Goal: Information Seeking & Learning: Learn about a topic

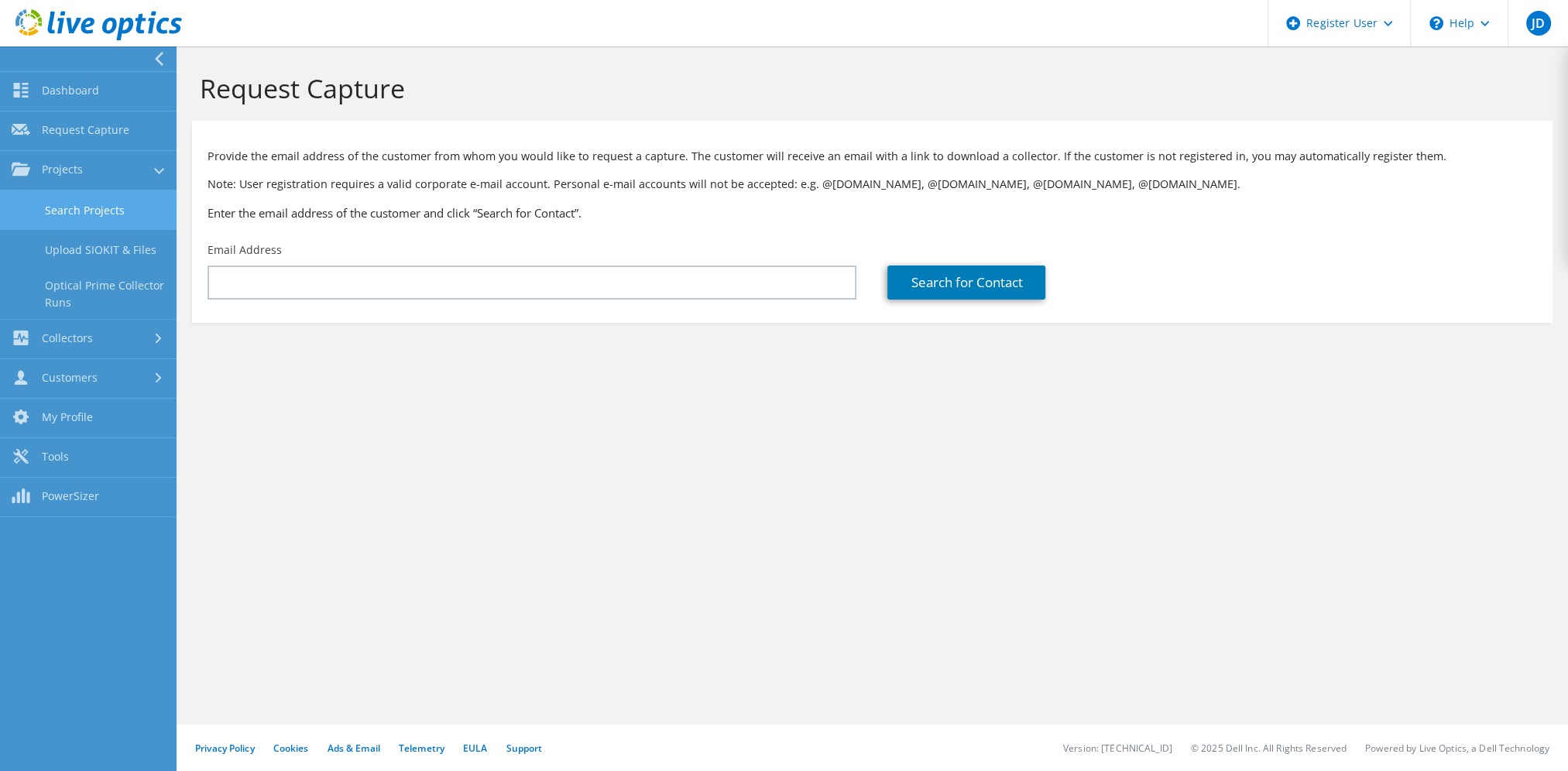
click at [94, 204] on link "Search Projects" at bounding box center [88, 210] width 176 height 39
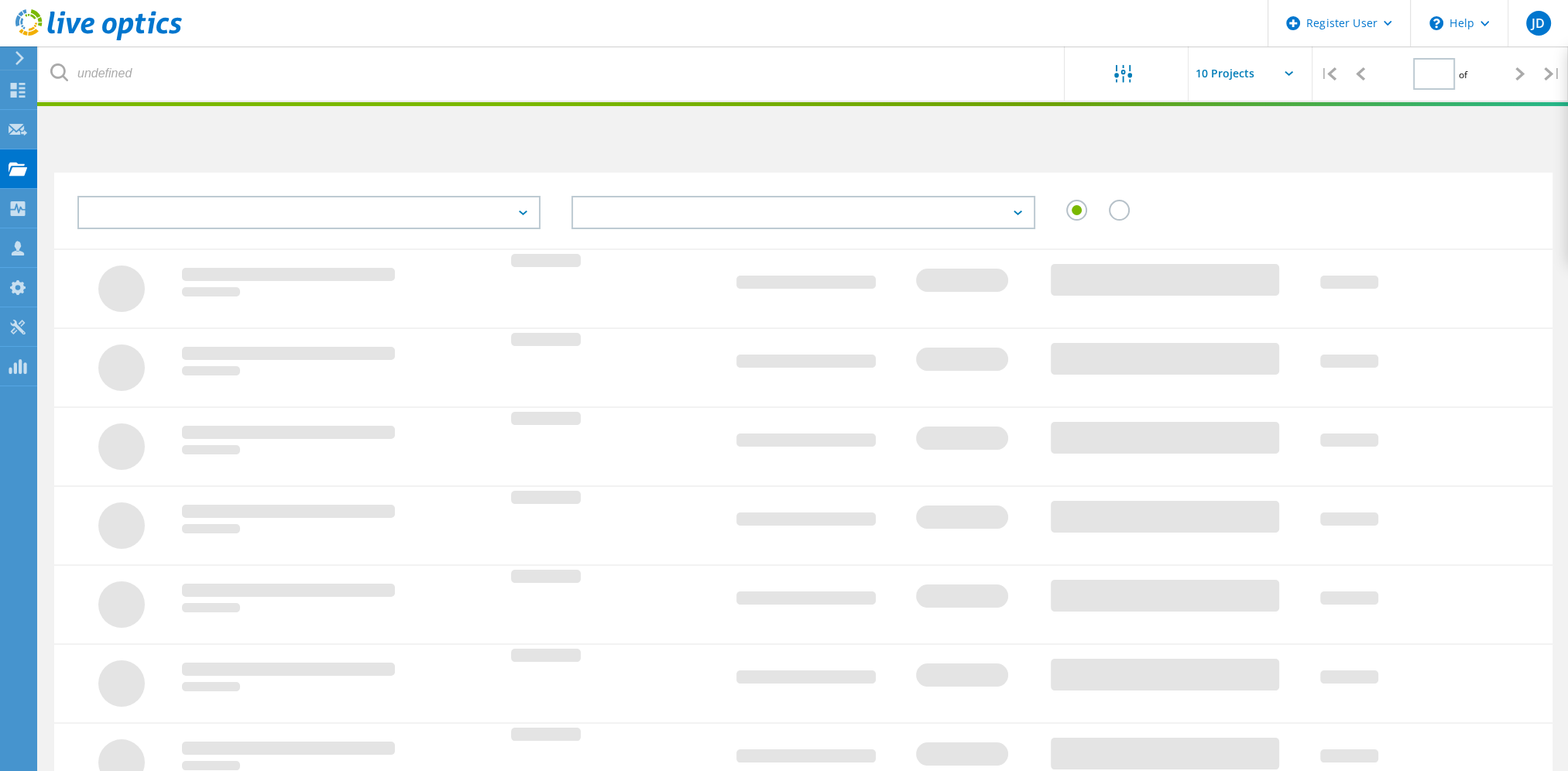
type input "1"
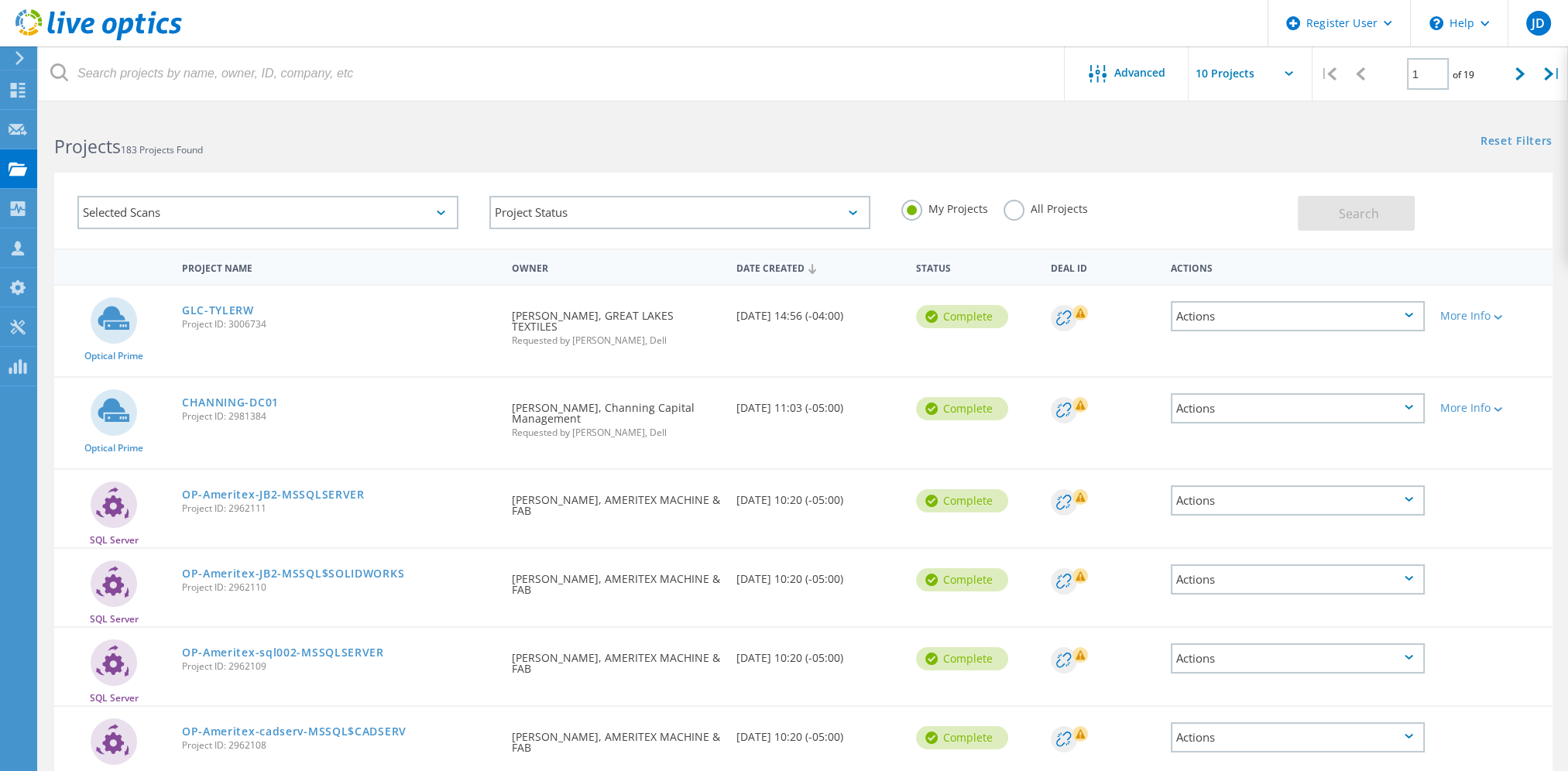
click at [1013, 210] on label "All Projects" at bounding box center [1045, 206] width 84 height 15
click at [0, 0] on input "All Projects" at bounding box center [0, 0] width 0 height 0
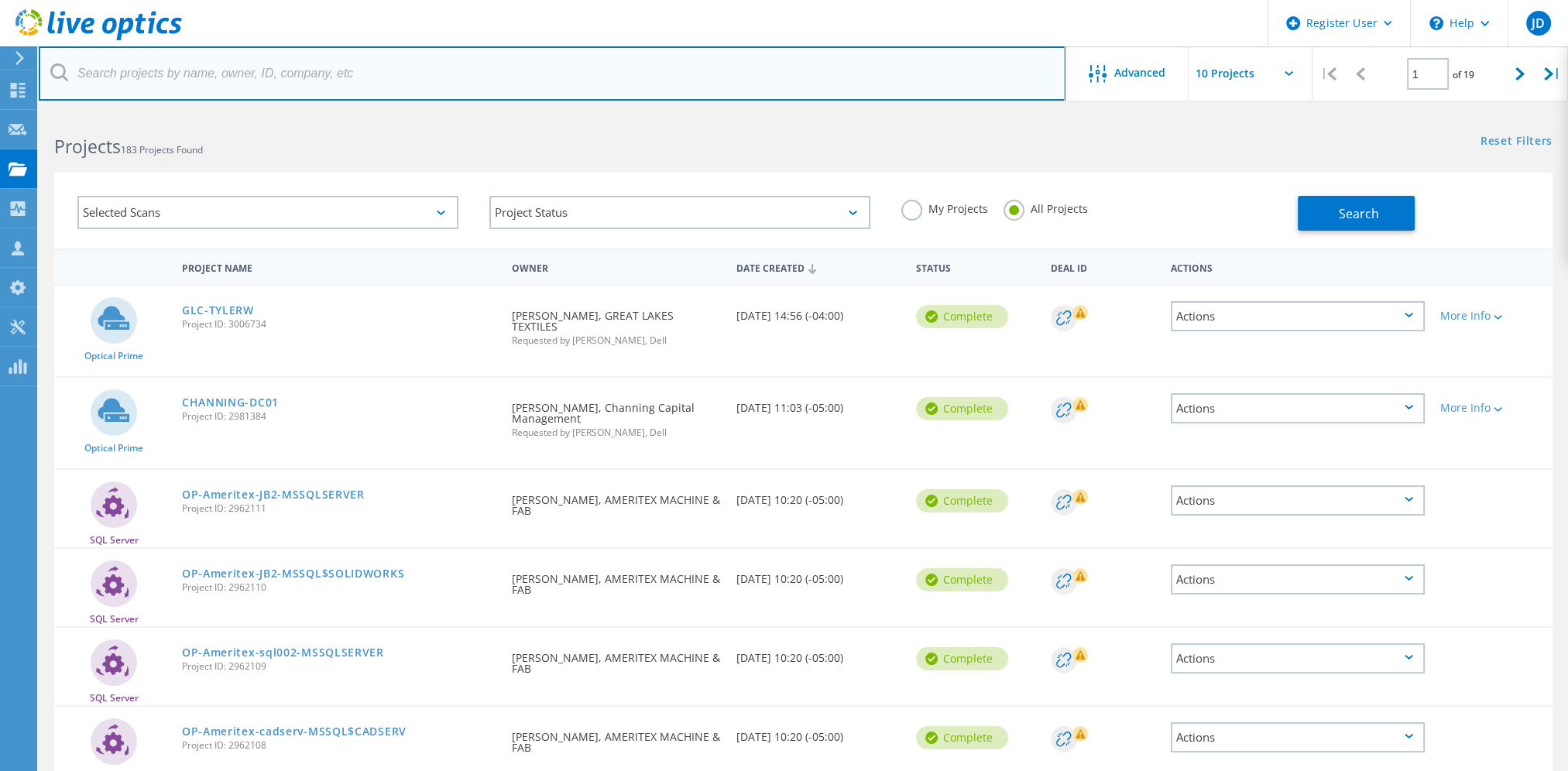
click at [213, 80] on input "text" at bounding box center [552, 72] width 1027 height 54
paste input "luke@blancoit.com"
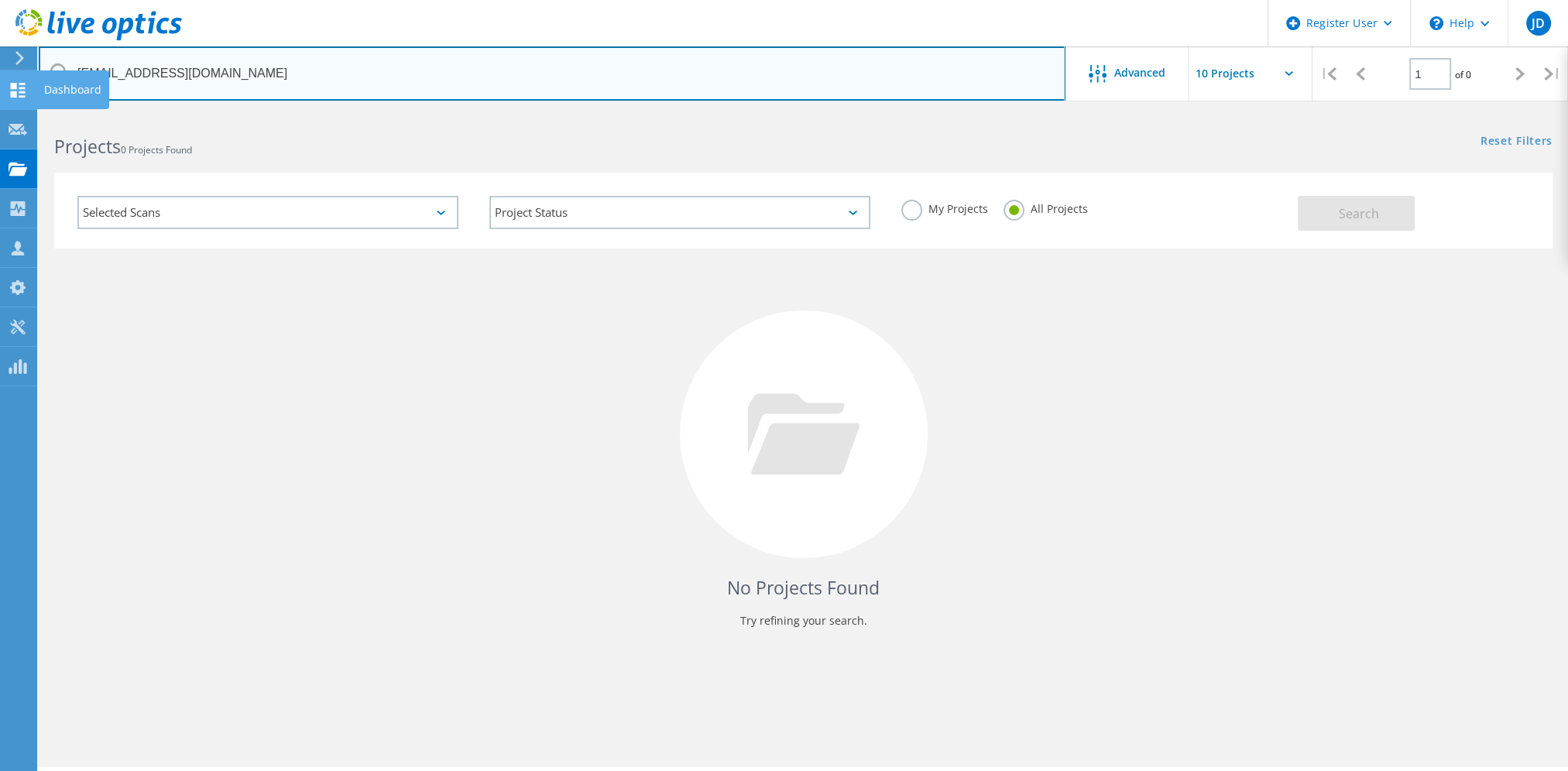
drag, startPoint x: 57, startPoint y: 84, endPoint x: 24, endPoint y: 85, distance: 33.0
click at [24, 113] on div "Register User \n Help Explore Helpful Articles Contact Support JD Dell User Jef…" at bounding box center [784, 463] width 1568 height 702
type input "l"
paste input "Esteban Blanco <e.blanco@blancoit.com>;"
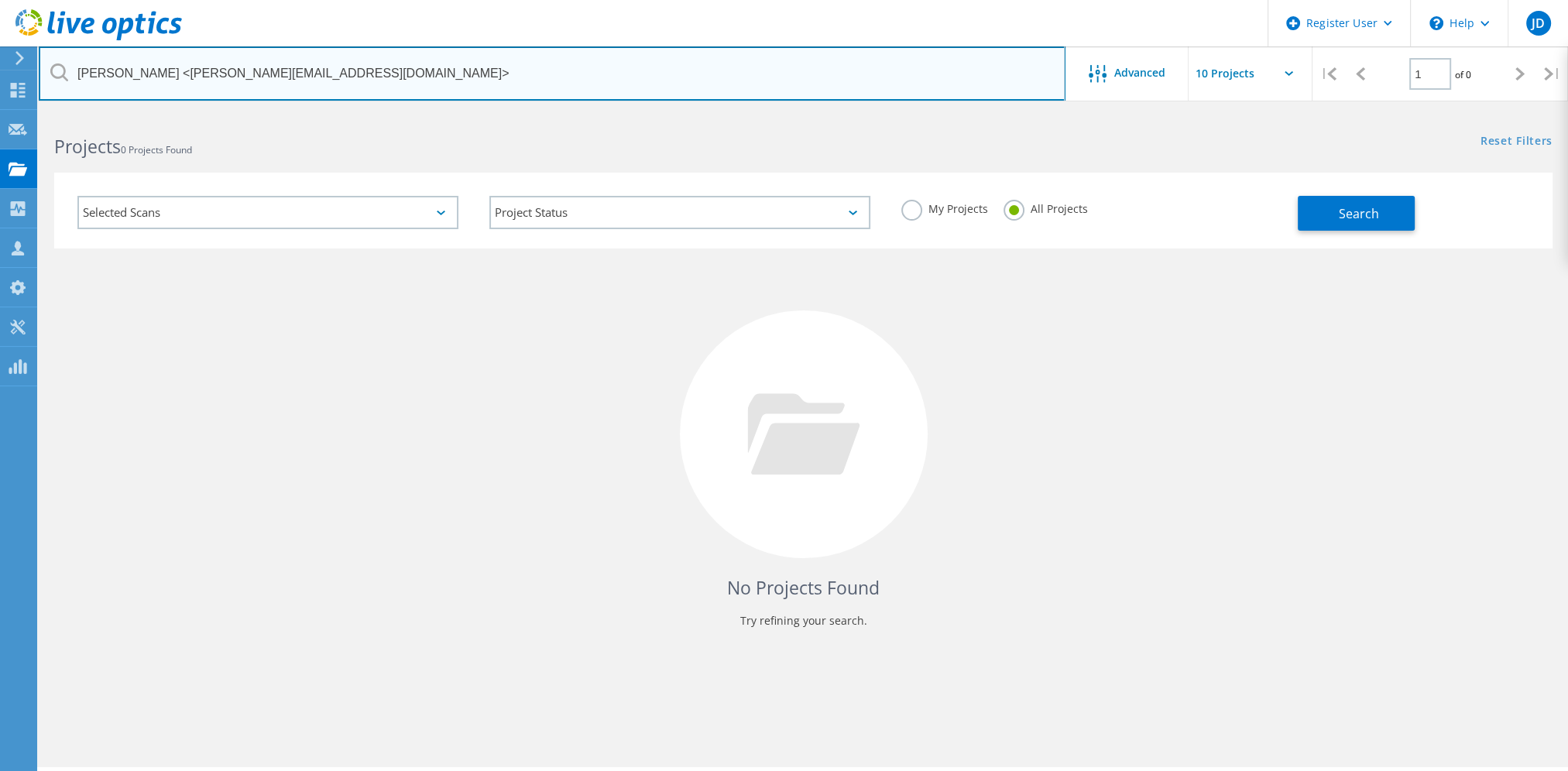
click at [300, 87] on input "Esteban Blanco <e.blanco@blancoit.com>" at bounding box center [552, 72] width 1027 height 54
drag, startPoint x: 330, startPoint y: 74, endPoint x: -24, endPoint y: 71, distance: 354.0
click at [0, 71] on html "Register User \n Help Explore Helpful Articles Contact Support JD Dell User Jef…" at bounding box center [784, 406] width 1568 height 813
paste input "e.blanco@blancoit.com"
type input "e.blanco@blancoit.com"
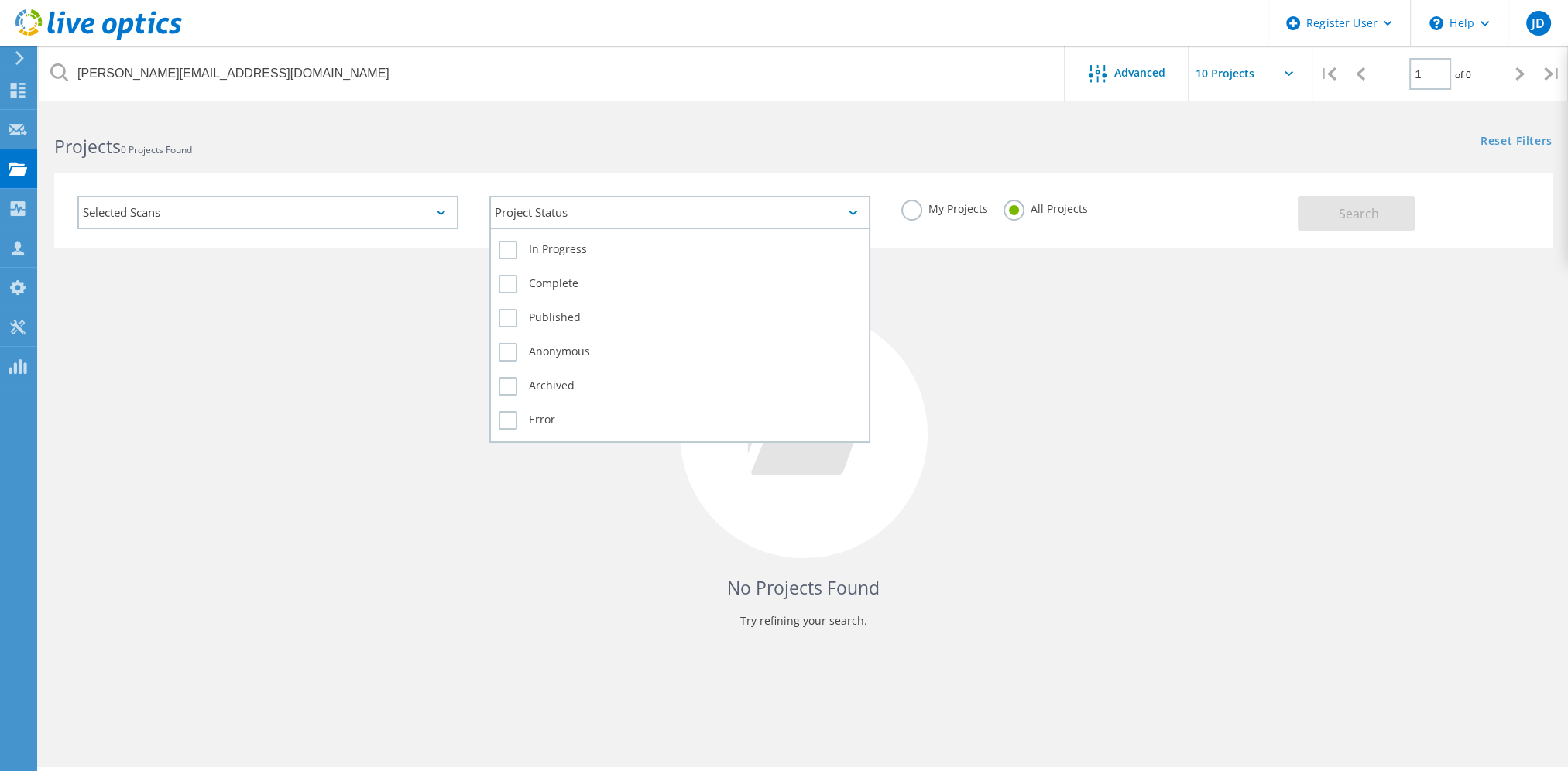
click at [854, 209] on div "Project Status" at bounding box center [679, 212] width 381 height 33
click at [853, 209] on div "Project Status" at bounding box center [679, 212] width 381 height 33
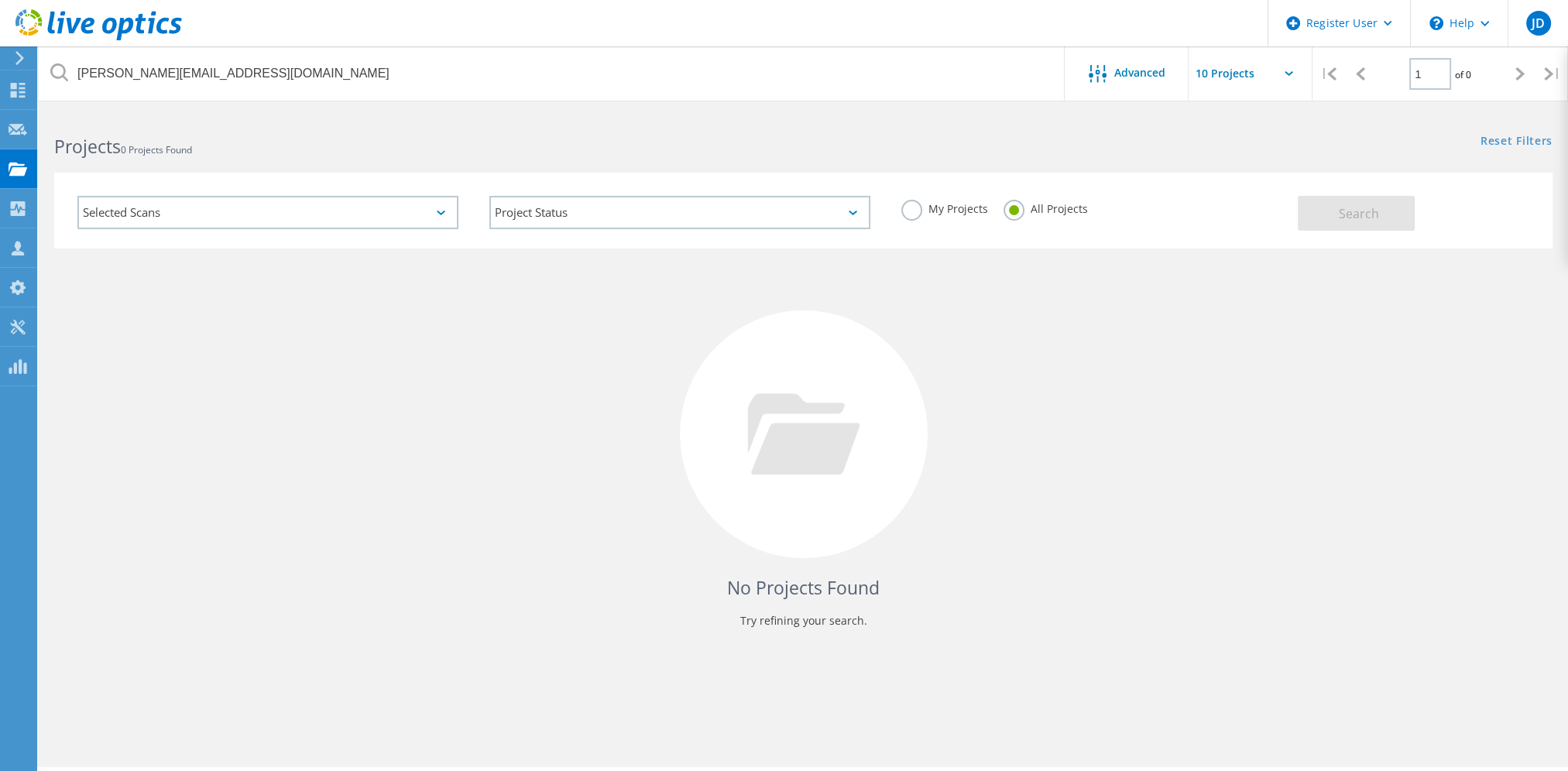
click at [272, 215] on div "Selected Scans" at bounding box center [267, 212] width 381 height 33
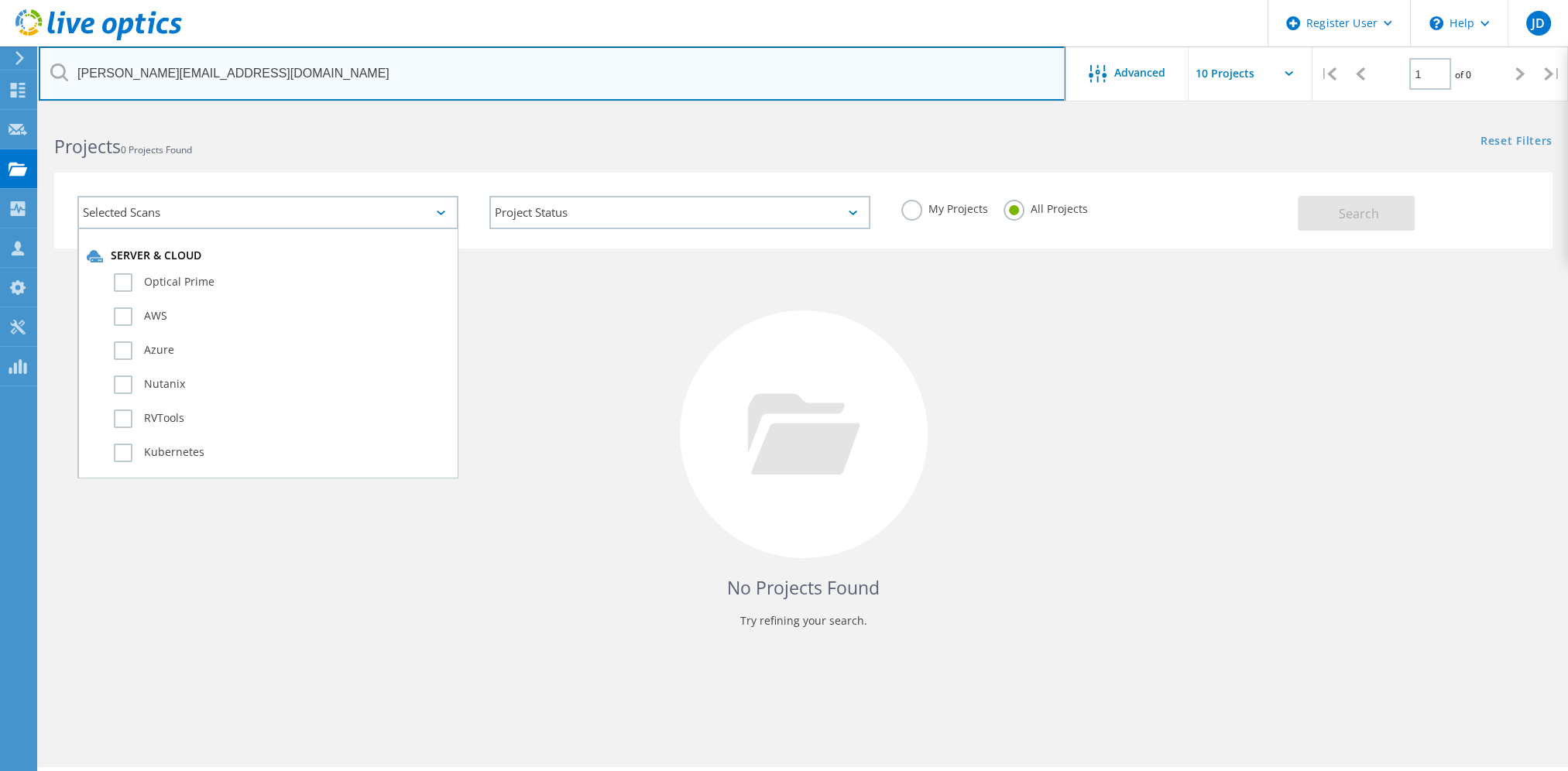
click at [211, 97] on input "e.blanco@blancoit.com" at bounding box center [552, 72] width 1027 height 54
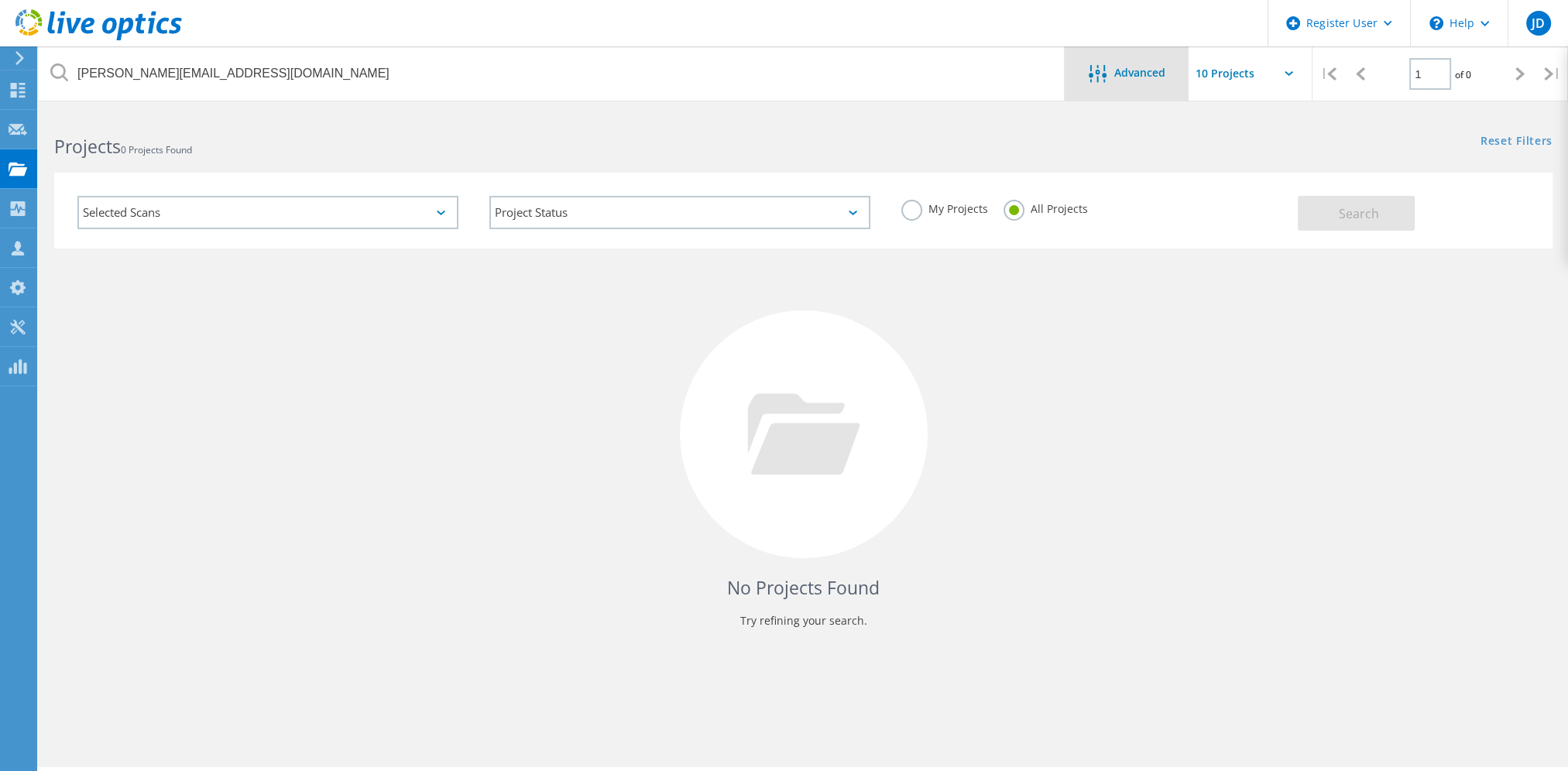
click at [1122, 86] on div "Advanced" at bounding box center [1127, 72] width 124 height 54
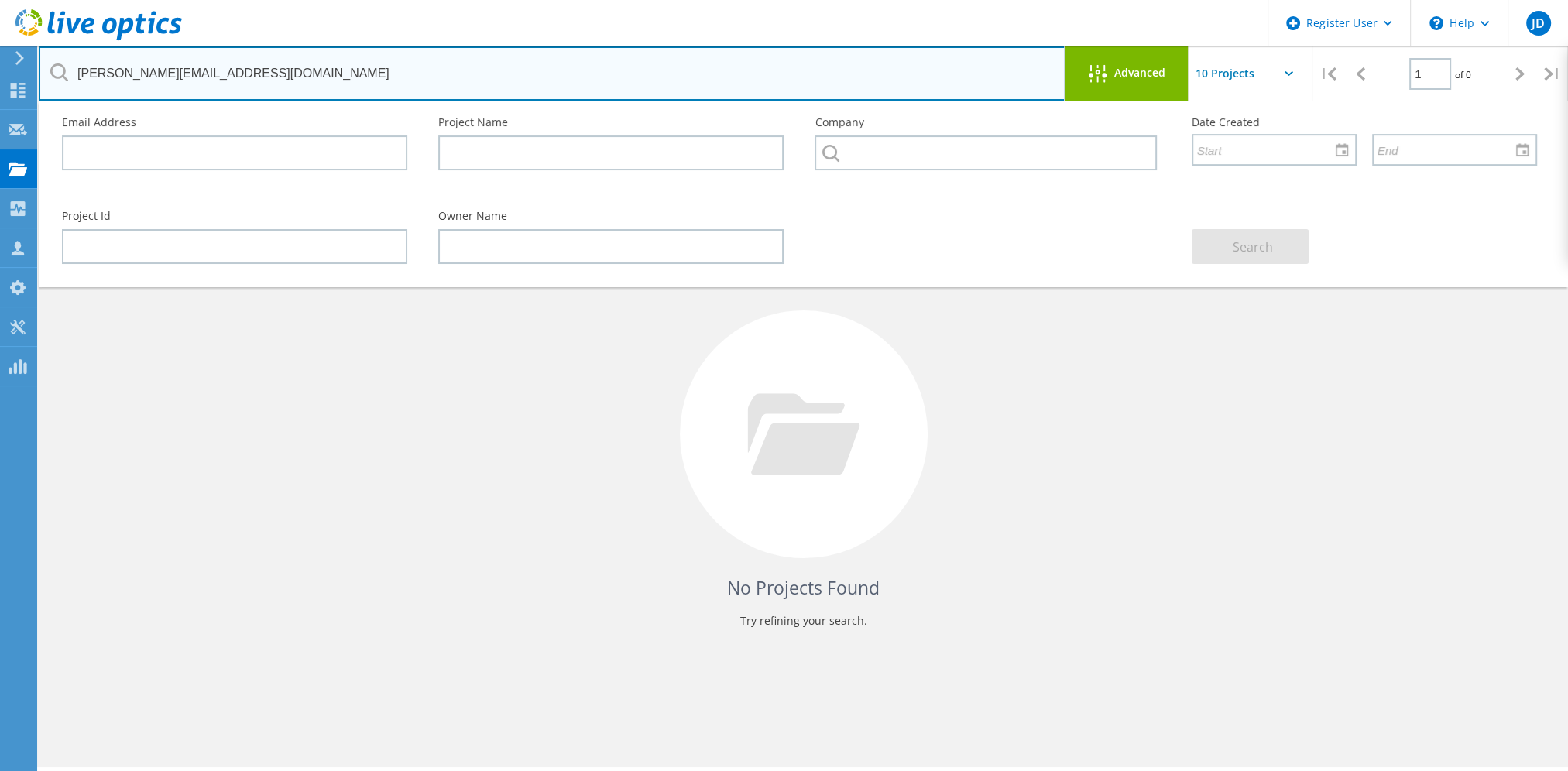
click at [243, 87] on input "e.blanco@blancoit.com" at bounding box center [552, 72] width 1027 height 54
drag, startPoint x: 233, startPoint y: 75, endPoint x: -31, endPoint y: 77, distance: 264.0
click at [0, 77] on html "Register User \n Help Explore Helpful Articles Contact Support JD Dell User Jef…" at bounding box center [784, 406] width 1568 height 813
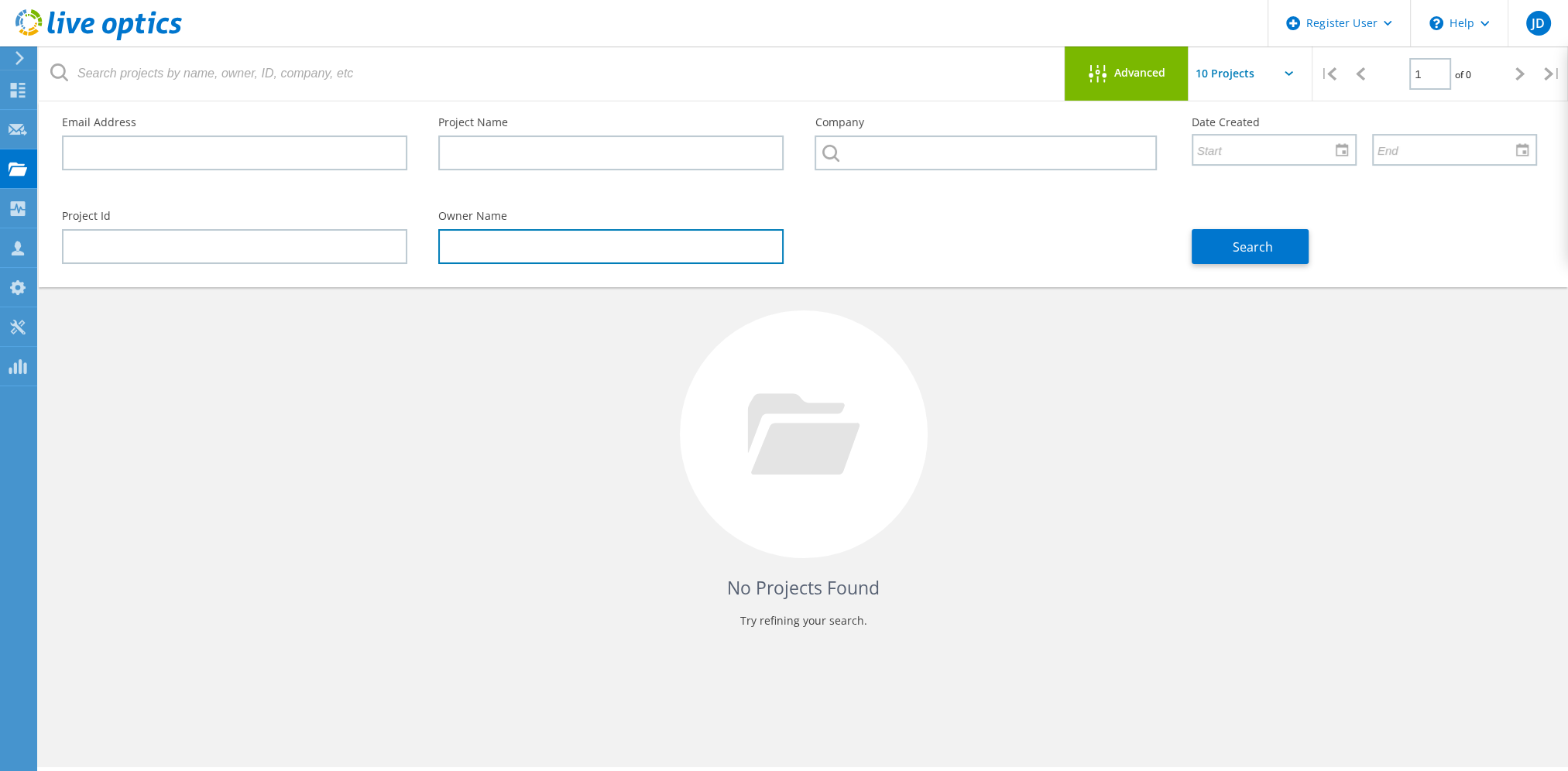
click at [508, 247] on input "text" at bounding box center [611, 247] width 346 height 35
drag, startPoint x: 474, startPoint y: 249, endPoint x: 287, endPoint y: 245, distance: 187.0
click at [287, 245] on div "Project Id Owner Name luke bishop Search" at bounding box center [799, 237] width 1506 height 84
type input "esteban blanco"
drag, startPoint x: 539, startPoint y: 249, endPoint x: 387, endPoint y: 249, distance: 152.0
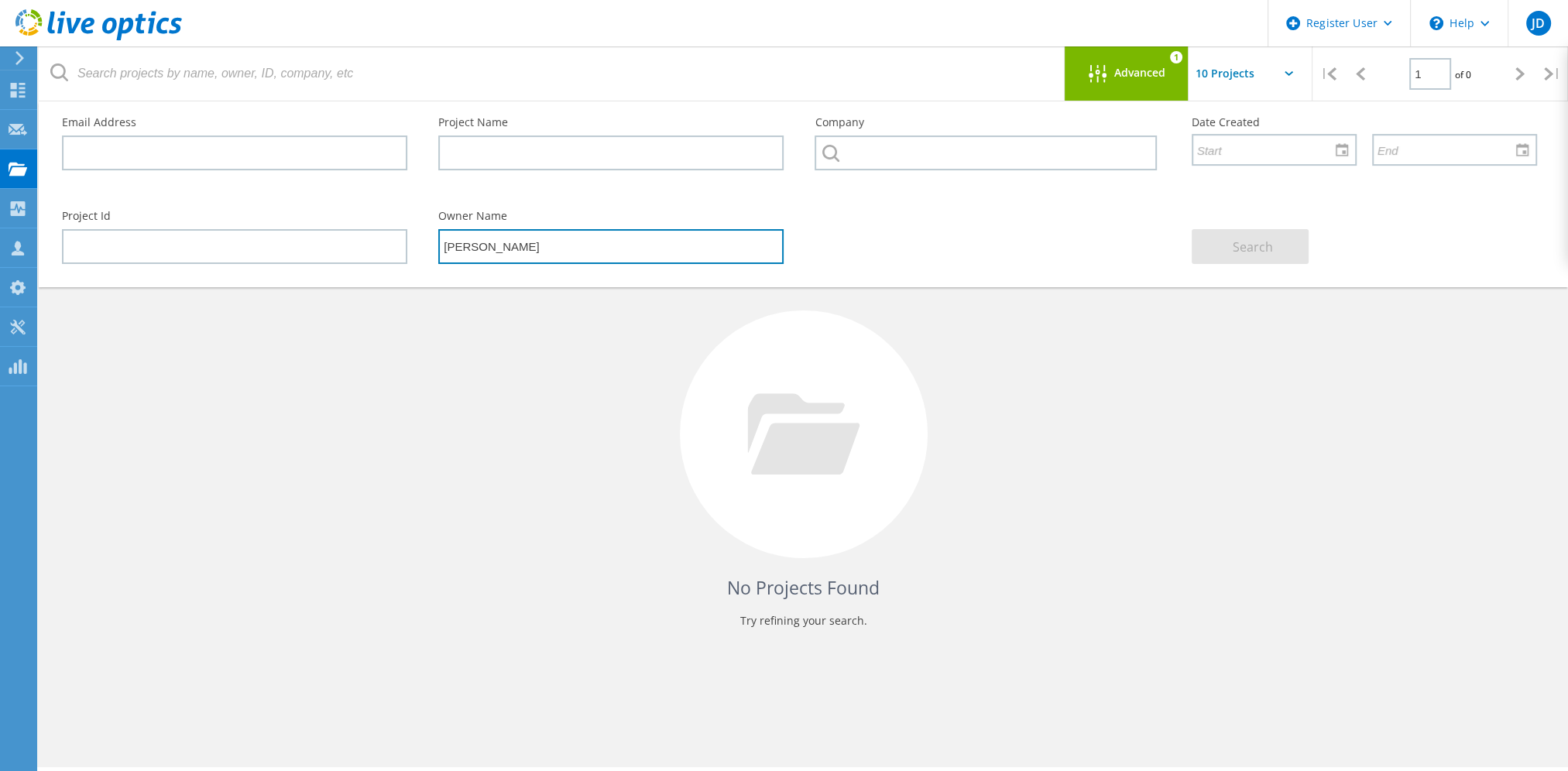
click at [387, 249] on div "Project Id Owner Name esteban blanco Search" at bounding box center [799, 237] width 1506 height 84
type input "jack fatheree"
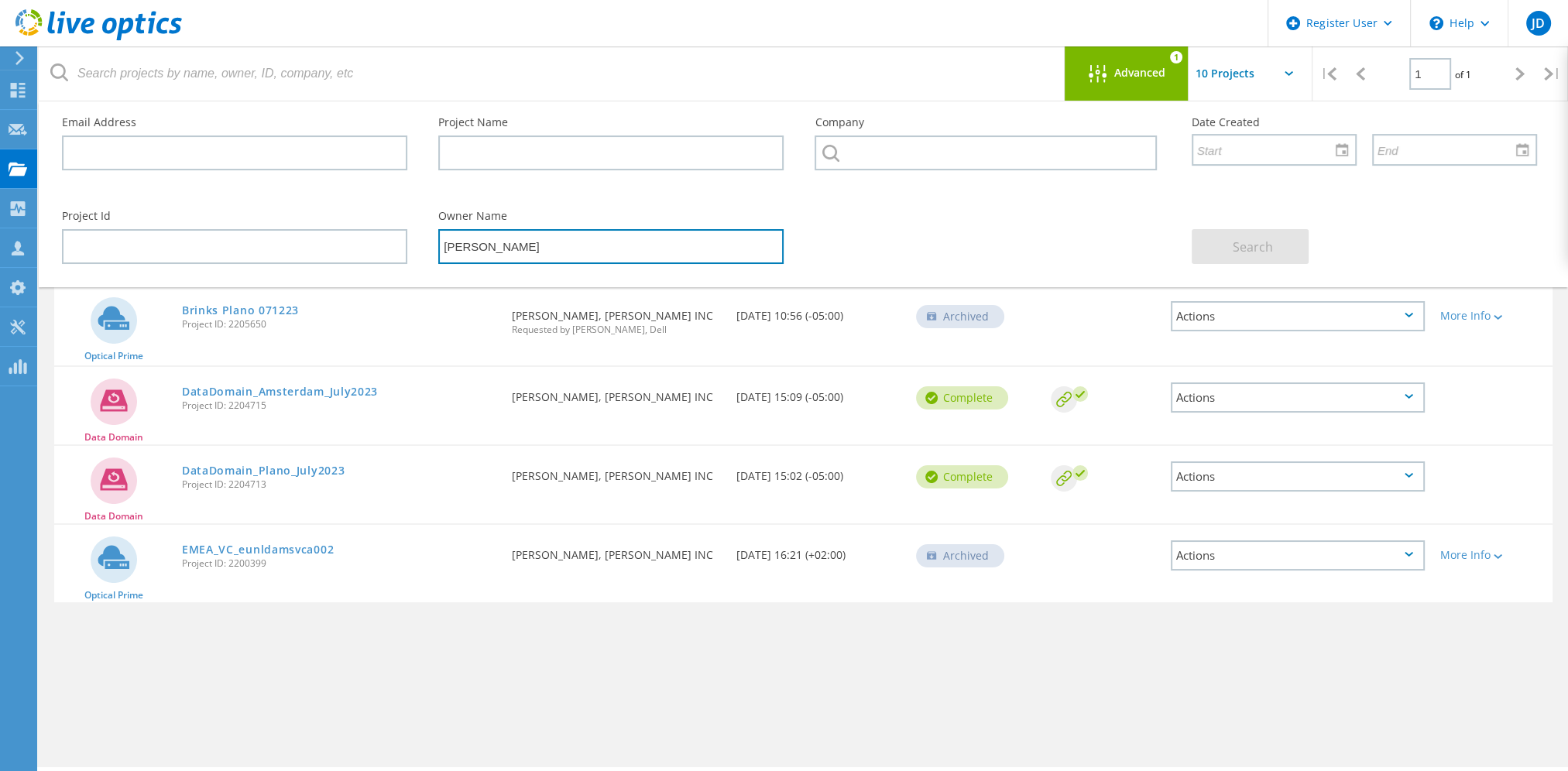
drag, startPoint x: 542, startPoint y: 242, endPoint x: 386, endPoint y: 251, distance: 156.3
click at [386, 251] on div "Project Id Owner Name jack fatheree Search" at bounding box center [799, 237] width 1506 height 84
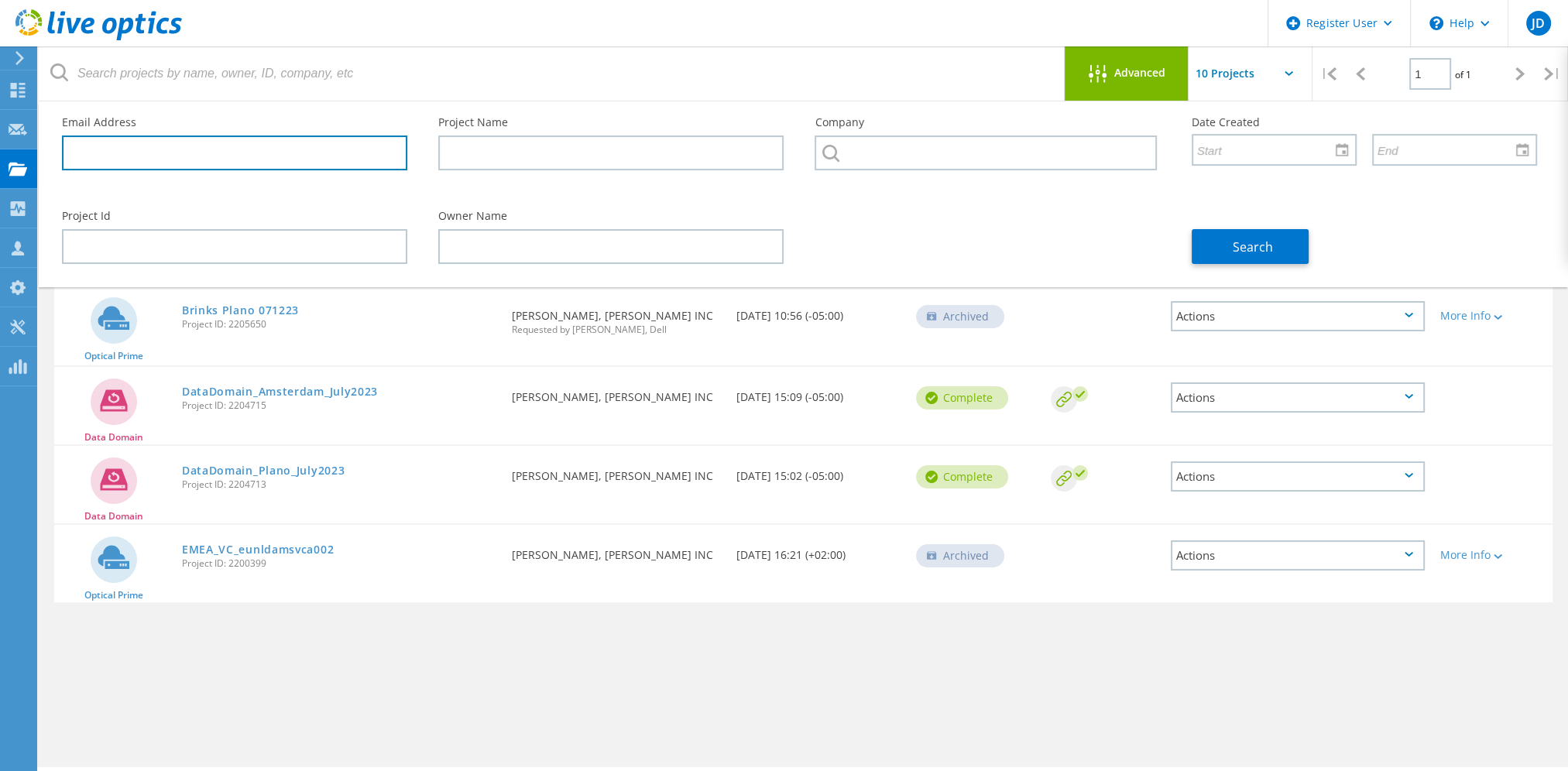
click at [136, 154] on input "text" at bounding box center [234, 153] width 346 height 35
paste input "jackdf3@f7mail.com"
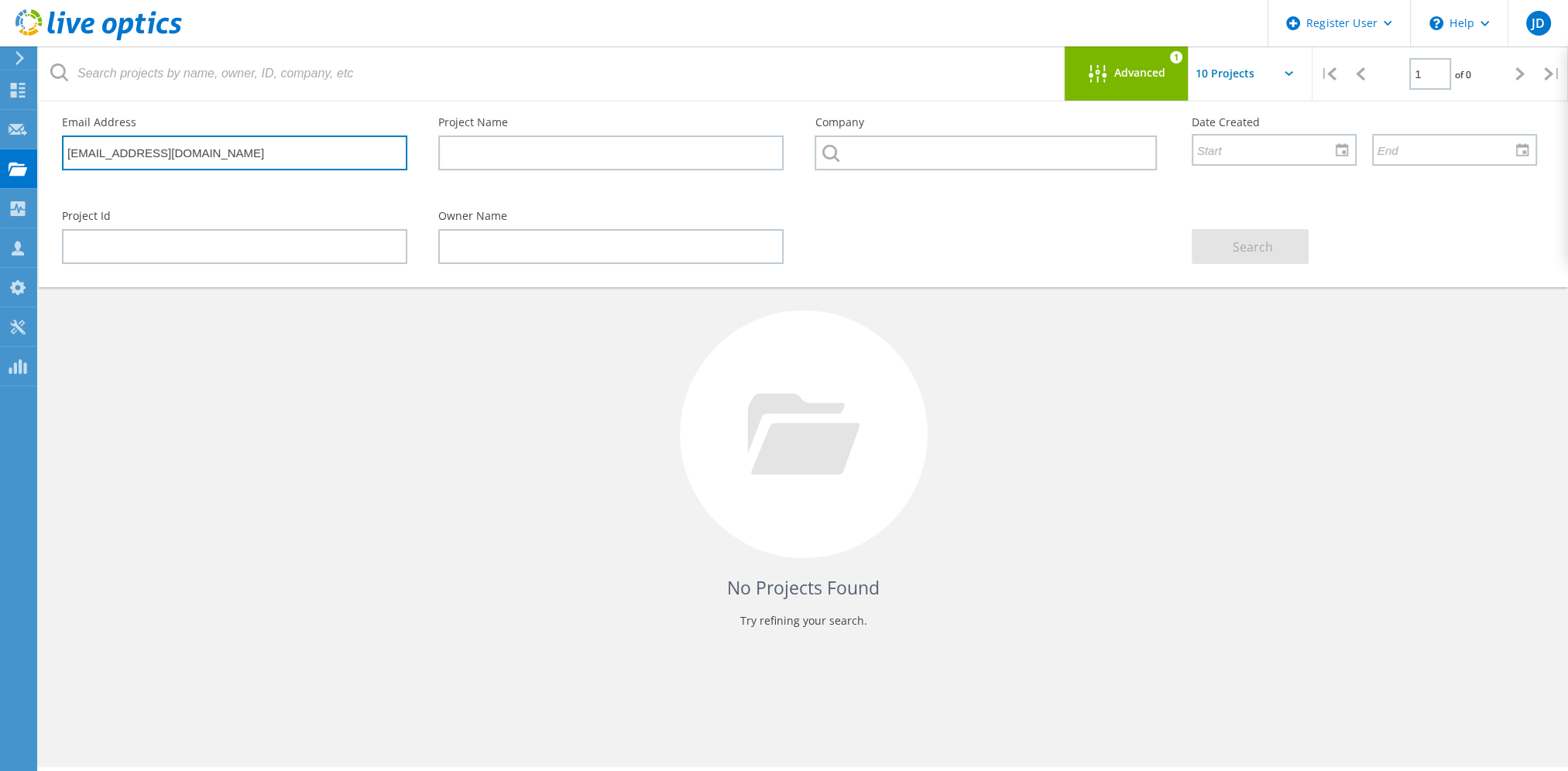
click at [223, 161] on input "jackdf3@f7mail.com" at bounding box center [234, 153] width 346 height 35
drag, startPoint x: 189, startPoint y: 158, endPoint x: 80, endPoint y: 170, distance: 109.7
click at [80, 170] on div "Email Address jackdf3@f7mail.com" at bounding box center [234, 144] width 376 height 84
drag, startPoint x: 189, startPoint y: 149, endPoint x: 181, endPoint y: 152, distance: 8.5
click at [190, 149] on input "jackdf3@f7mail.com" at bounding box center [234, 153] width 346 height 35
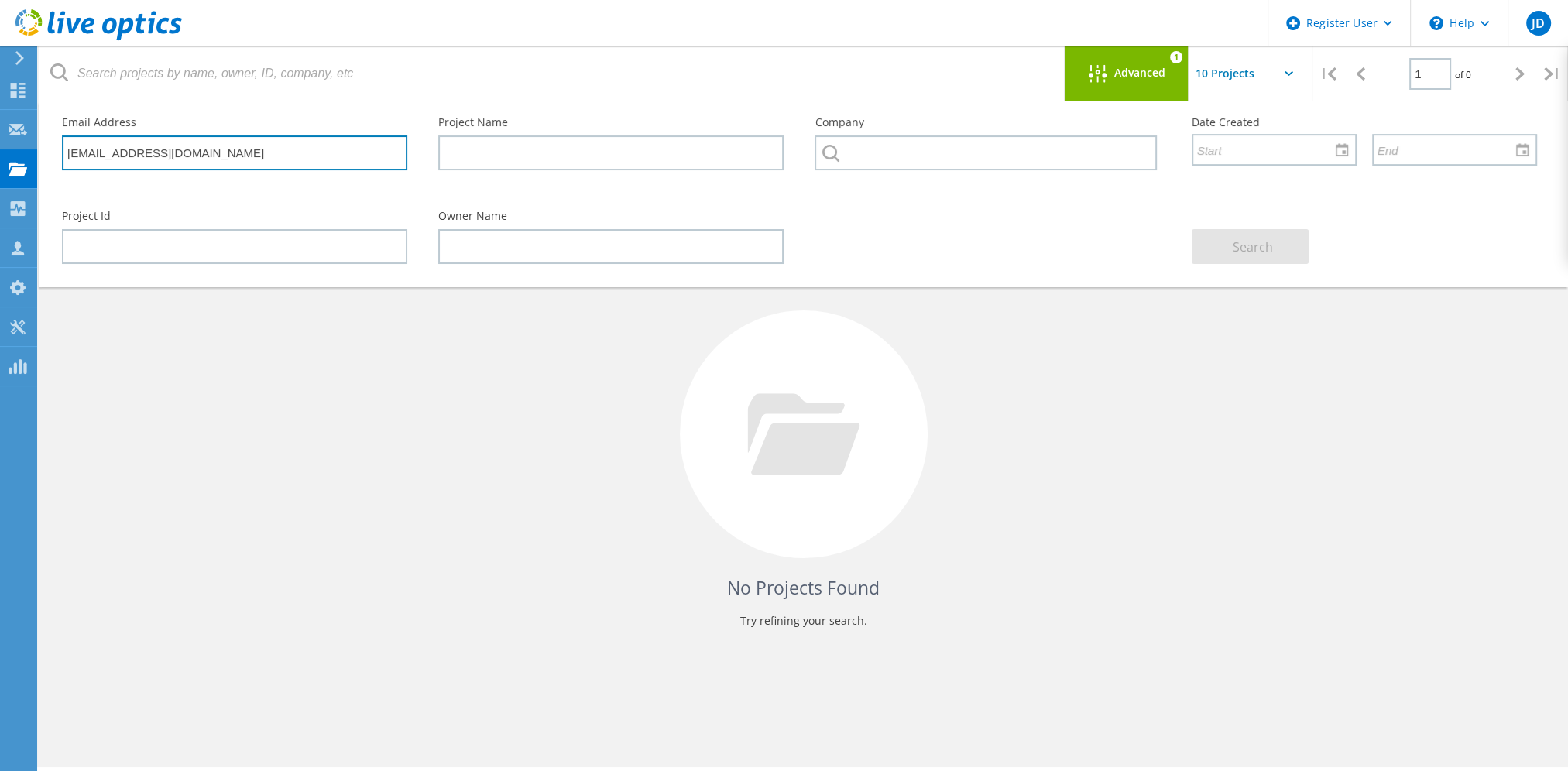
click at [180, 154] on input "jackdf3@f7mail.com" at bounding box center [234, 153] width 346 height 35
drag, startPoint x: 180, startPoint y: 154, endPoint x: 12, endPoint y: 166, distance: 168.4
click at [12, 166] on div "Register User \n Help Explore Helpful Articles Contact Support JD Dell User Jef…" at bounding box center [784, 463] width 1568 height 702
type input "j"
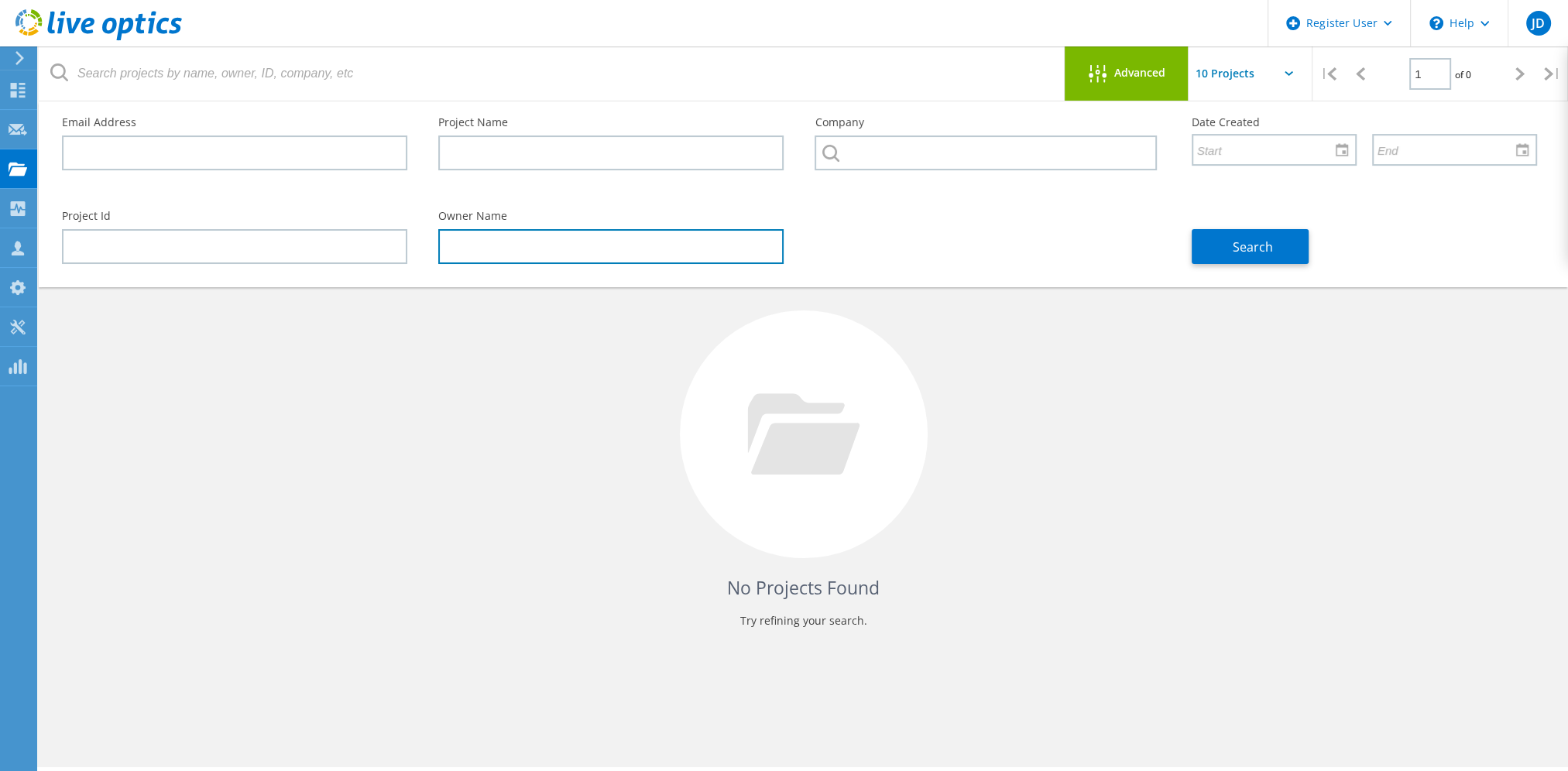
click at [454, 245] on input "text" at bounding box center [611, 247] width 346 height 35
type input "jack fatheree"
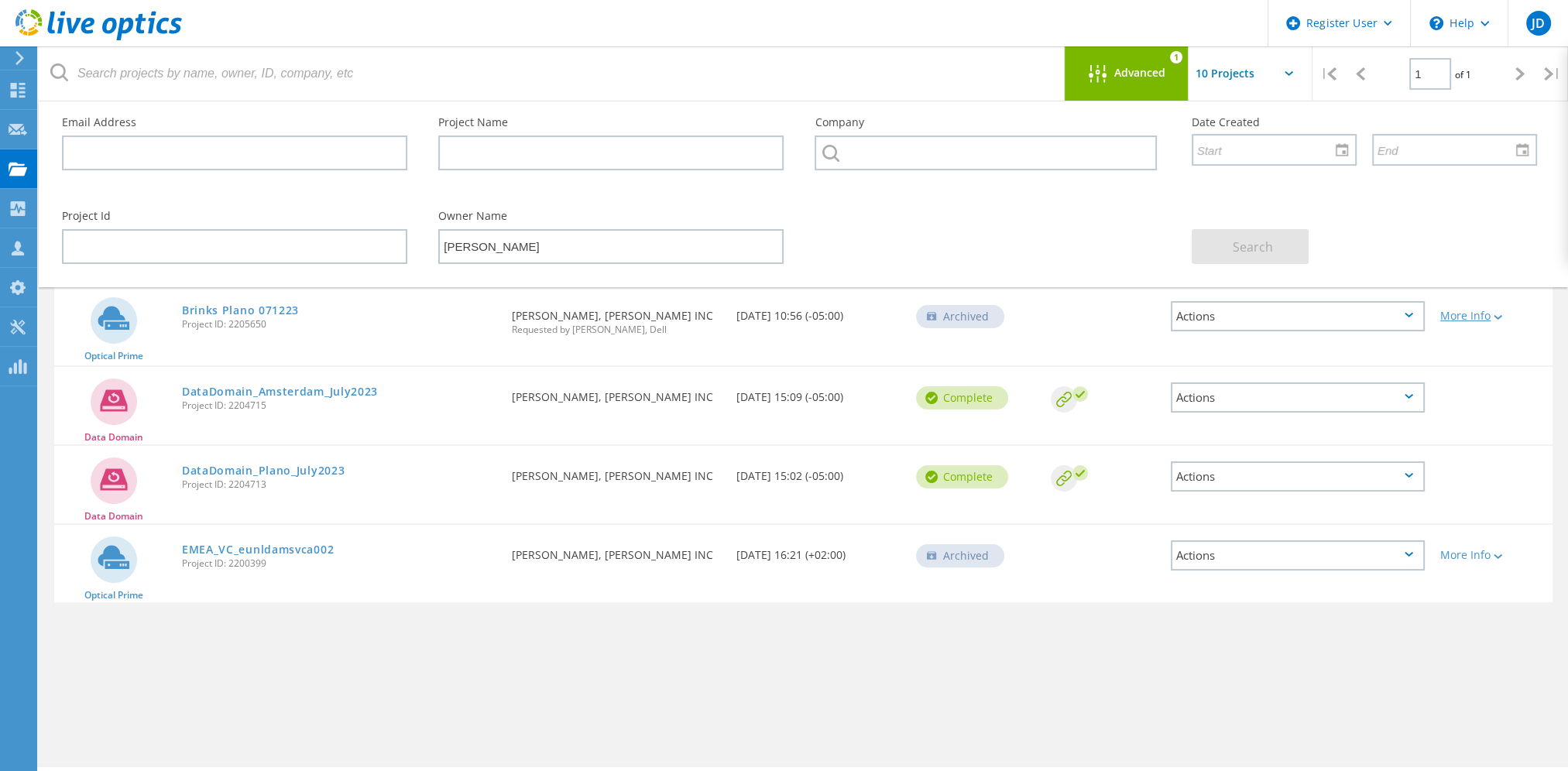
click at [1505, 317] on div "More Info" at bounding box center [1493, 315] width 105 height 11
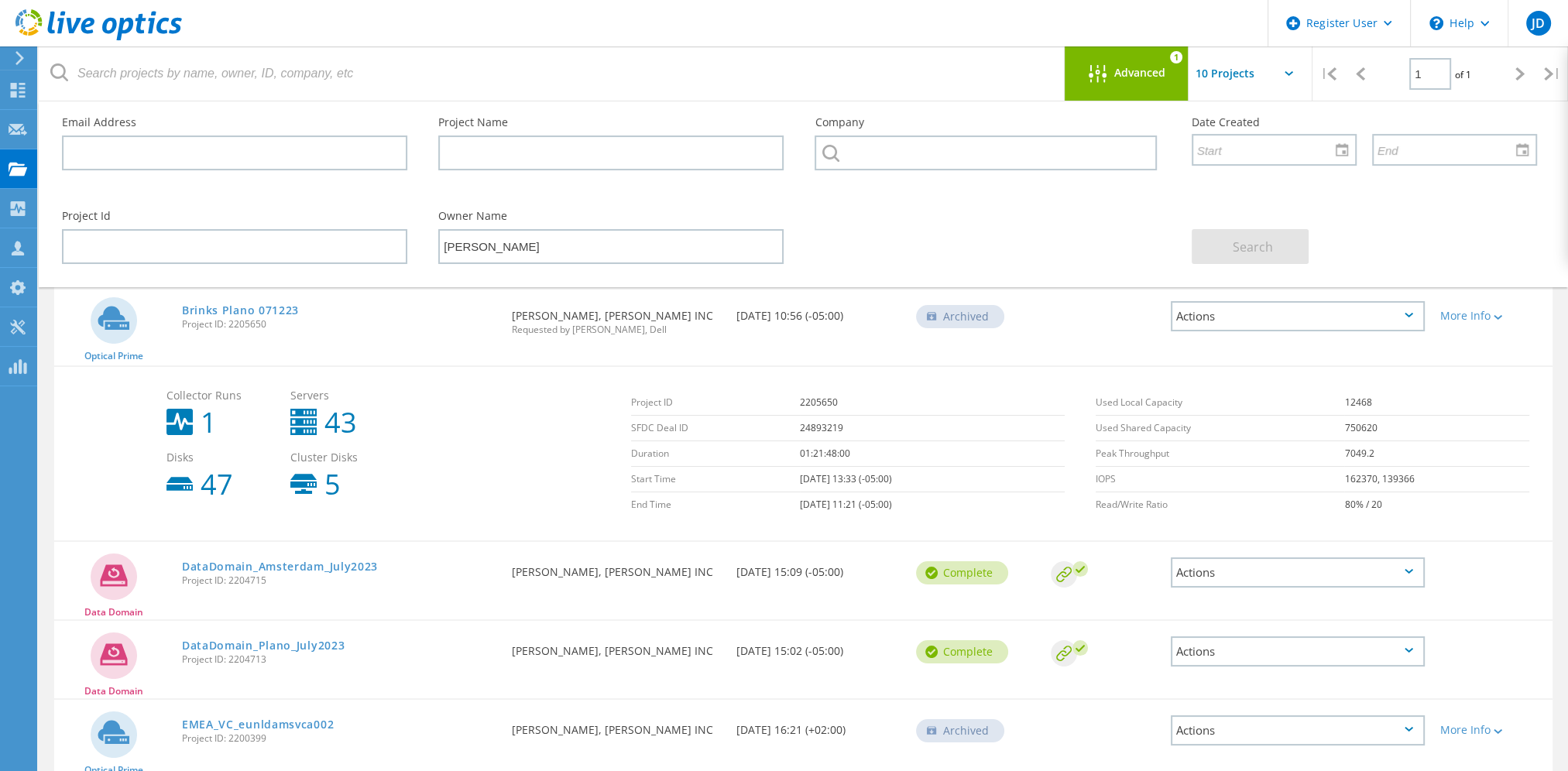
click at [1396, 321] on div "Actions" at bounding box center [1297, 316] width 254 height 30
click at [1239, 296] on div "Project Details" at bounding box center [1298, 292] width 251 height 24
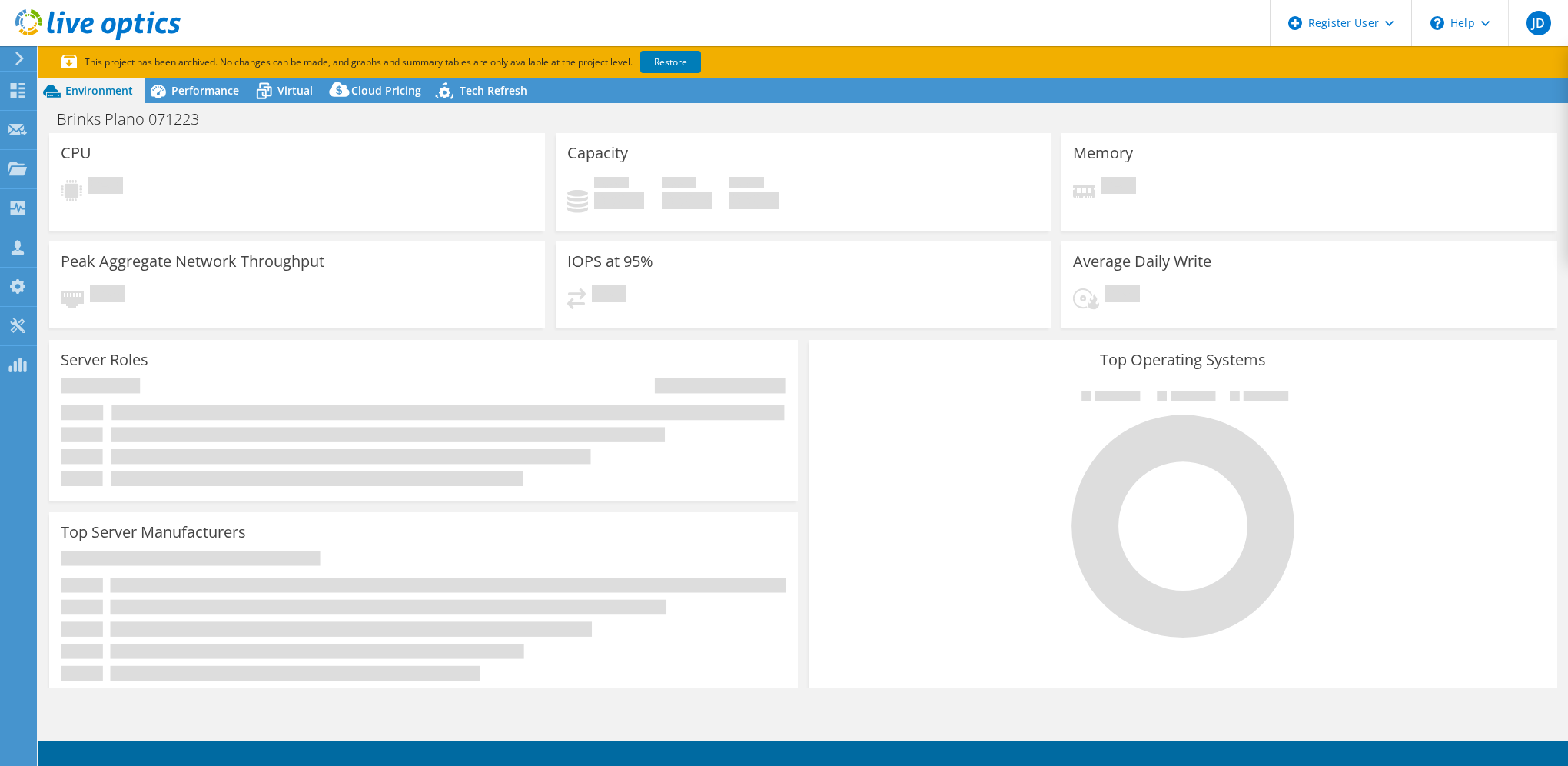
select select "USD"
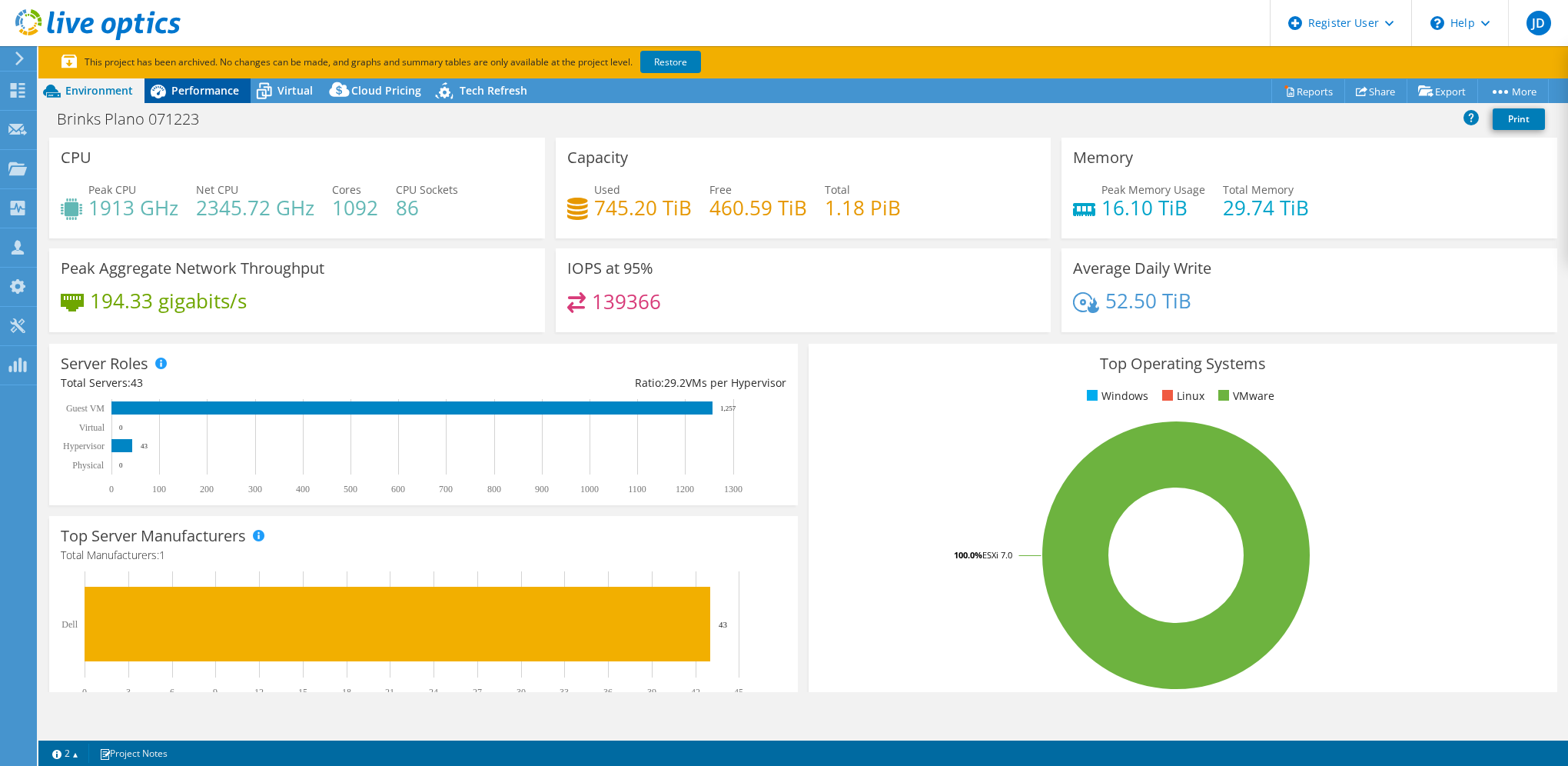
click at [160, 97] on icon at bounding box center [158, 91] width 16 height 14
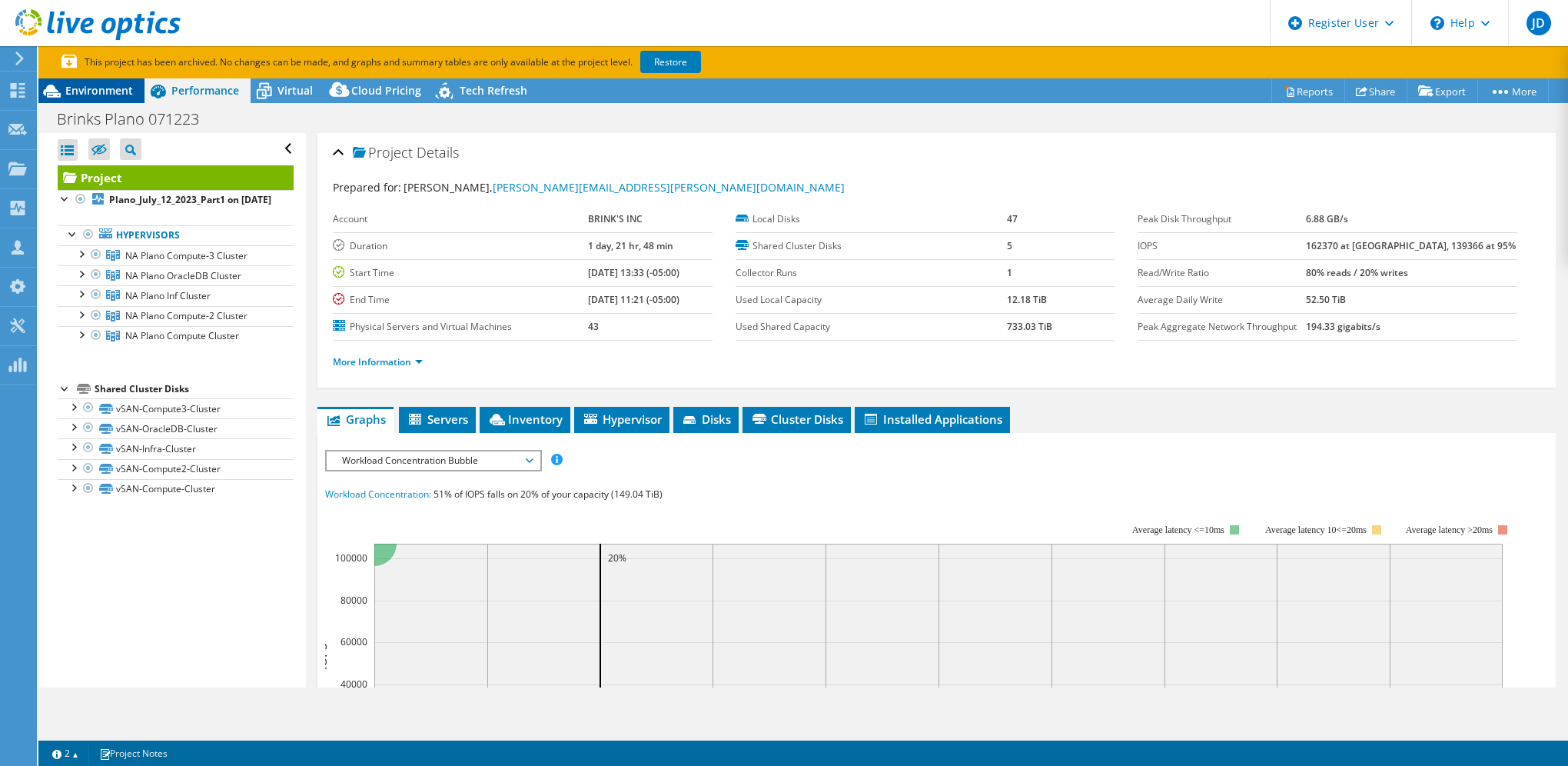
click at [119, 90] on span "Environment" at bounding box center [99, 89] width 68 height 15
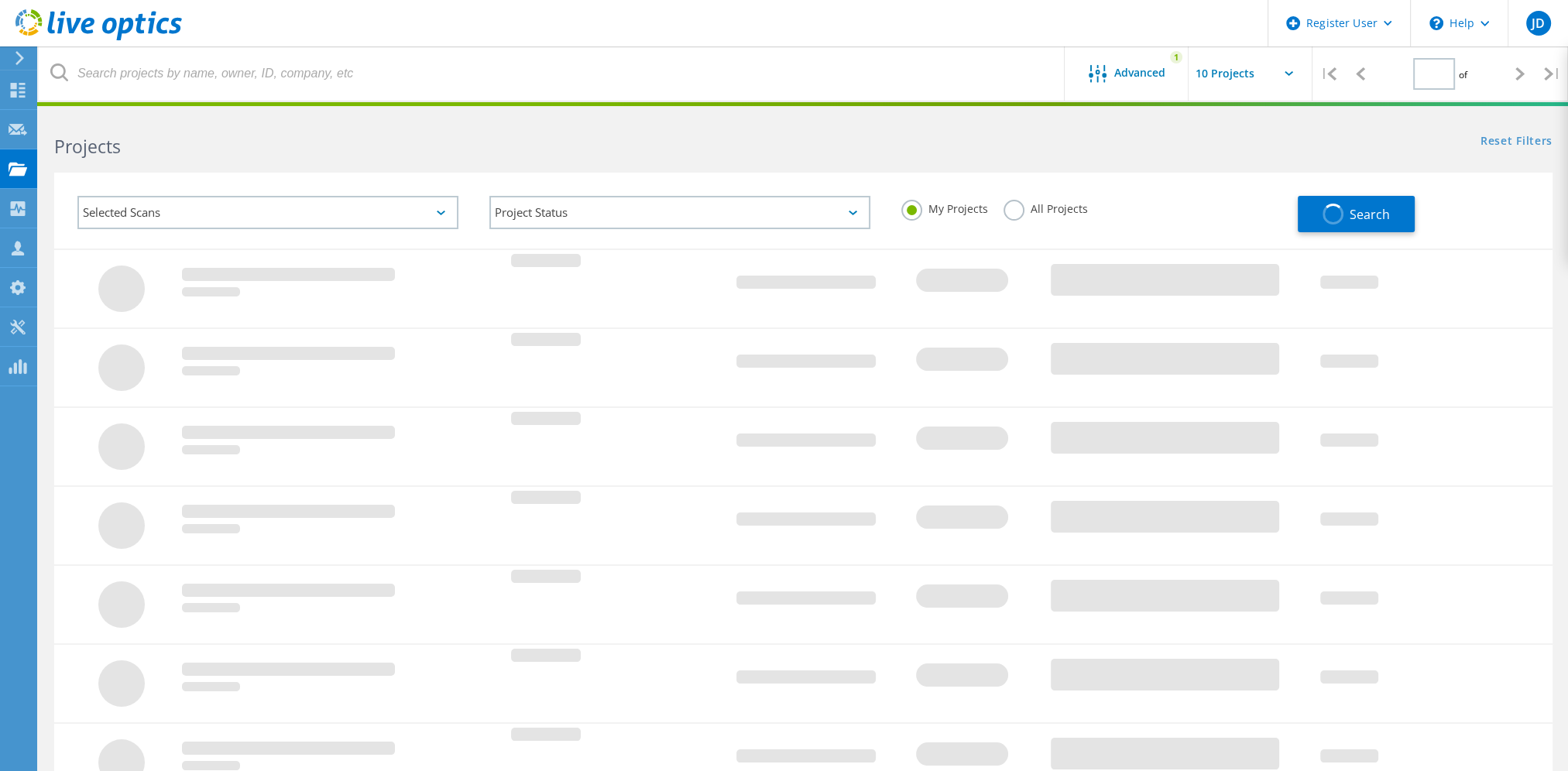
type input "1"
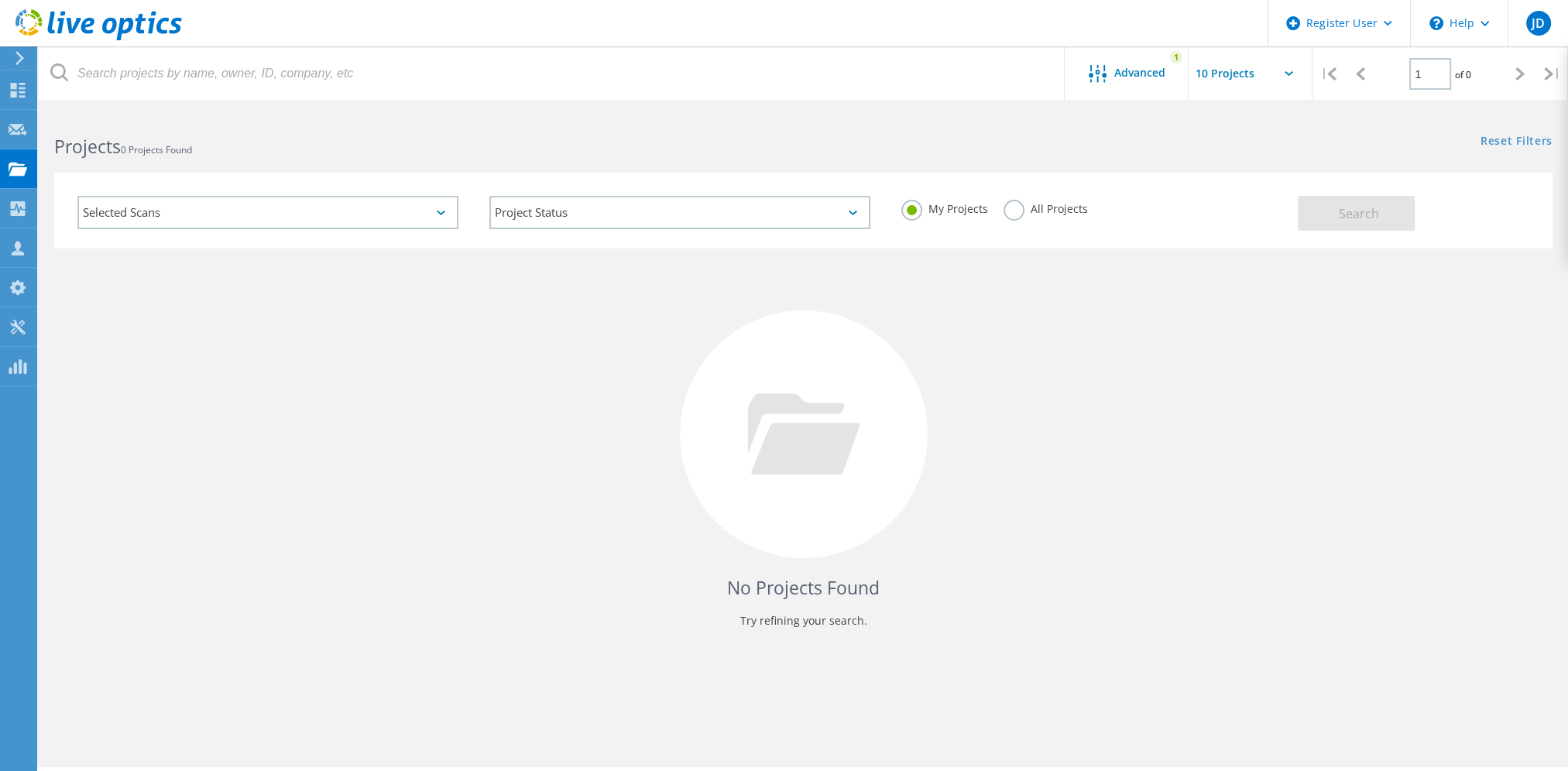
click at [1029, 207] on label "All Projects" at bounding box center [1045, 206] width 84 height 15
click at [0, 0] on input "All Projects" at bounding box center [0, 0] width 0 height 0
click at [1143, 80] on div "Advanced" at bounding box center [1127, 74] width 124 height 20
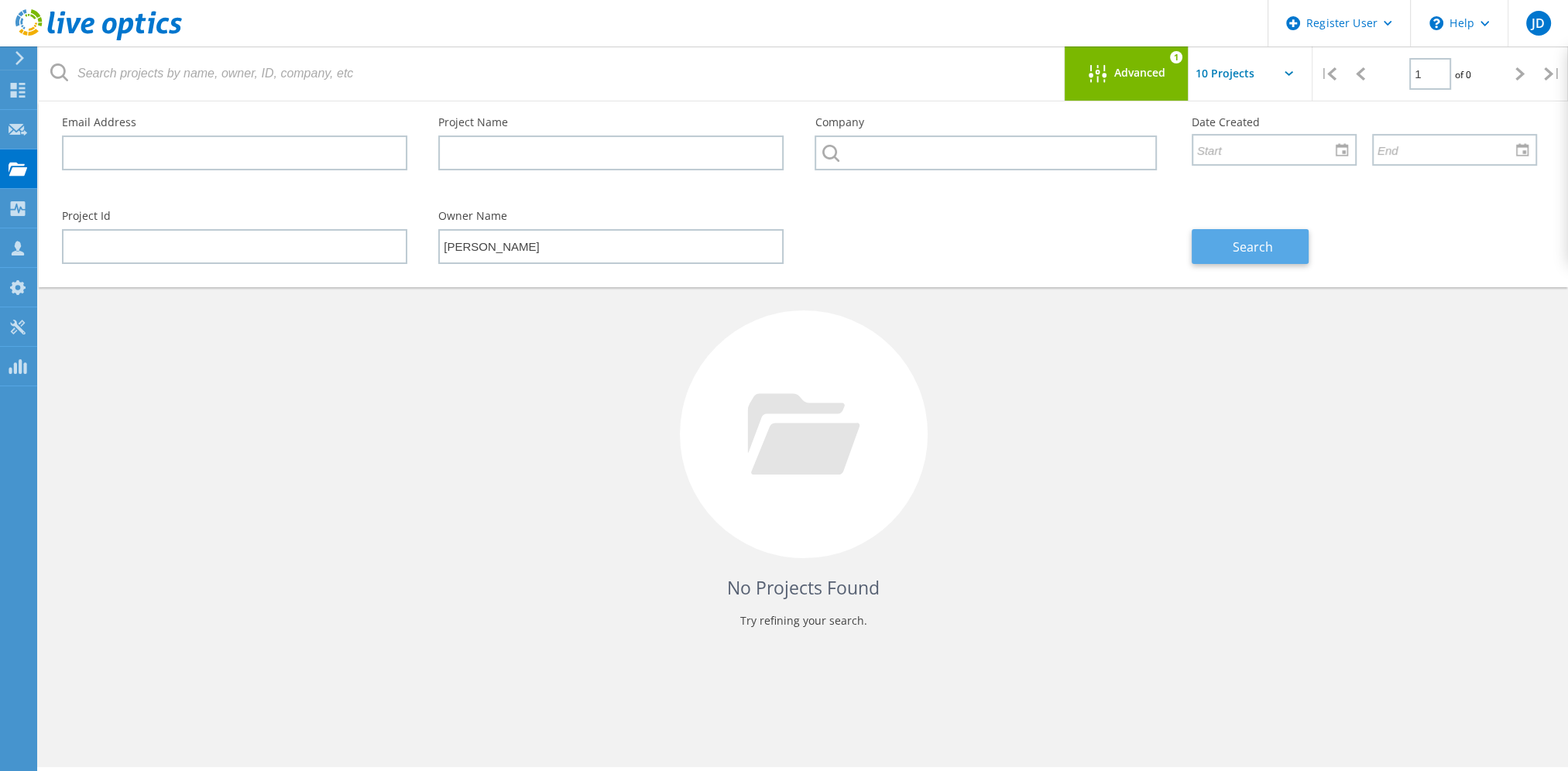
click at [1244, 246] on span "Search" at bounding box center [1253, 247] width 40 height 17
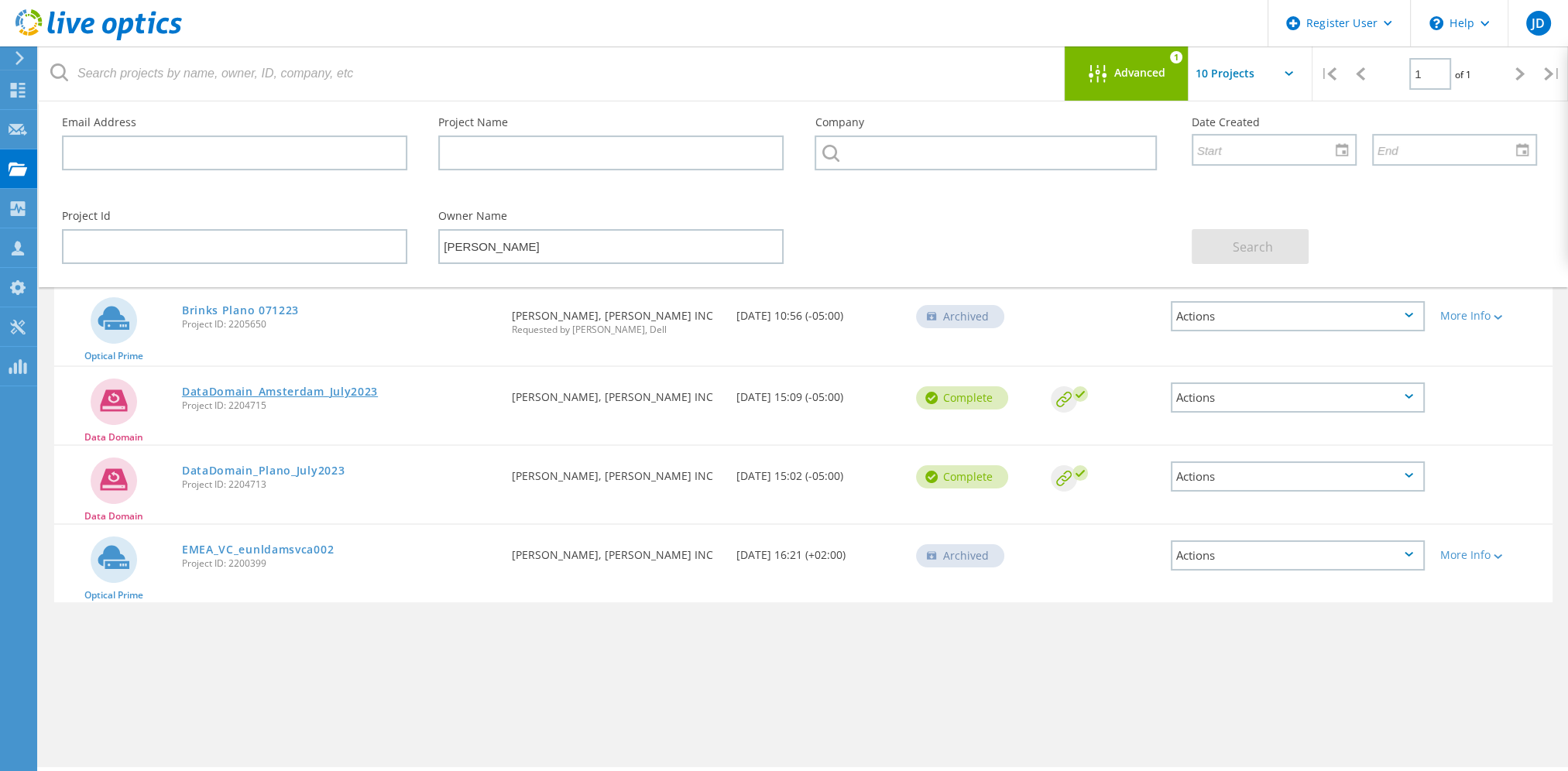
click at [316, 386] on link "DataDomain_Amsterdam_July2023" at bounding box center [280, 391] width 196 height 11
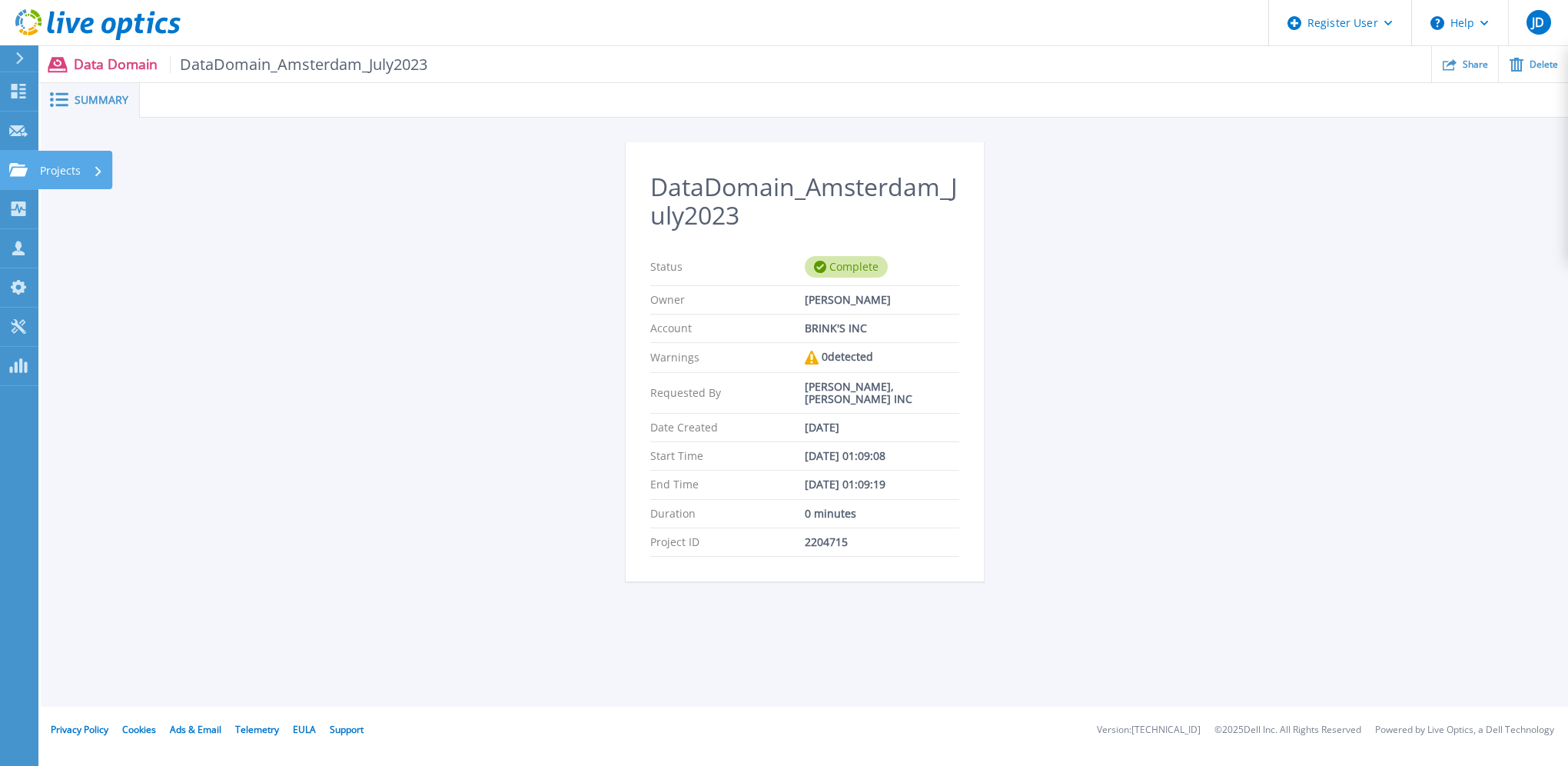
click at [17, 180] on link "Projects Projects" at bounding box center [19, 170] width 39 height 39
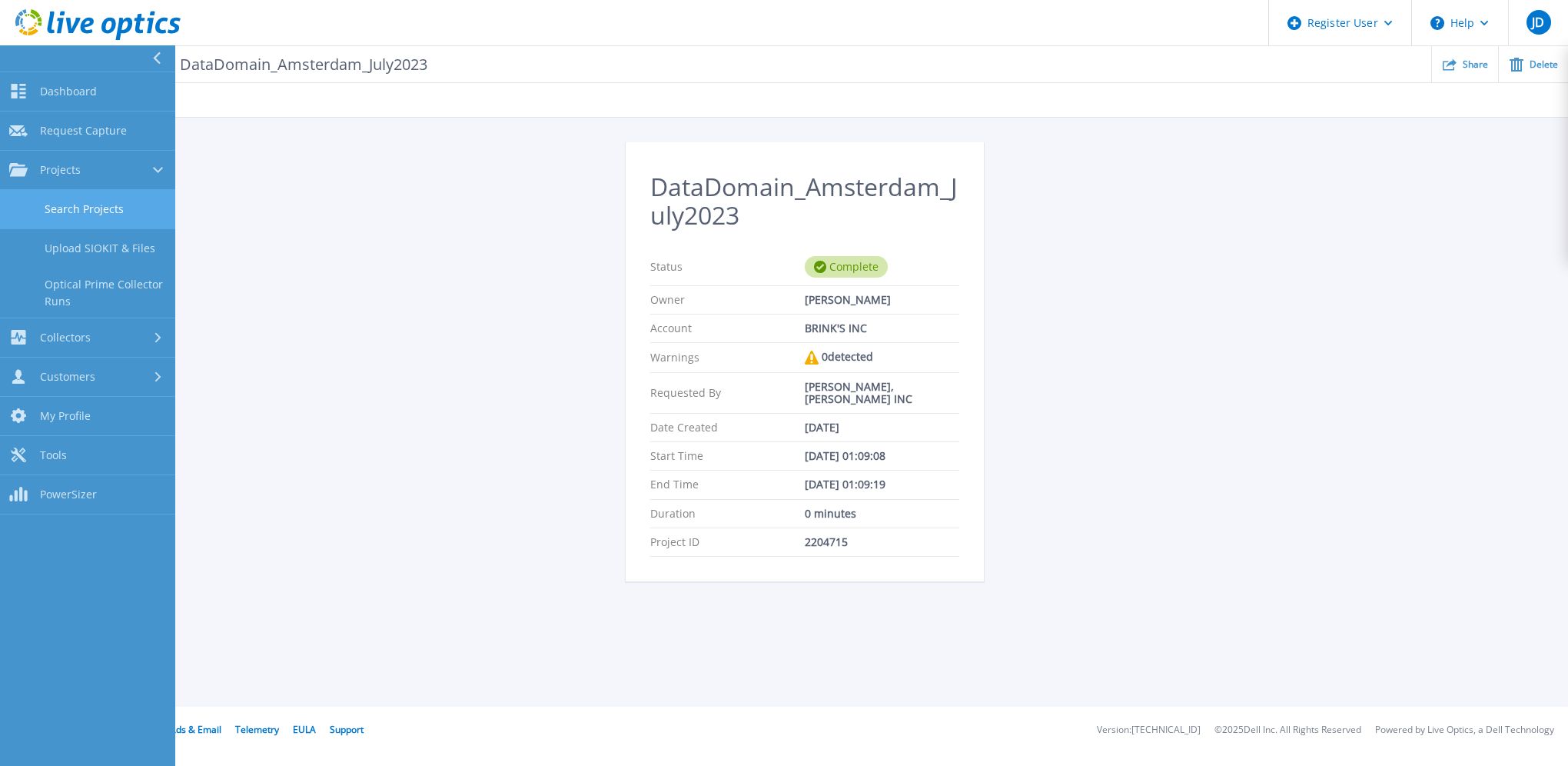
click at [93, 214] on link "Search Projects" at bounding box center [87, 209] width 175 height 39
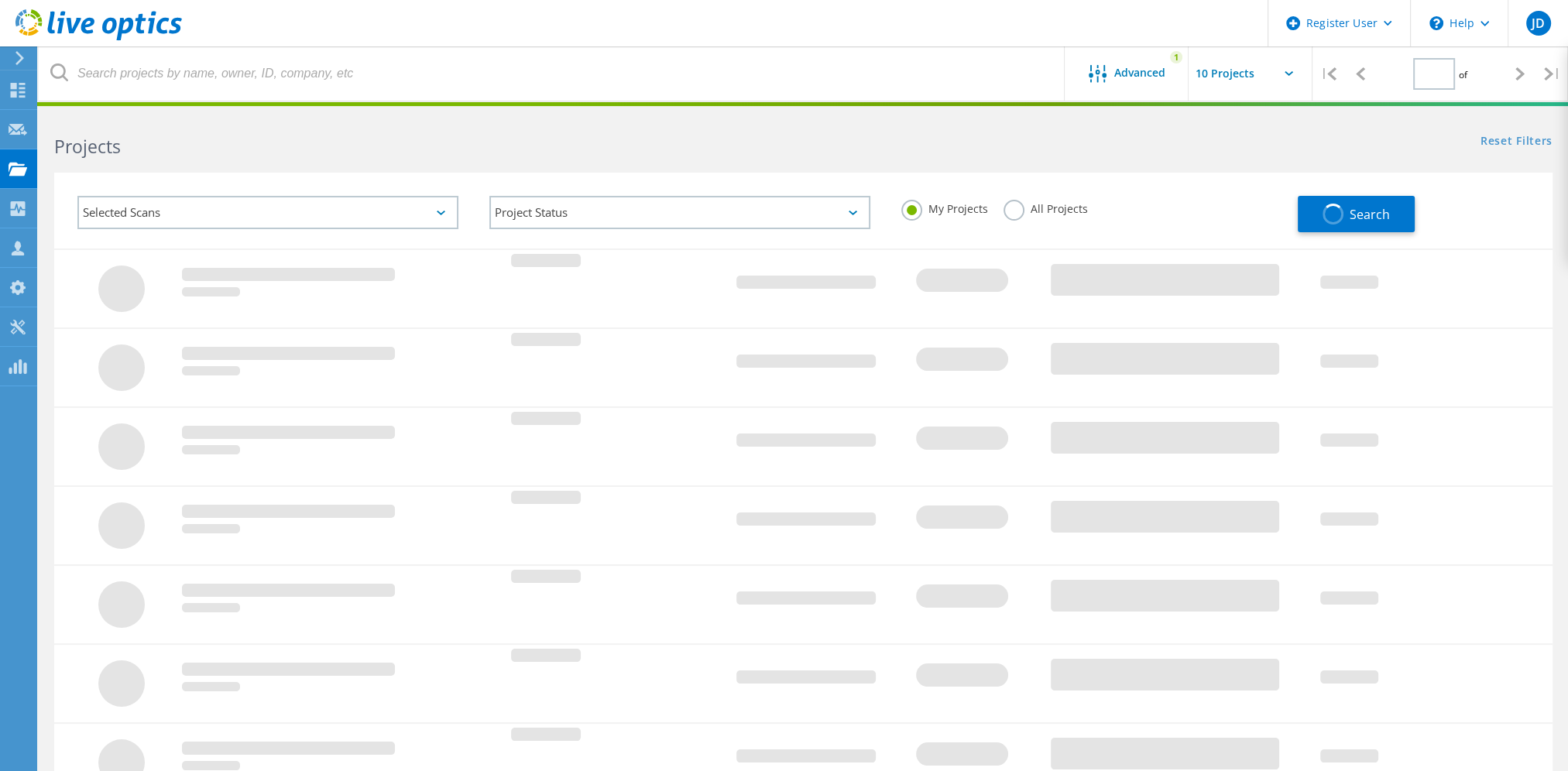
type input "1"
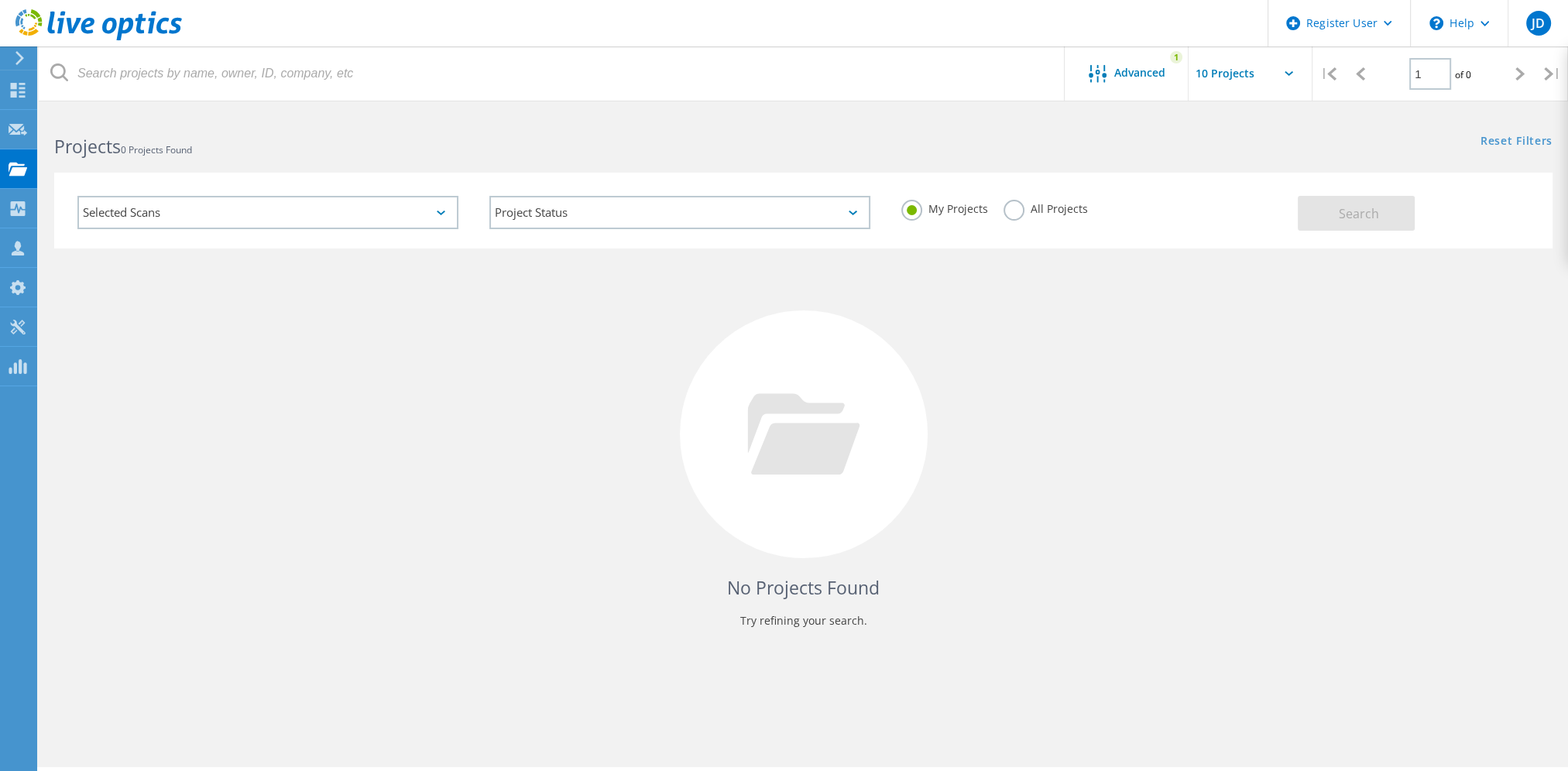
click at [1019, 210] on label "All Projects" at bounding box center [1045, 206] width 84 height 15
click at [0, 0] on input "All Projects" at bounding box center [0, 0] width 0 height 0
click at [1084, 81] on div "Advanced" at bounding box center [1127, 74] width 124 height 20
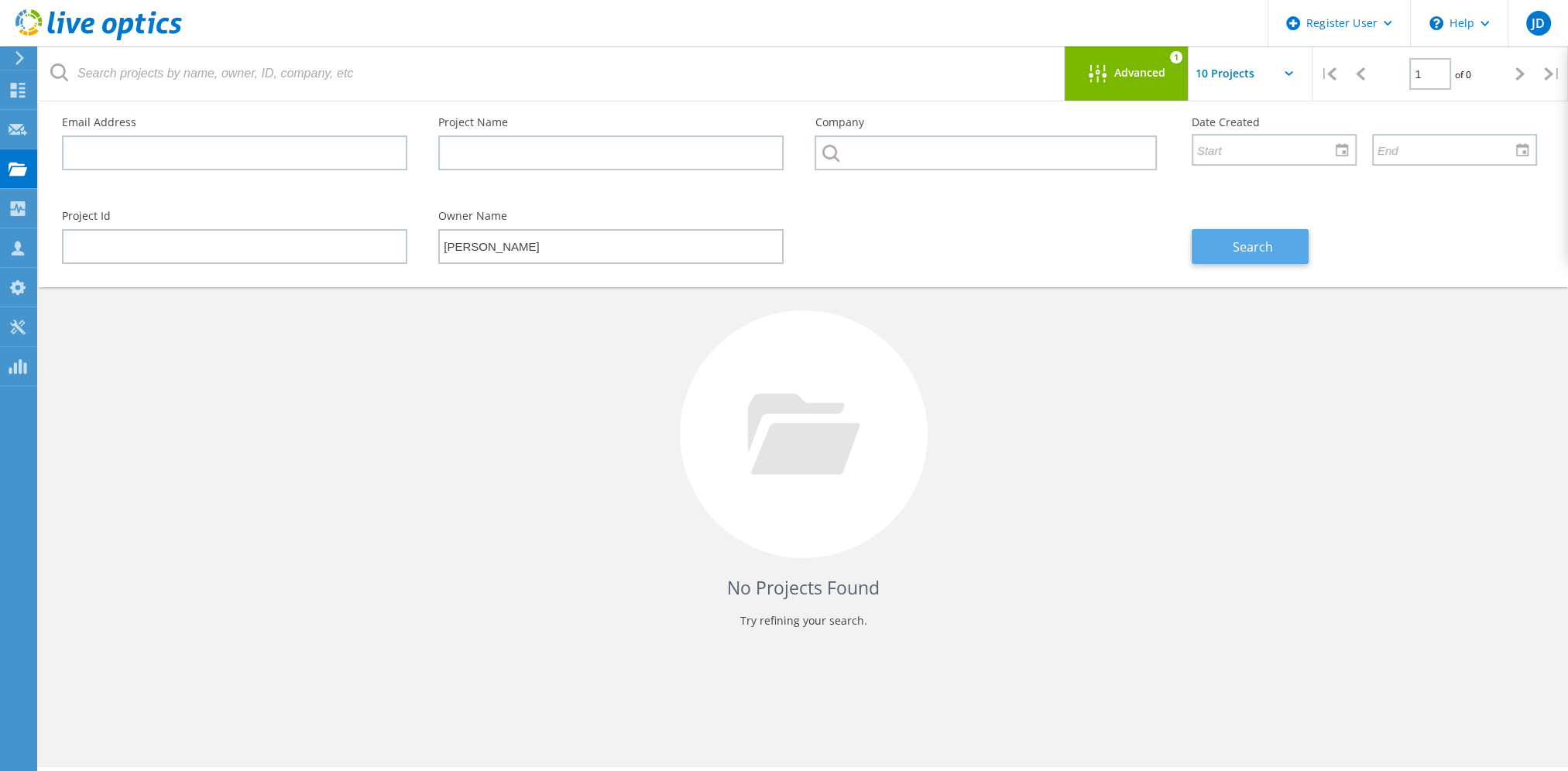
click at [1229, 239] on button "Search" at bounding box center [1250, 247] width 116 height 35
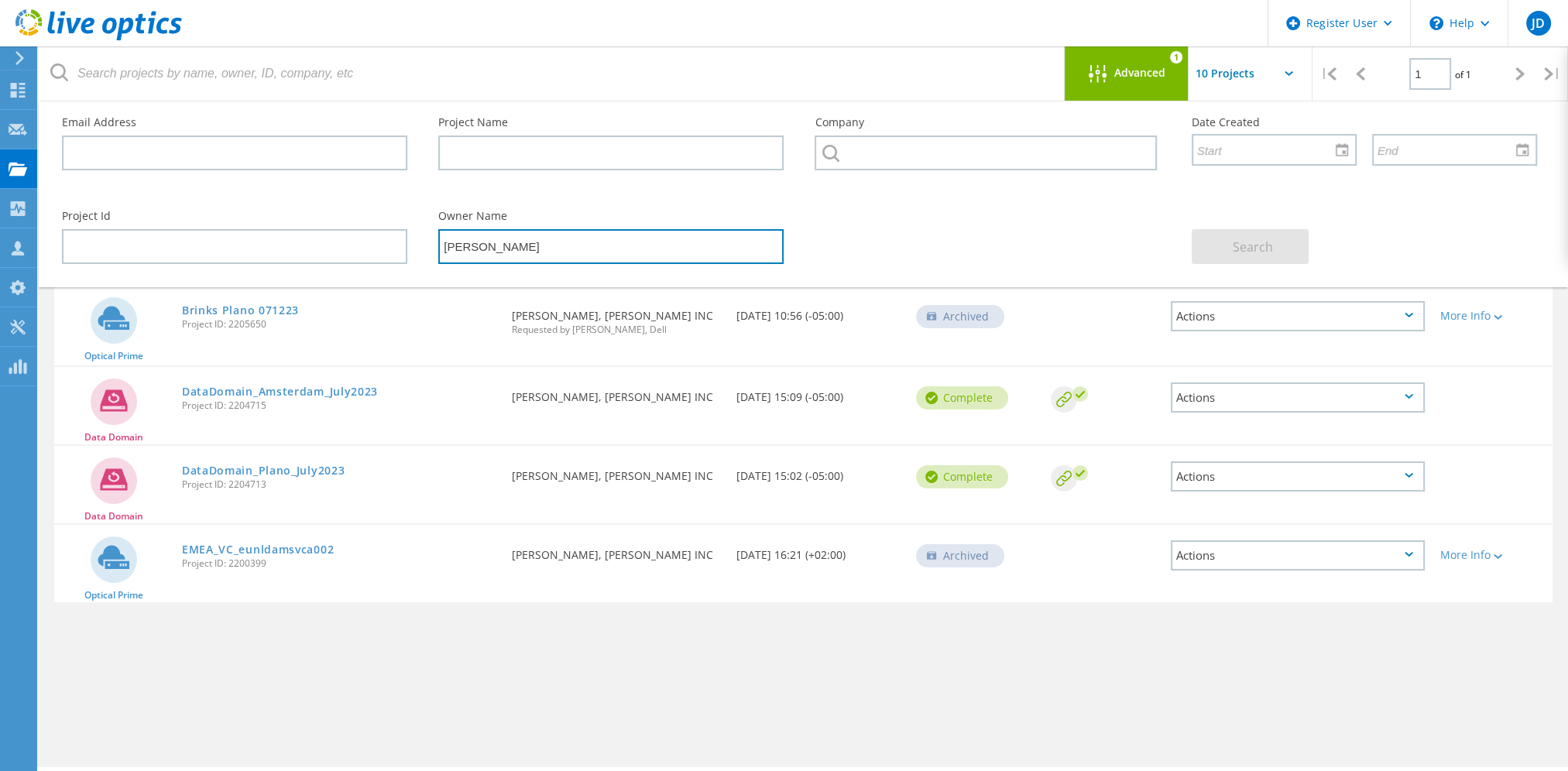
drag, startPoint x: 521, startPoint y: 248, endPoint x: 388, endPoint y: 243, distance: 133.1
click at [388, 243] on div "Project Id Owner Name jack fatheree Search" at bounding box center [799, 237] width 1506 height 84
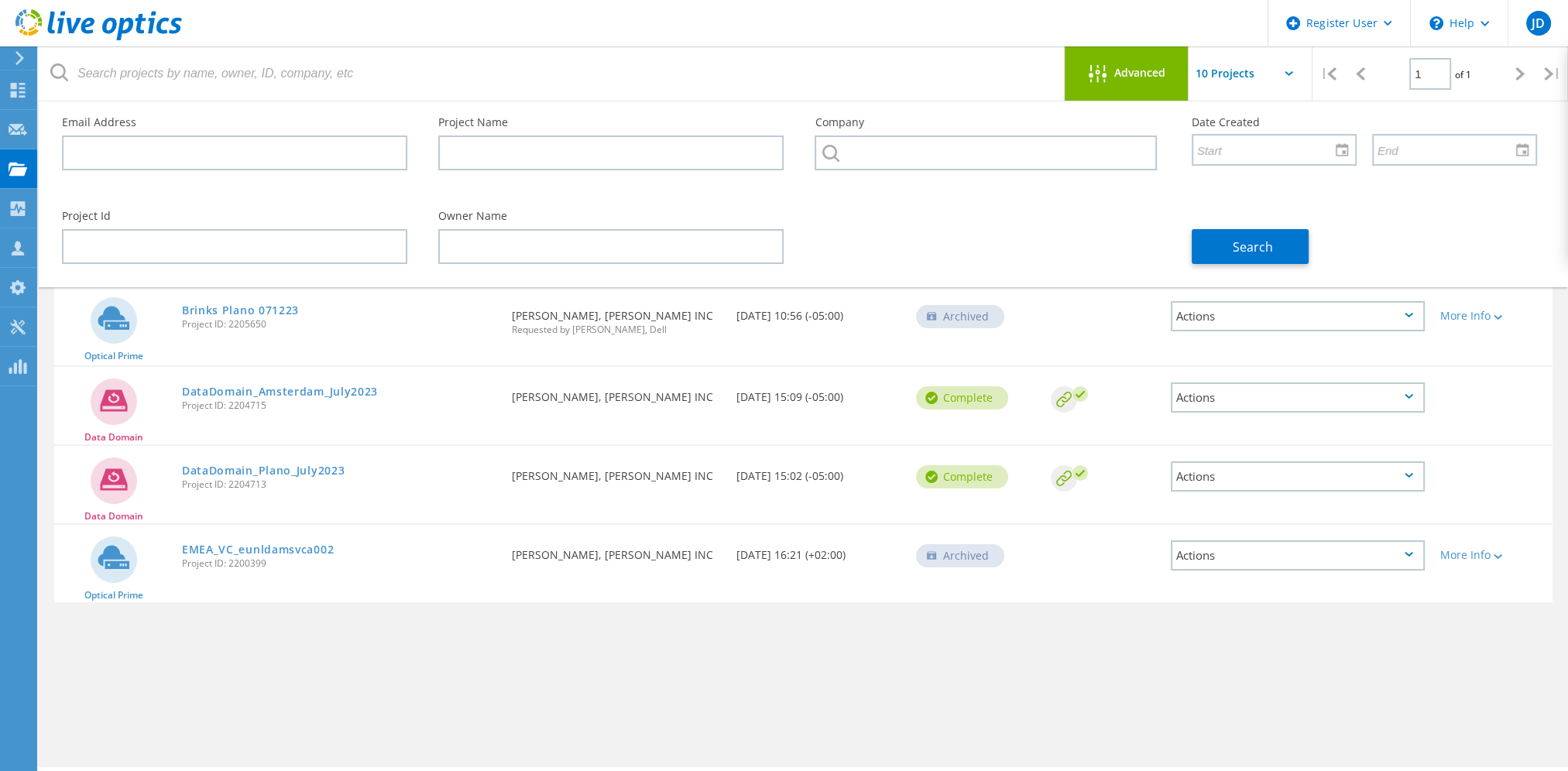
click at [1499, 321] on div "More Info" at bounding box center [1493, 311] width 120 height 51
click at [1499, 313] on div at bounding box center [1497, 316] width 12 height 9
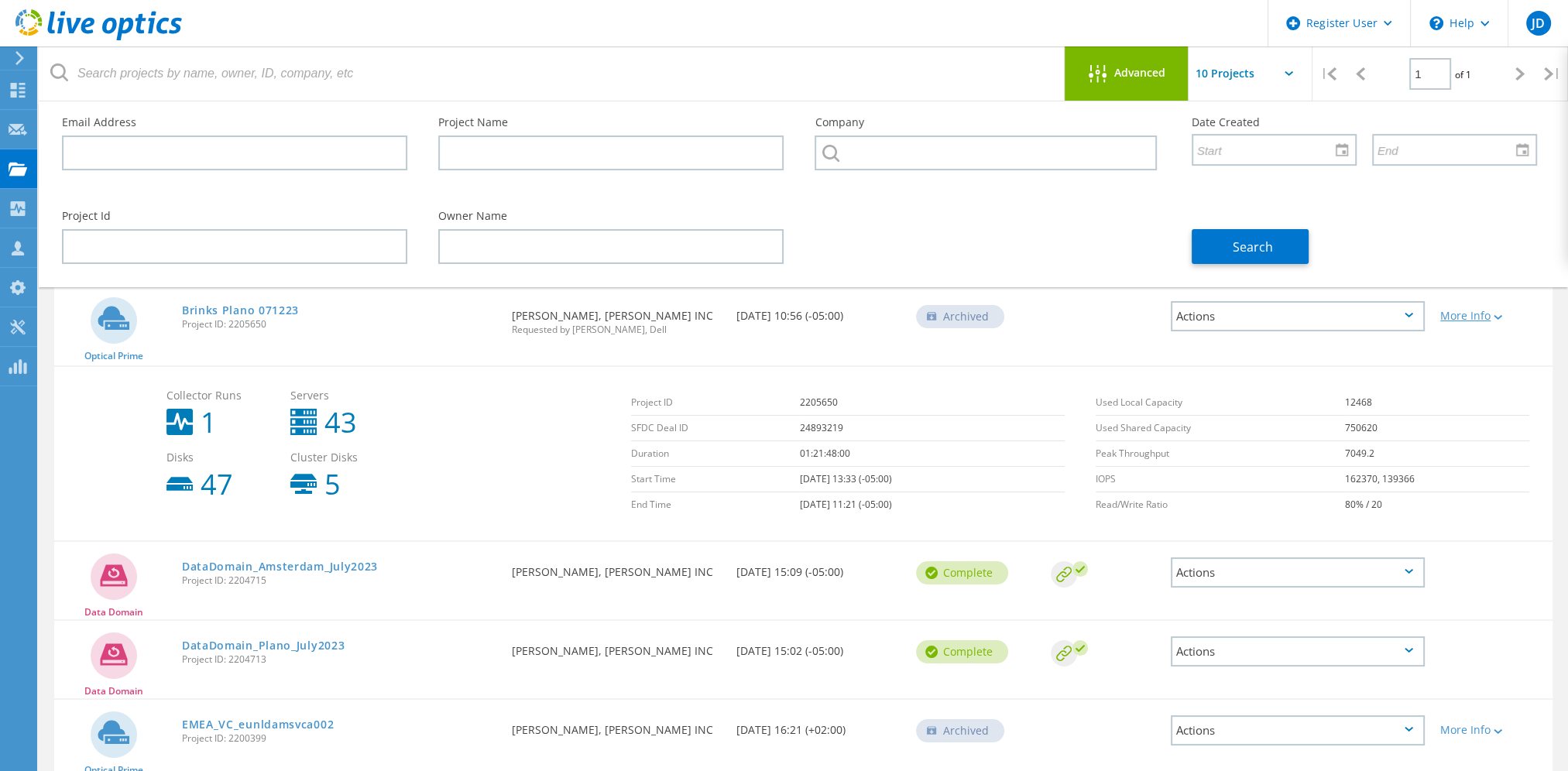
click at [1498, 315] on icon at bounding box center [1498, 317] width 9 height 5
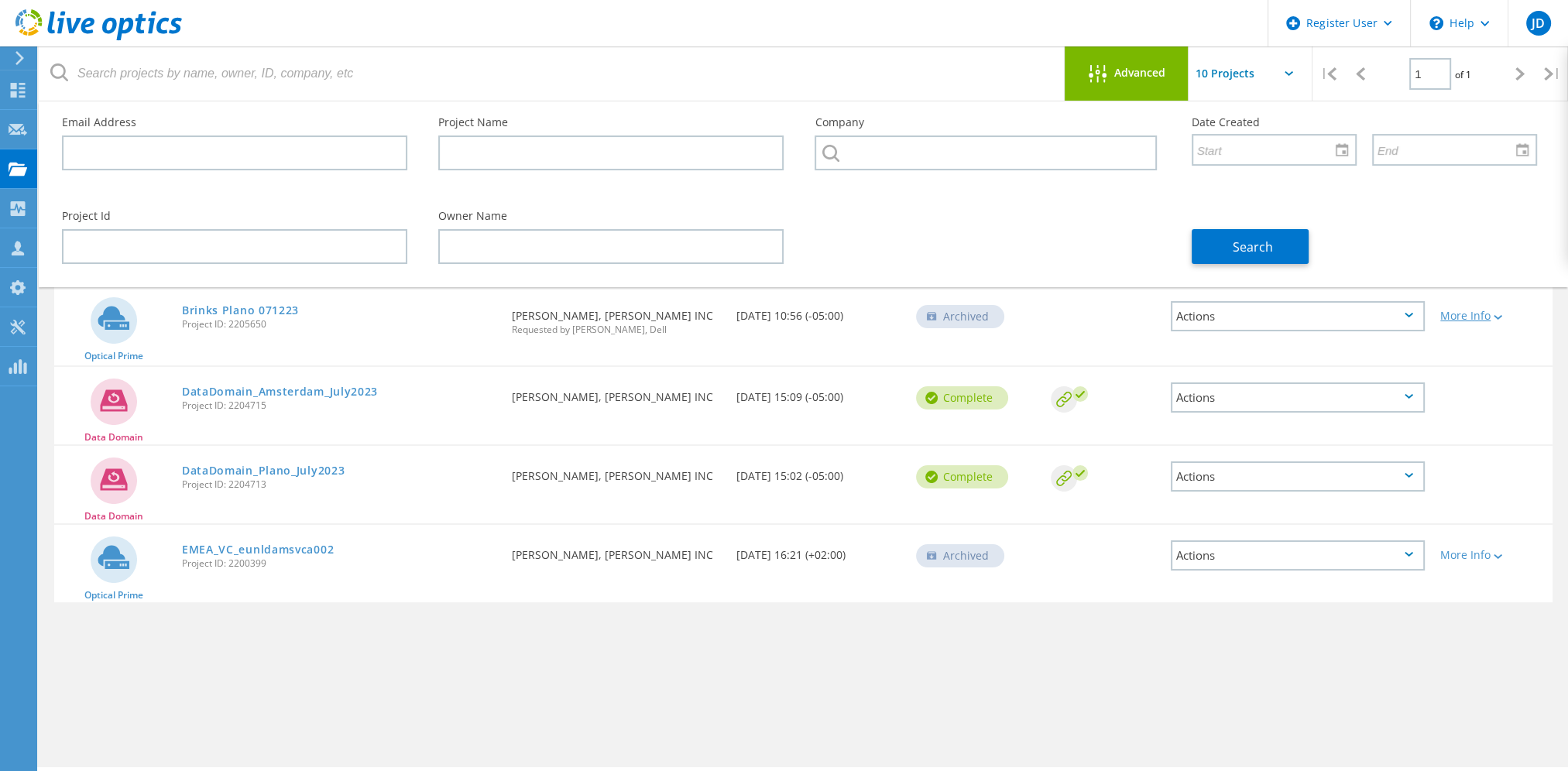
click at [1488, 314] on div "More Info" at bounding box center [1493, 315] width 105 height 11
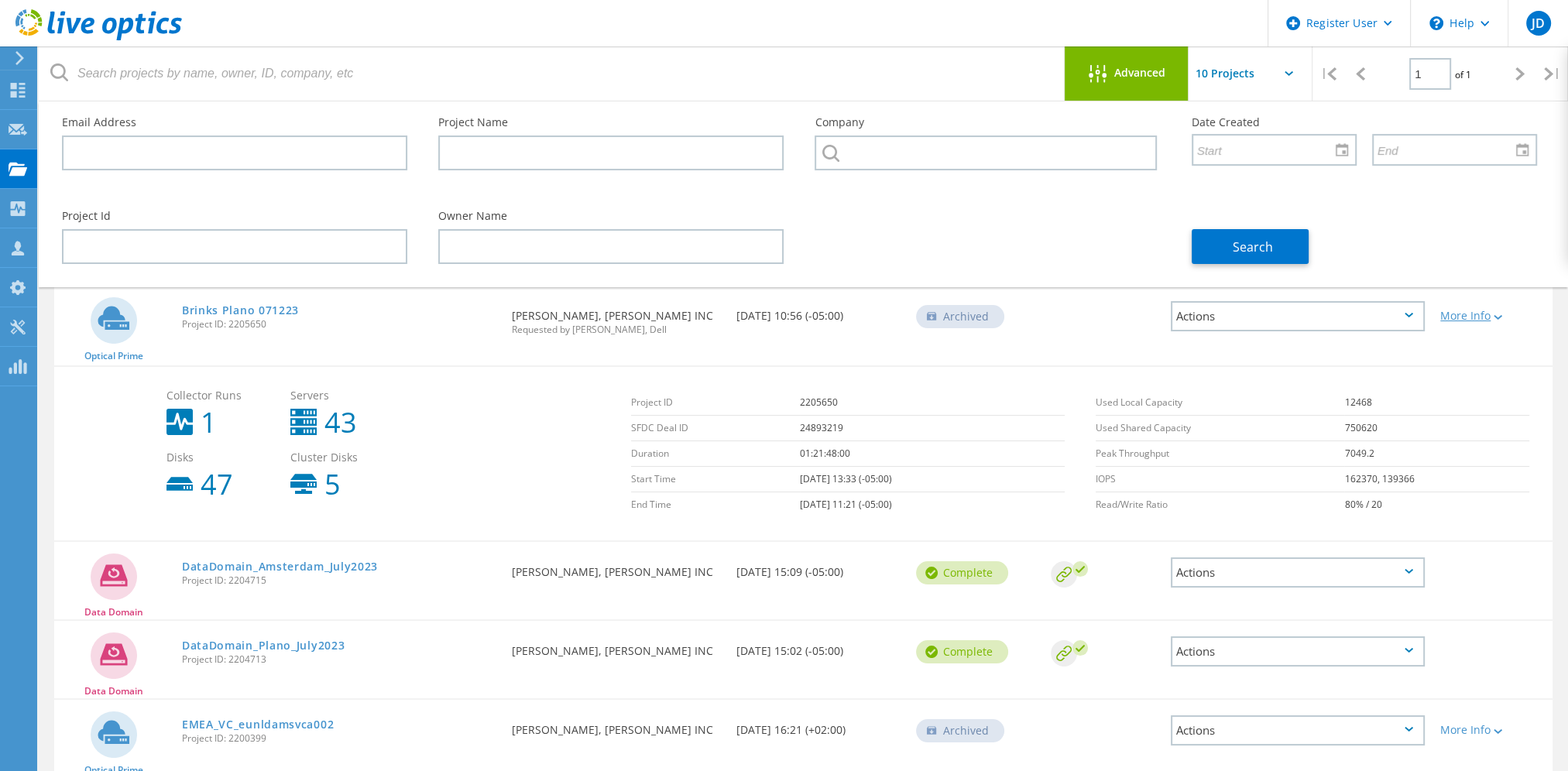
click at [1488, 314] on div "More Info" at bounding box center [1493, 315] width 105 height 11
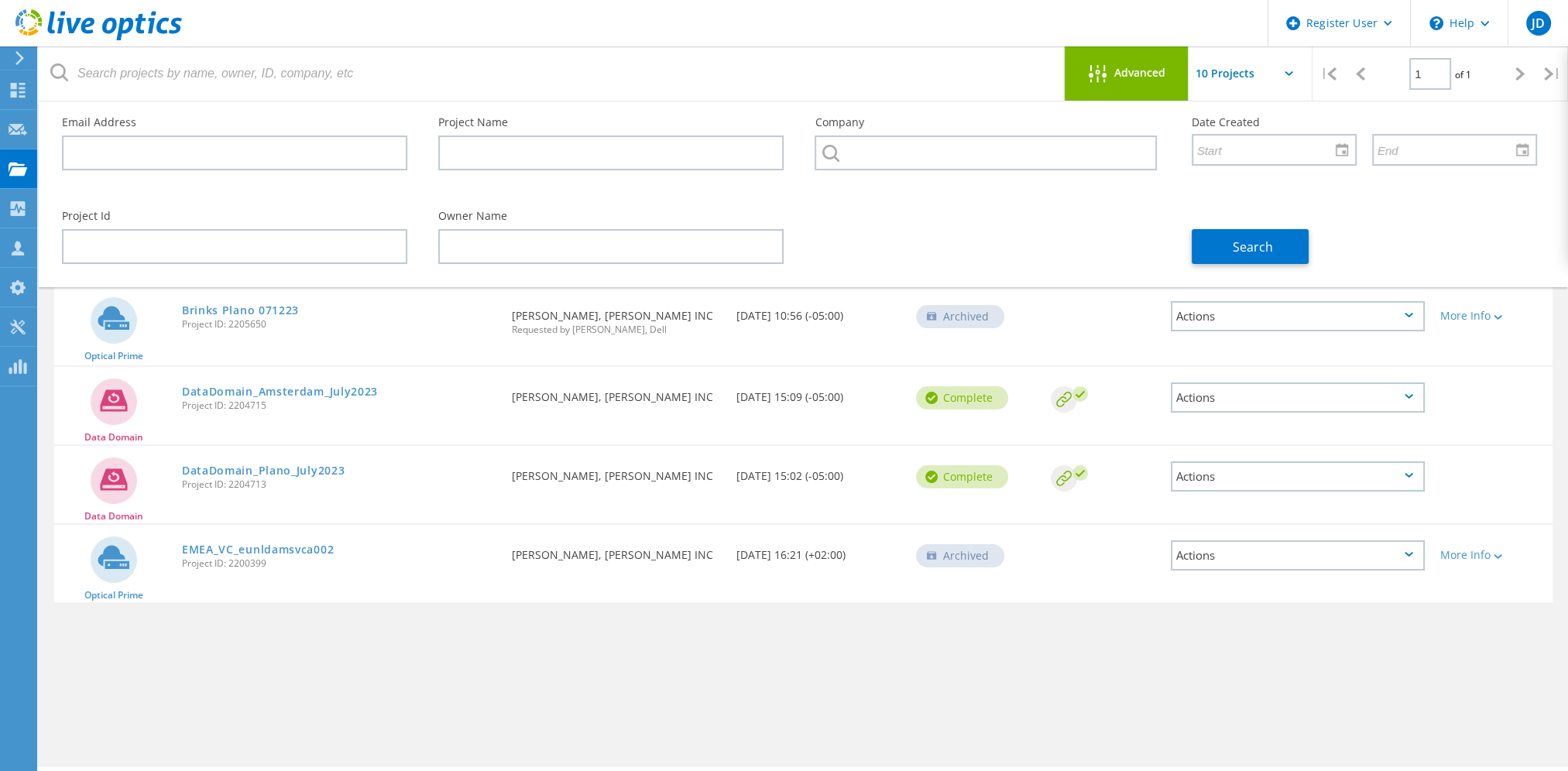
click at [1283, 77] on input "text" at bounding box center [1266, 72] width 155 height 54
click at [1284, 77] on input "text" at bounding box center [1266, 72] width 155 height 54
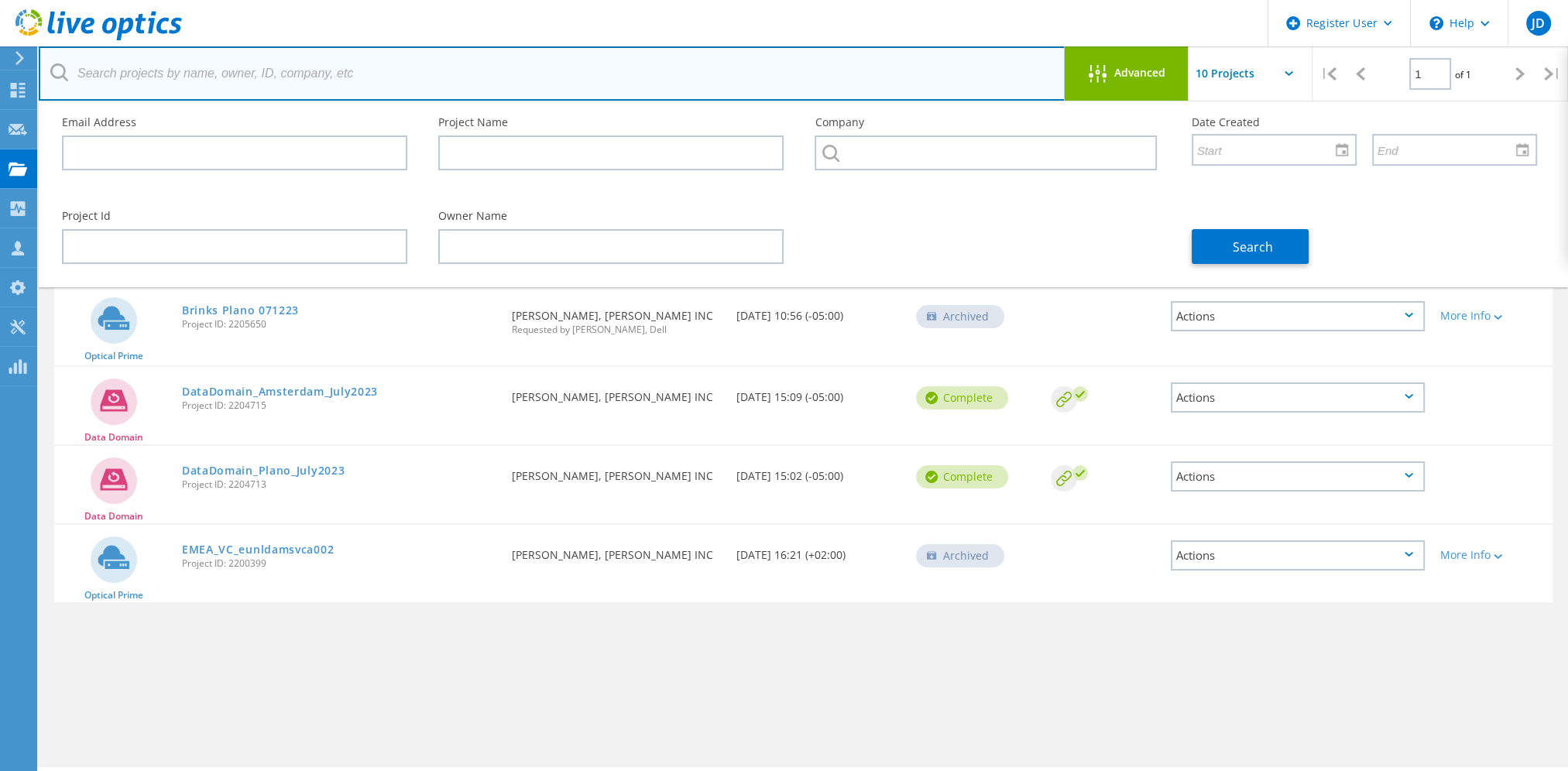
click at [187, 79] on input "text" at bounding box center [552, 72] width 1027 height 54
type input "G"
paste input "29106885"
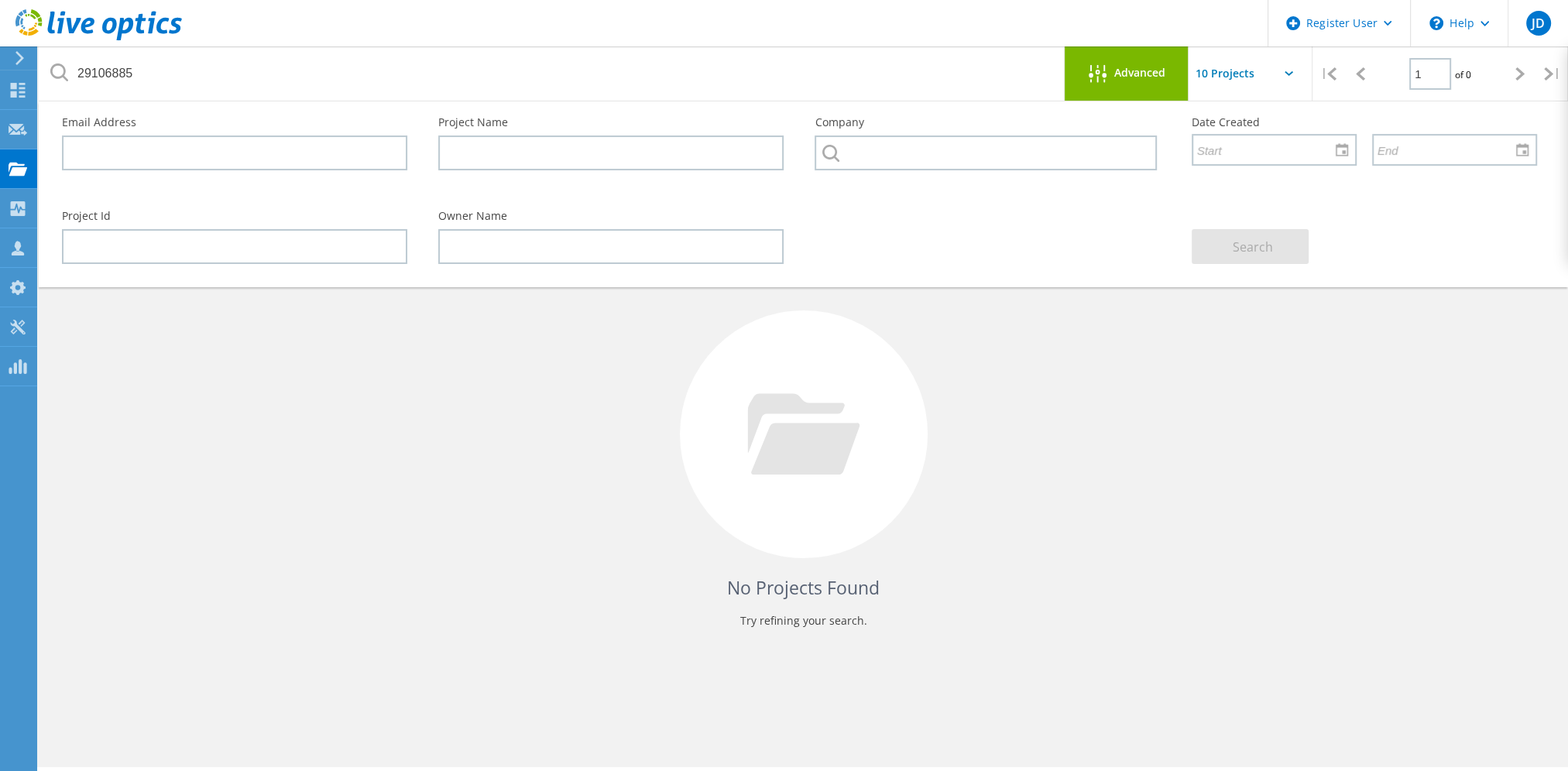
click at [1152, 77] on span "Advanced" at bounding box center [1139, 72] width 51 height 11
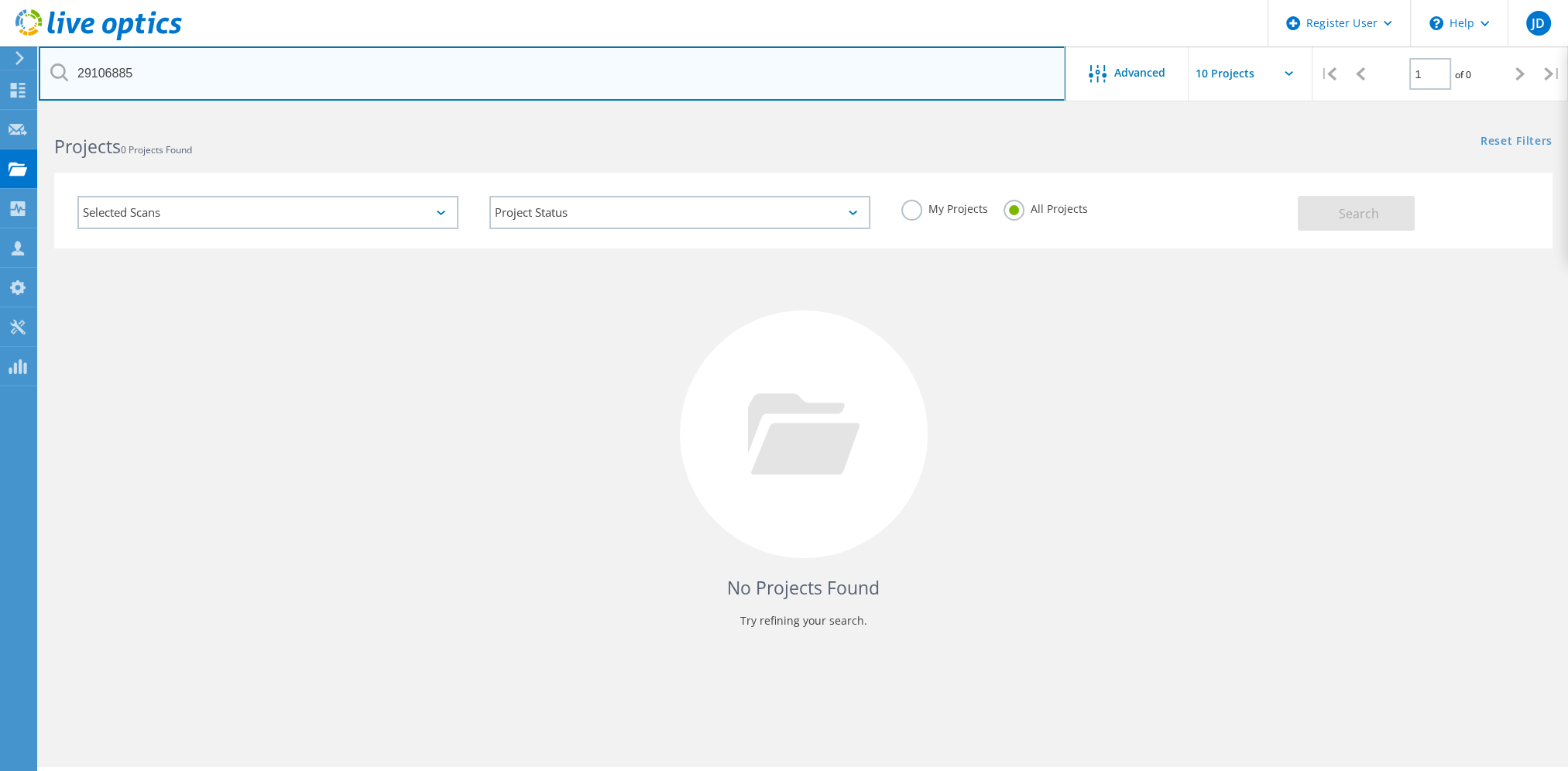
drag, startPoint x: 164, startPoint y: 78, endPoint x: 59, endPoint y: 79, distance: 105.0
click at [59, 79] on div "29106885" at bounding box center [552, 72] width 1026 height 54
type input "COX"
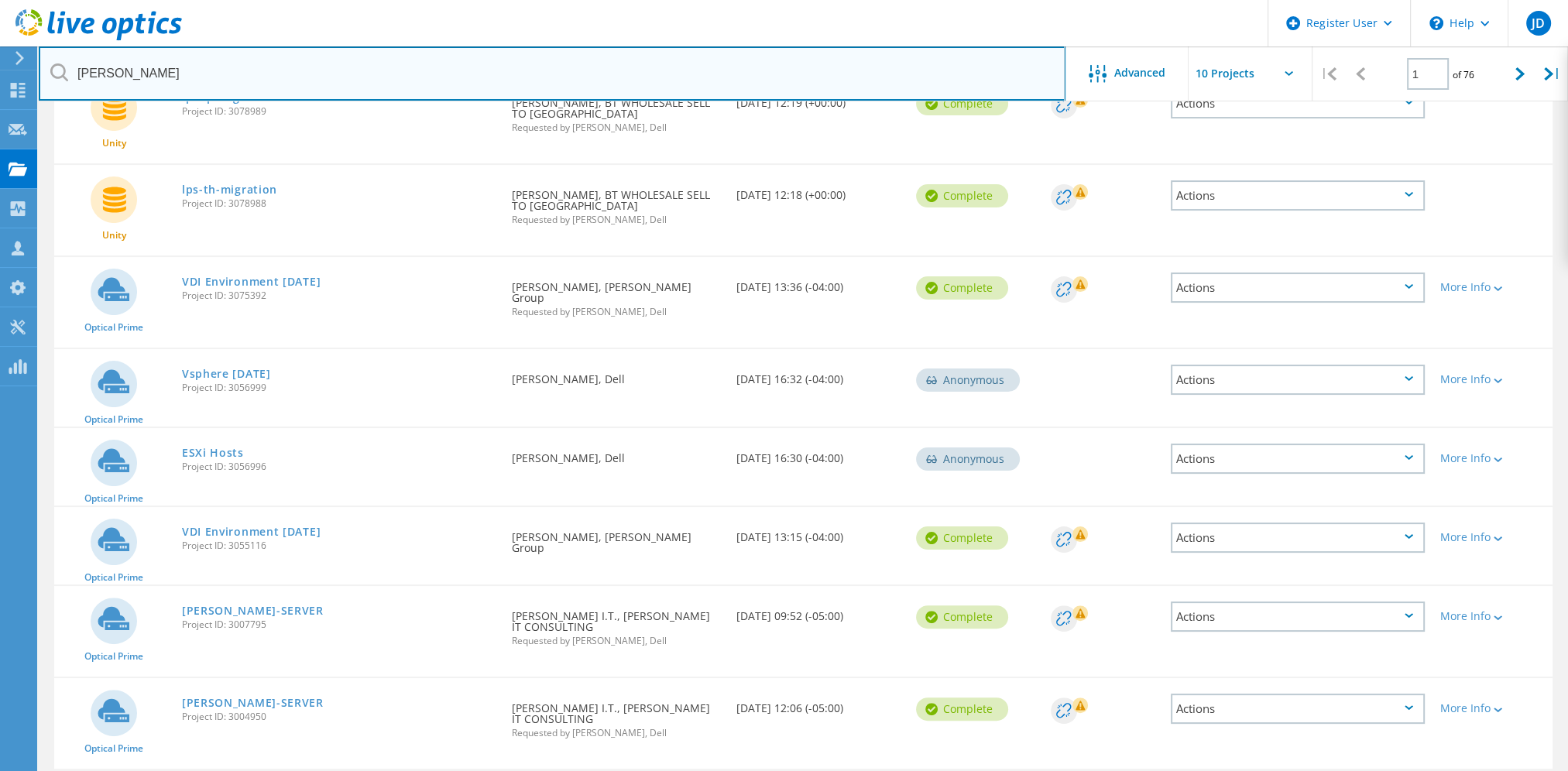
scroll to position [398, 0]
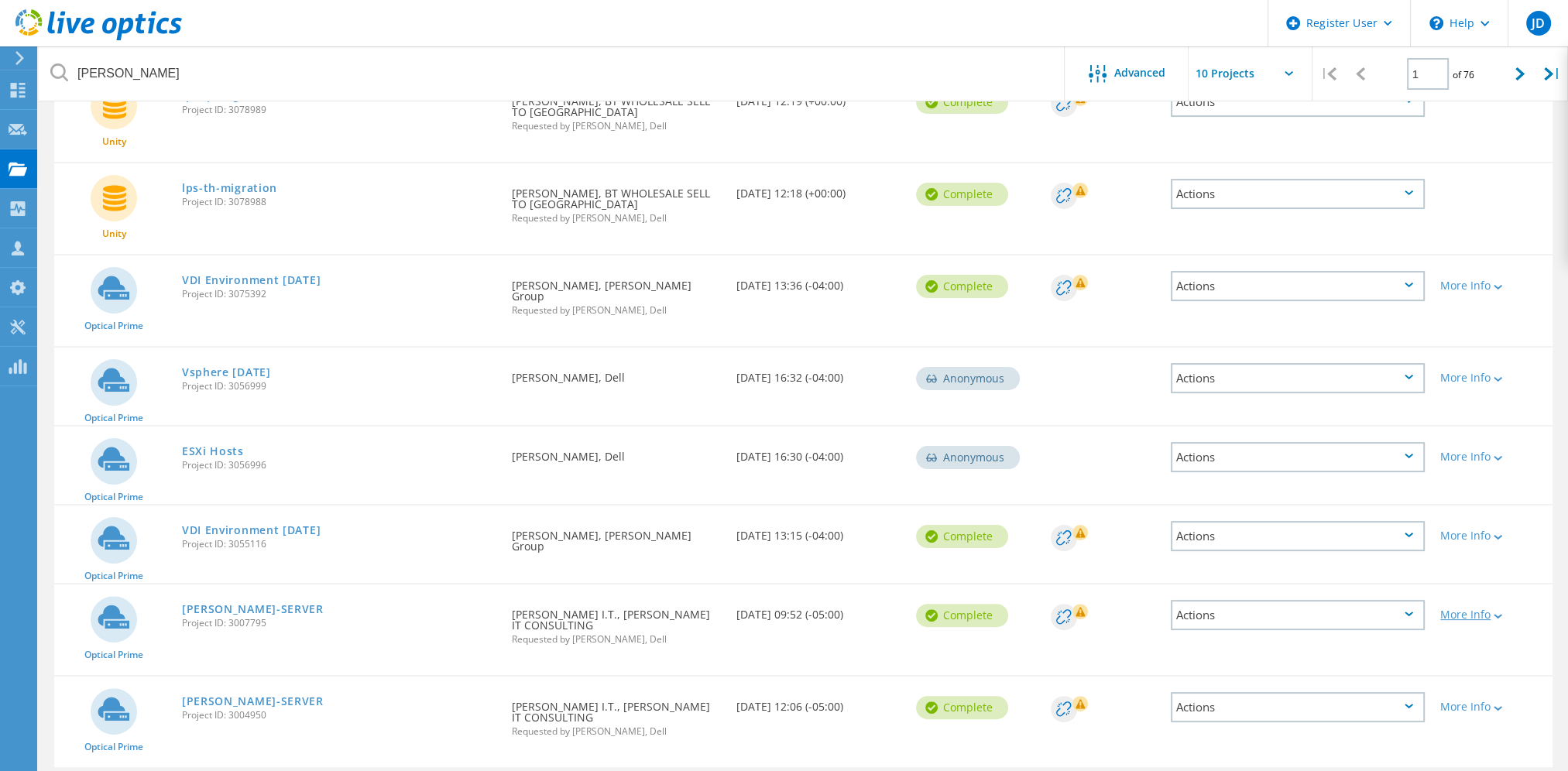
click at [1502, 611] on div at bounding box center [1497, 614] width 12 height 9
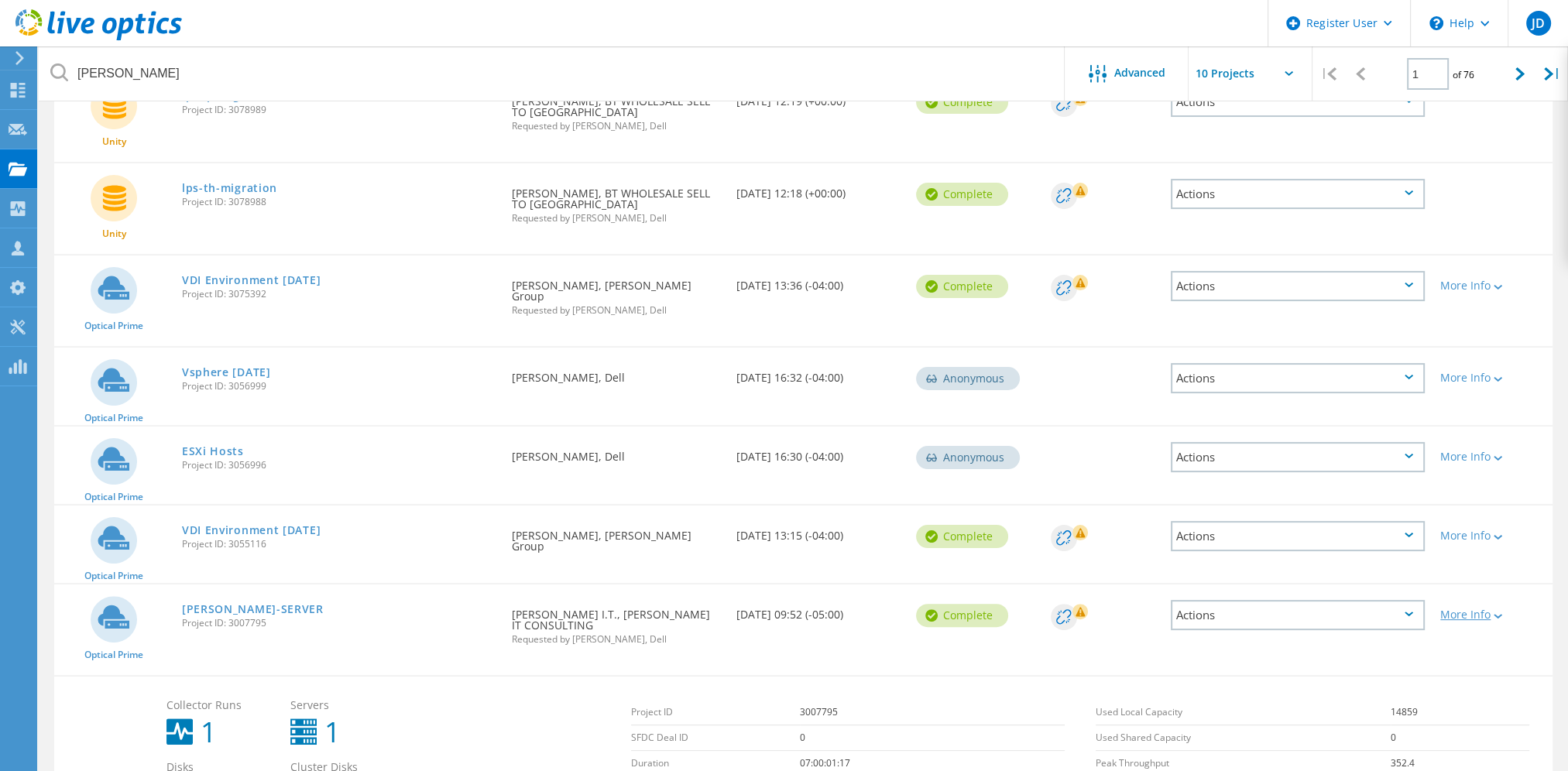
click at [1501, 611] on div at bounding box center [1497, 614] width 12 height 9
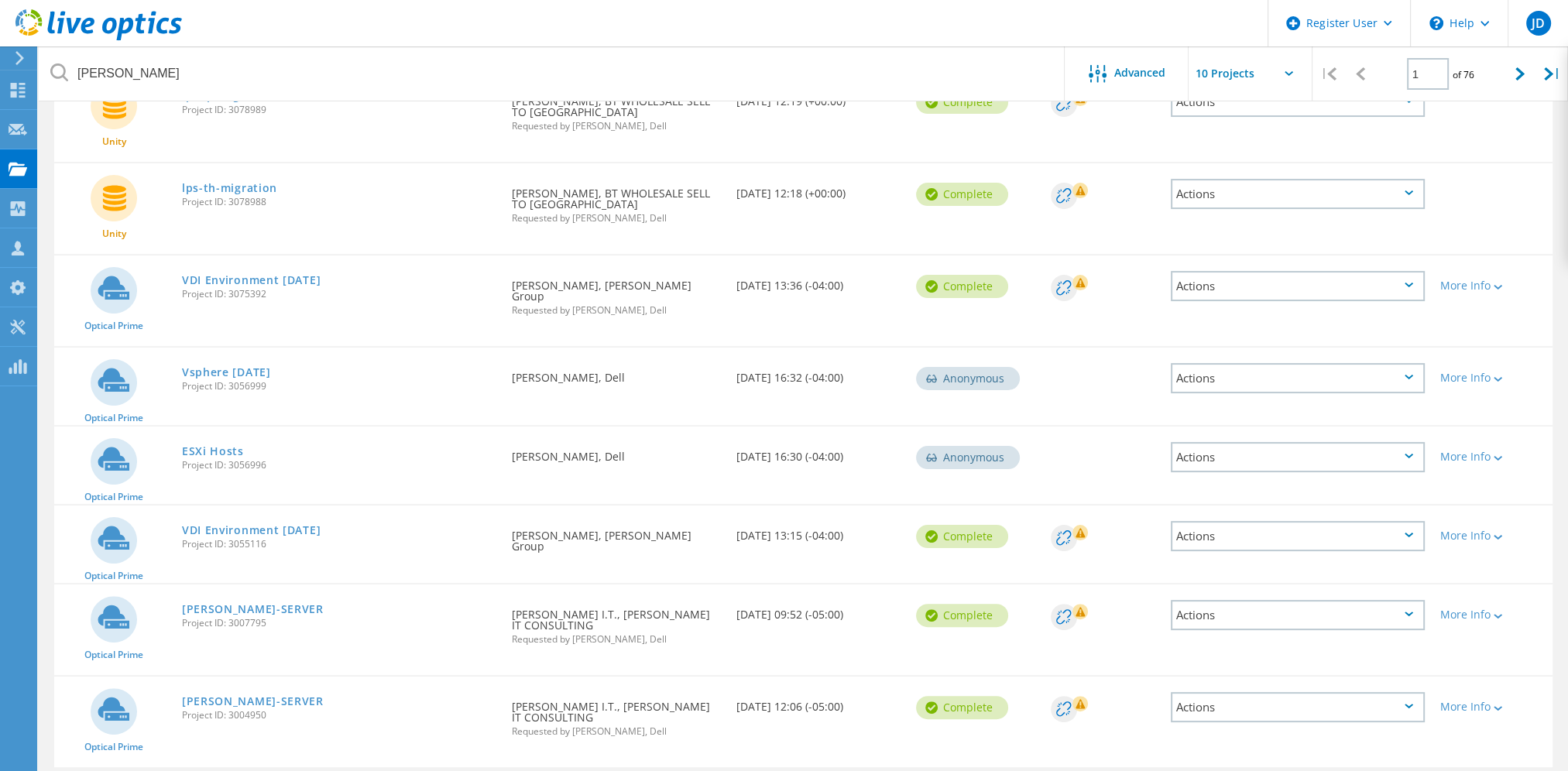
click at [1409, 600] on div "Actions" at bounding box center [1297, 614] width 254 height 30
click at [1216, 615] on div "Share" at bounding box center [1298, 627] width 251 height 24
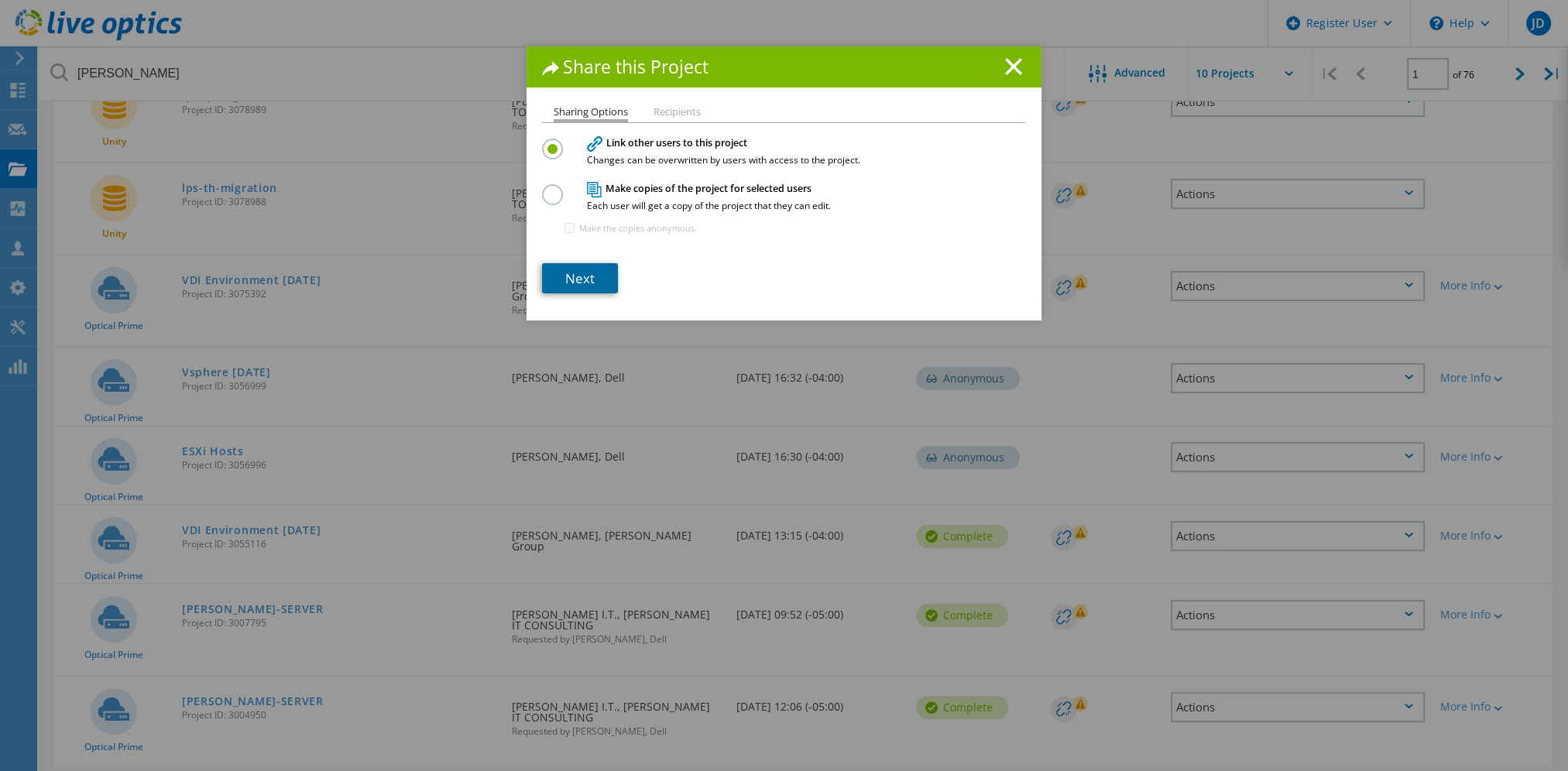
click at [576, 283] on link "Next" at bounding box center [580, 278] width 76 height 30
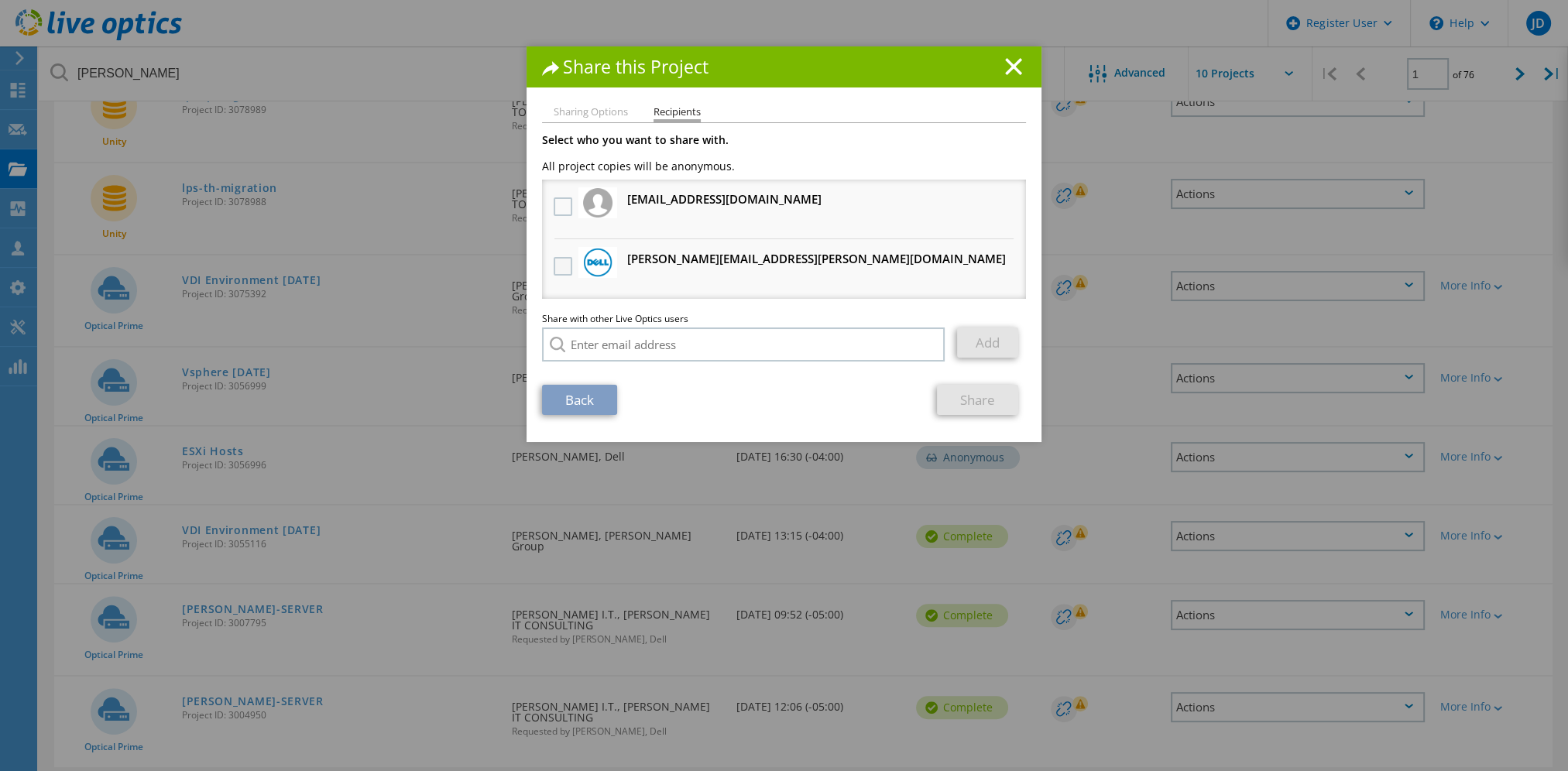
click at [554, 269] on label at bounding box center [565, 266] width 23 height 19
click at [0, 0] on input "checkbox" at bounding box center [0, 0] width 0 height 0
click at [974, 398] on link "Share" at bounding box center [977, 399] width 81 height 30
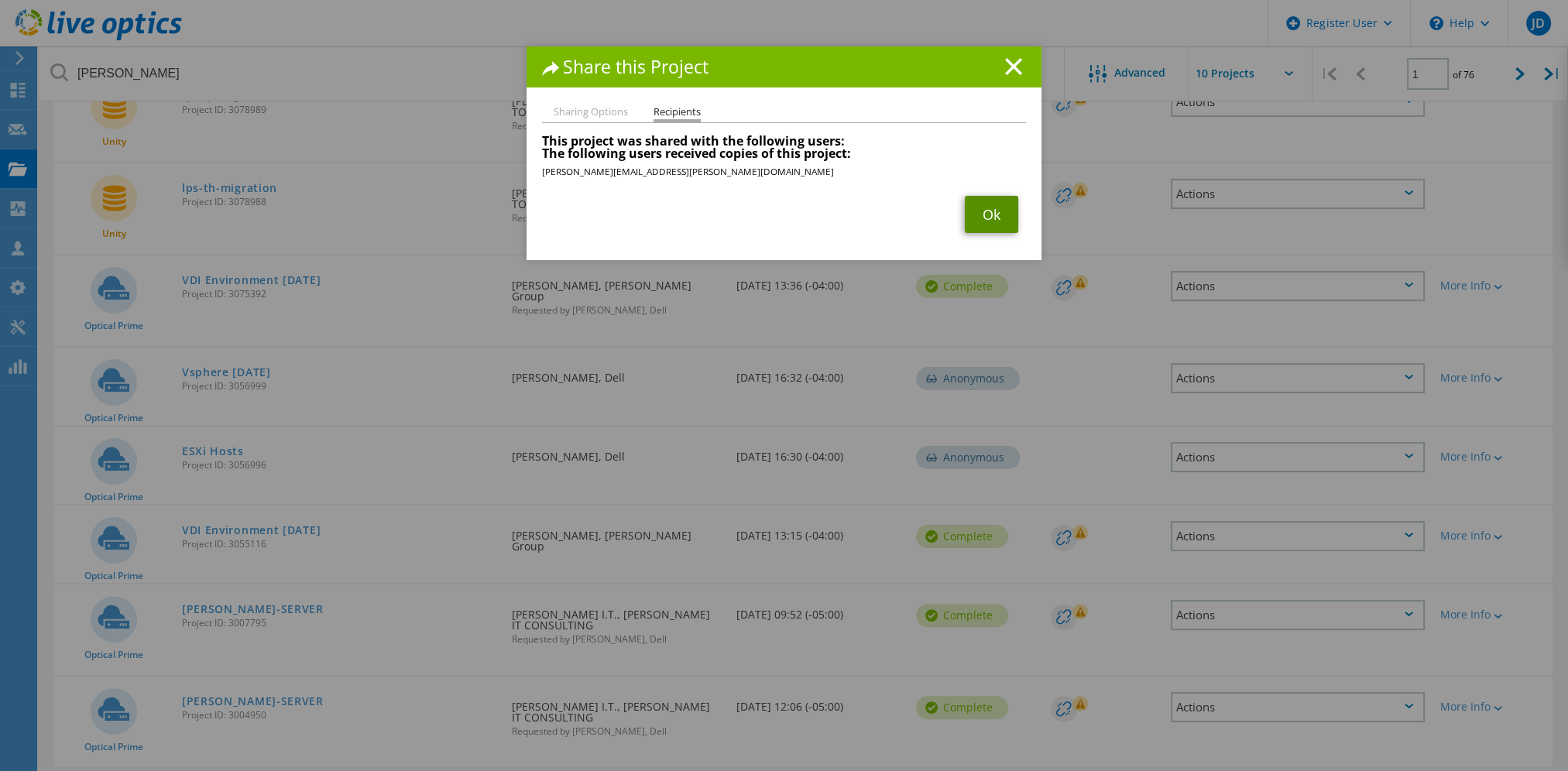
click at [973, 217] on link "Ok" at bounding box center [992, 214] width 54 height 37
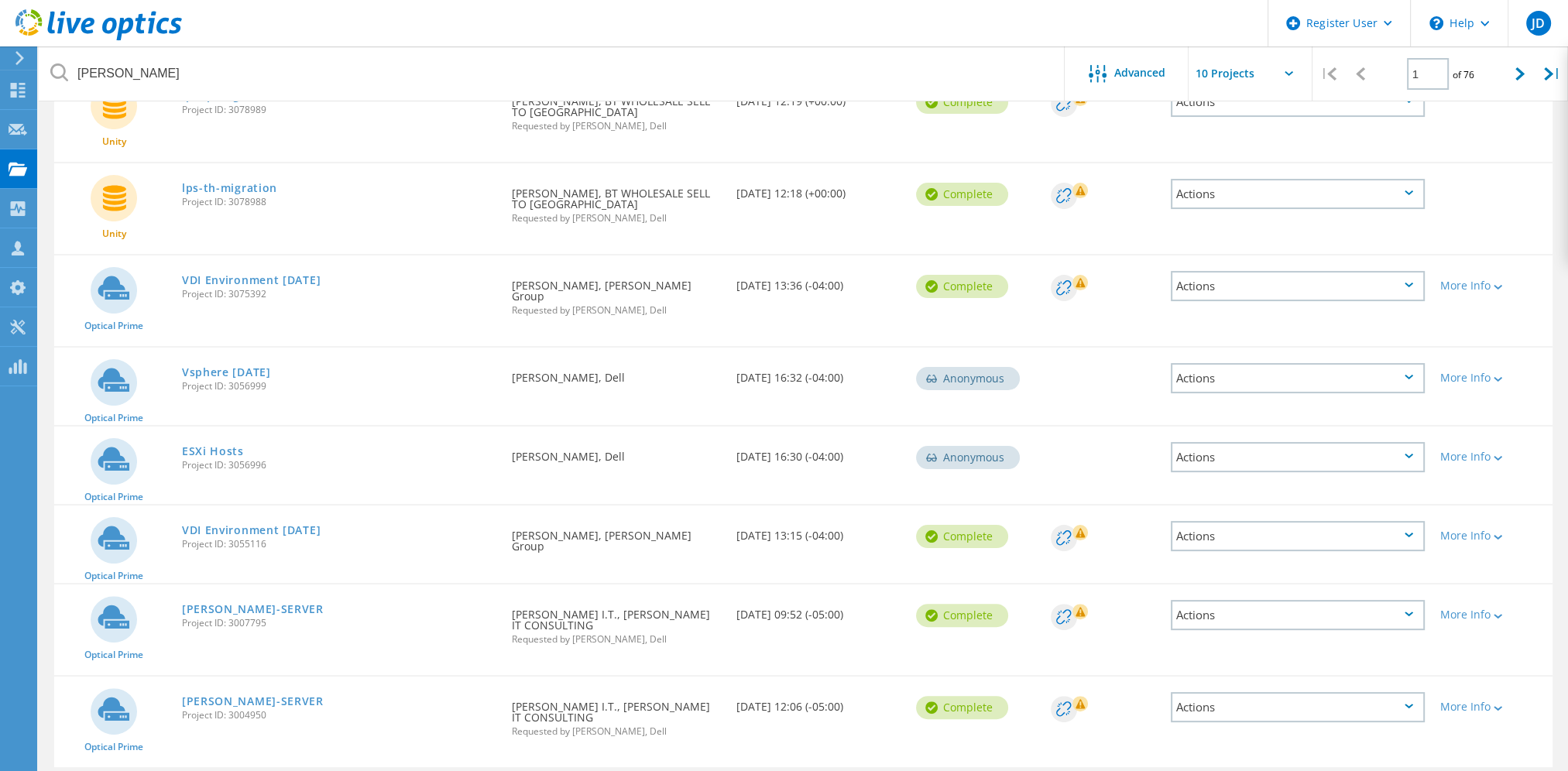
click at [1405, 703] on icon at bounding box center [1408, 705] width 9 height 5
click at [1223, 707] on div "Share" at bounding box center [1298, 719] width 251 height 24
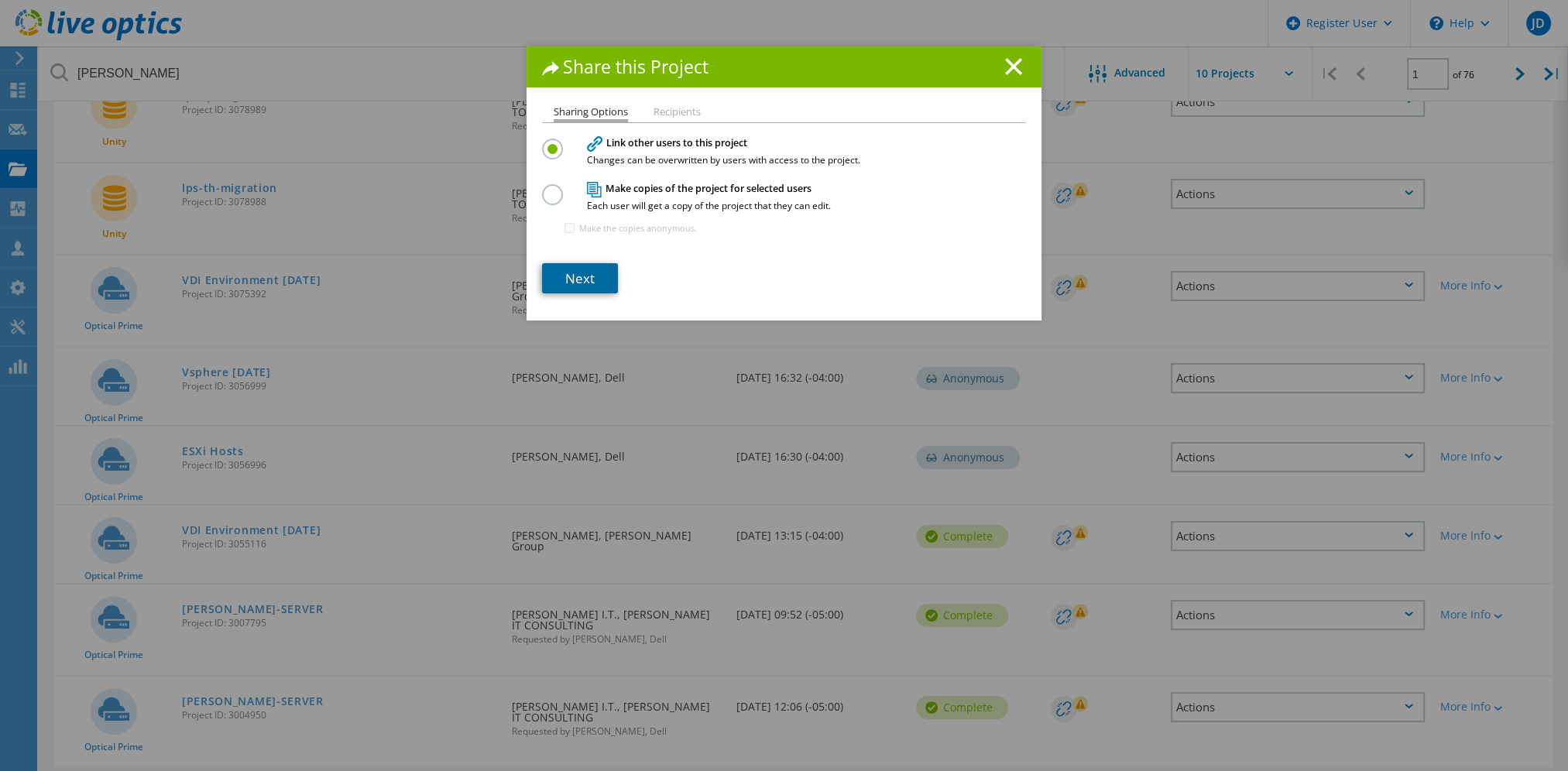
click at [551, 274] on link "Next" at bounding box center [580, 278] width 76 height 30
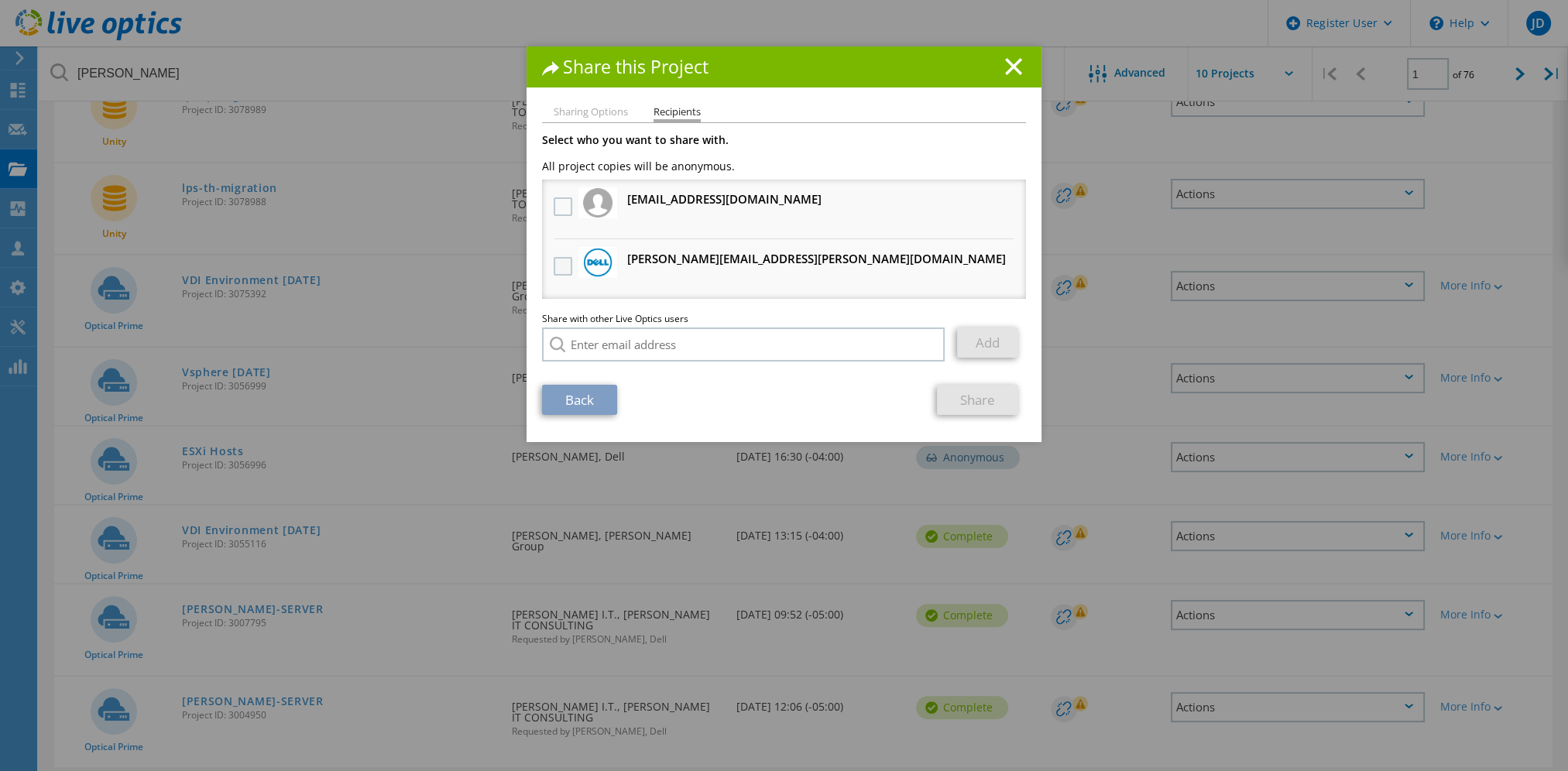
click at [556, 263] on label at bounding box center [565, 266] width 23 height 19
click at [0, 0] on input "checkbox" at bounding box center [0, 0] width 0 height 0
click at [951, 401] on link "Share" at bounding box center [977, 399] width 81 height 30
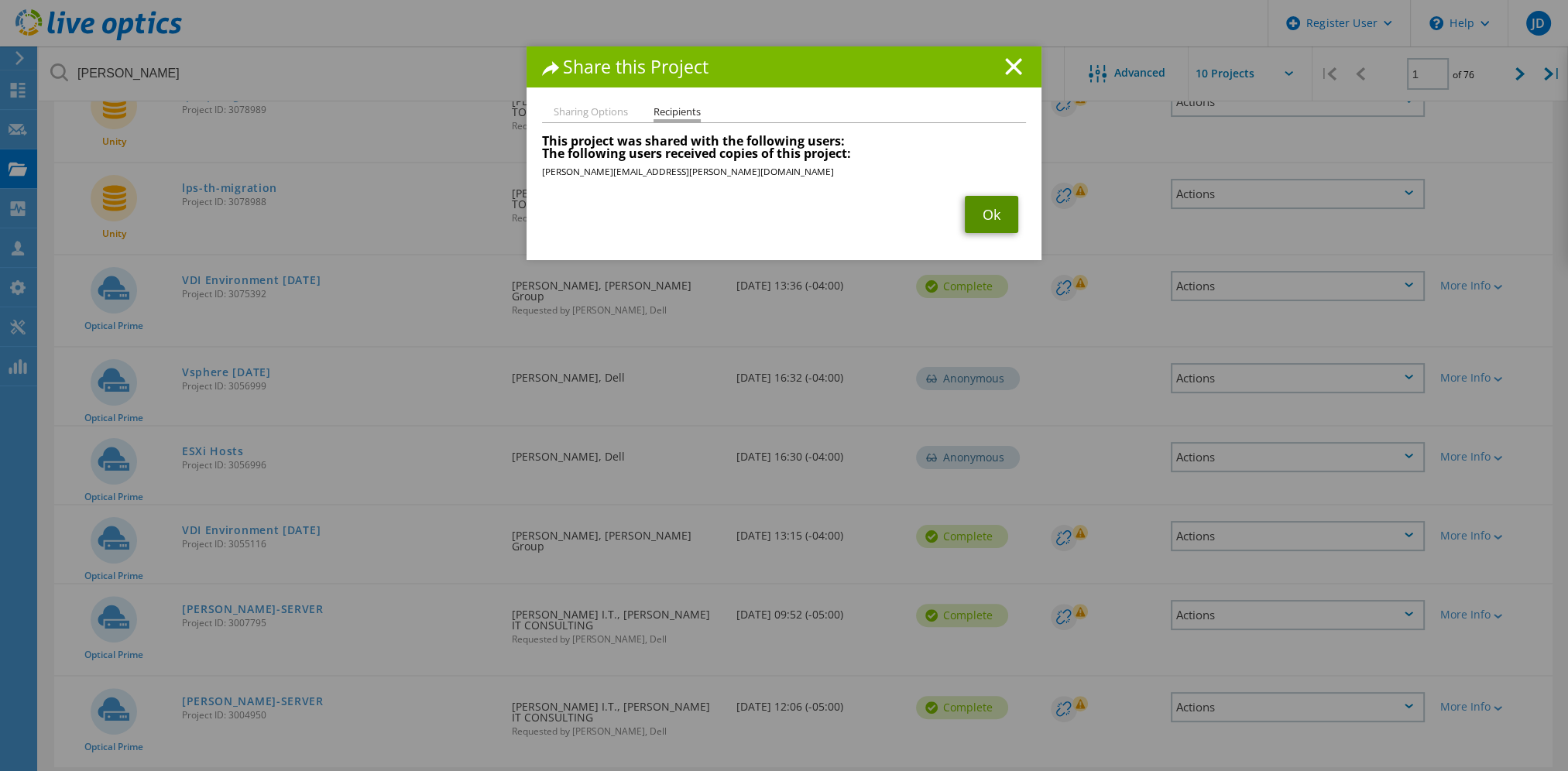
click at [993, 204] on link "Ok" at bounding box center [992, 214] width 54 height 37
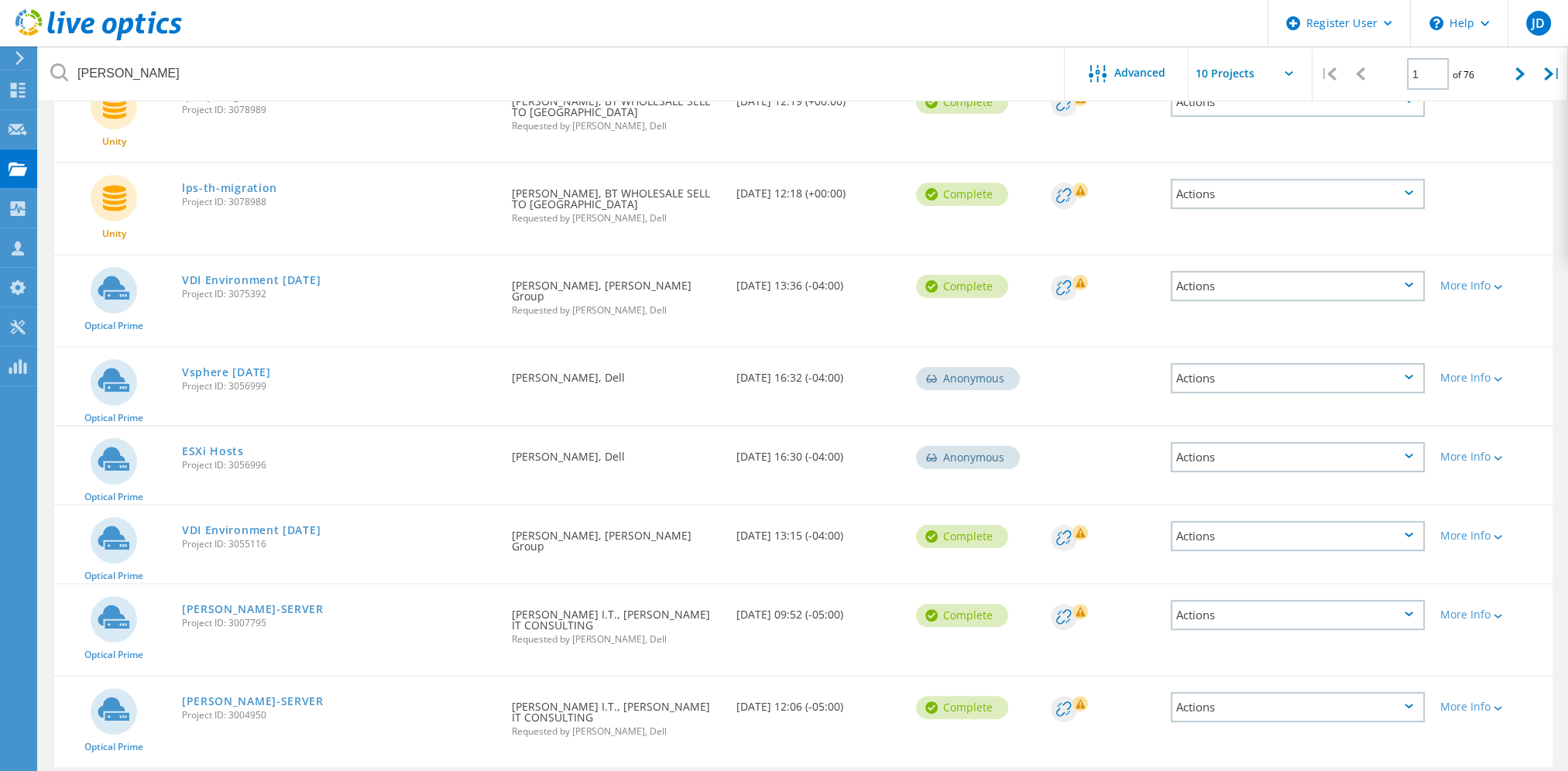
click at [1285, 68] on input "text" at bounding box center [1266, 72] width 155 height 54
click at [1251, 138] on div "Show 20 Projects" at bounding box center [1266, 140] width 154 height 25
type input "Show 20 Projects"
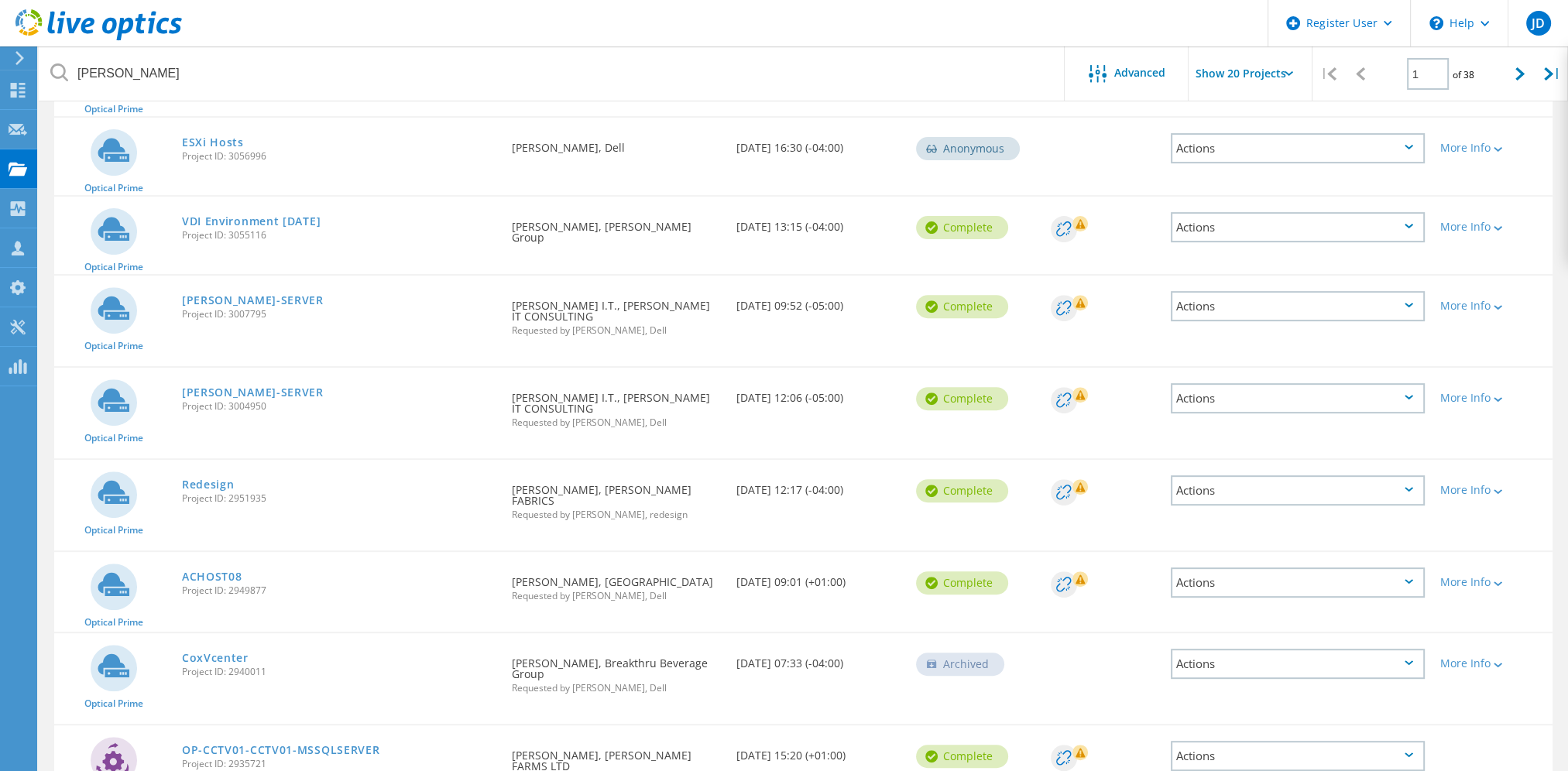
scroll to position [708, 0]
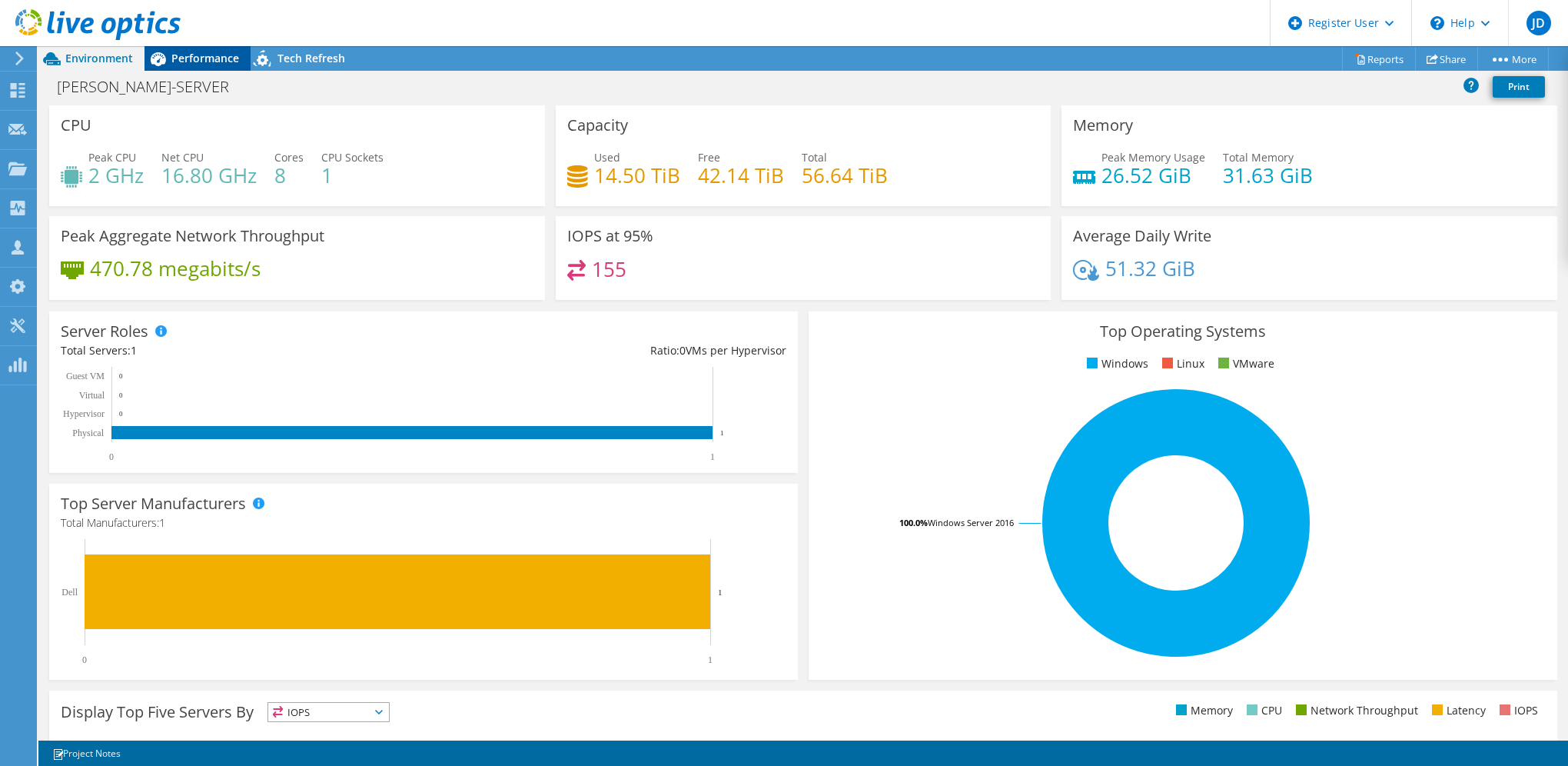
click at [186, 52] on span "Performance" at bounding box center [205, 57] width 68 height 15
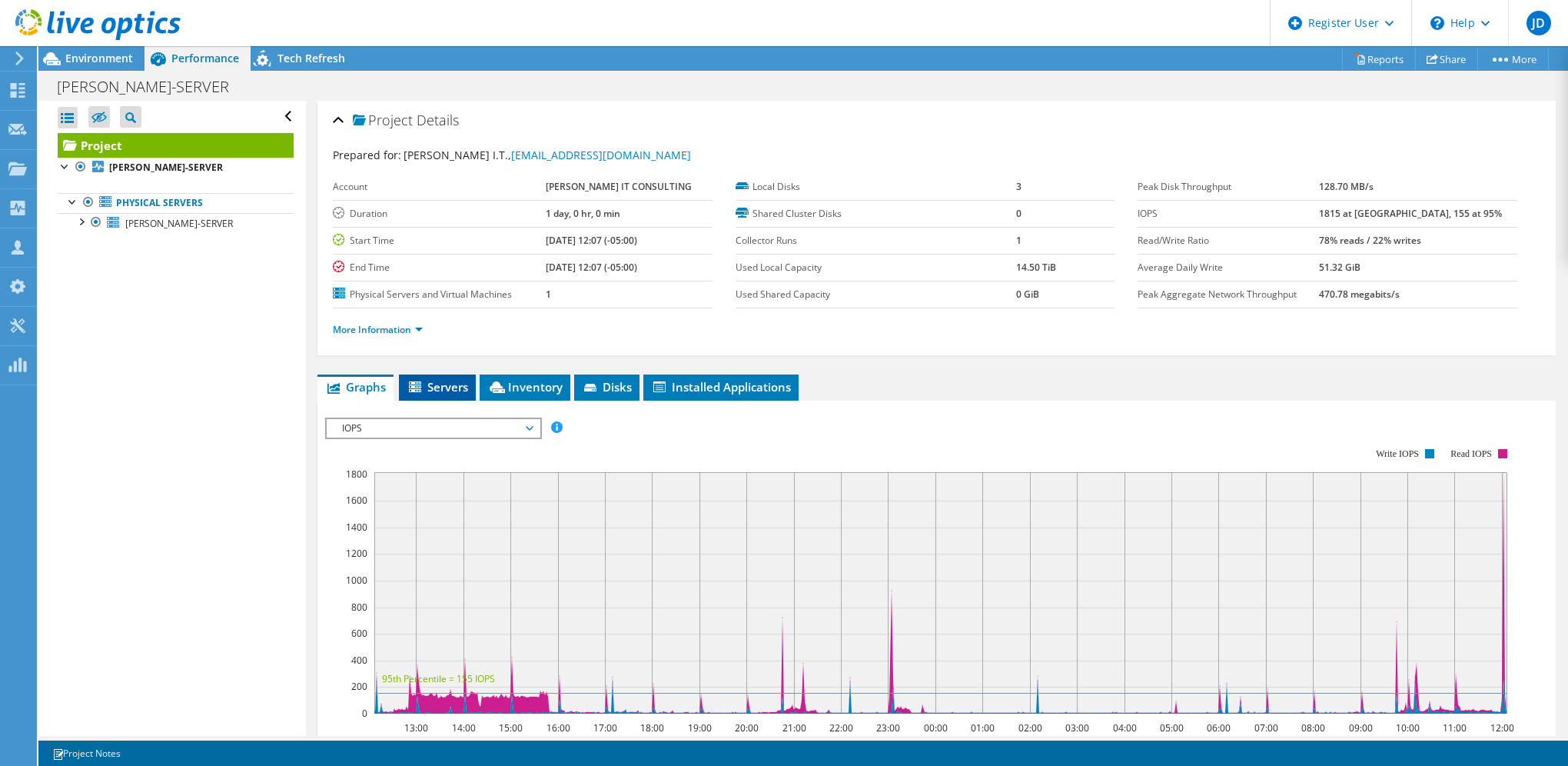
click at [459, 389] on span "Servers" at bounding box center [437, 387] width 61 height 16
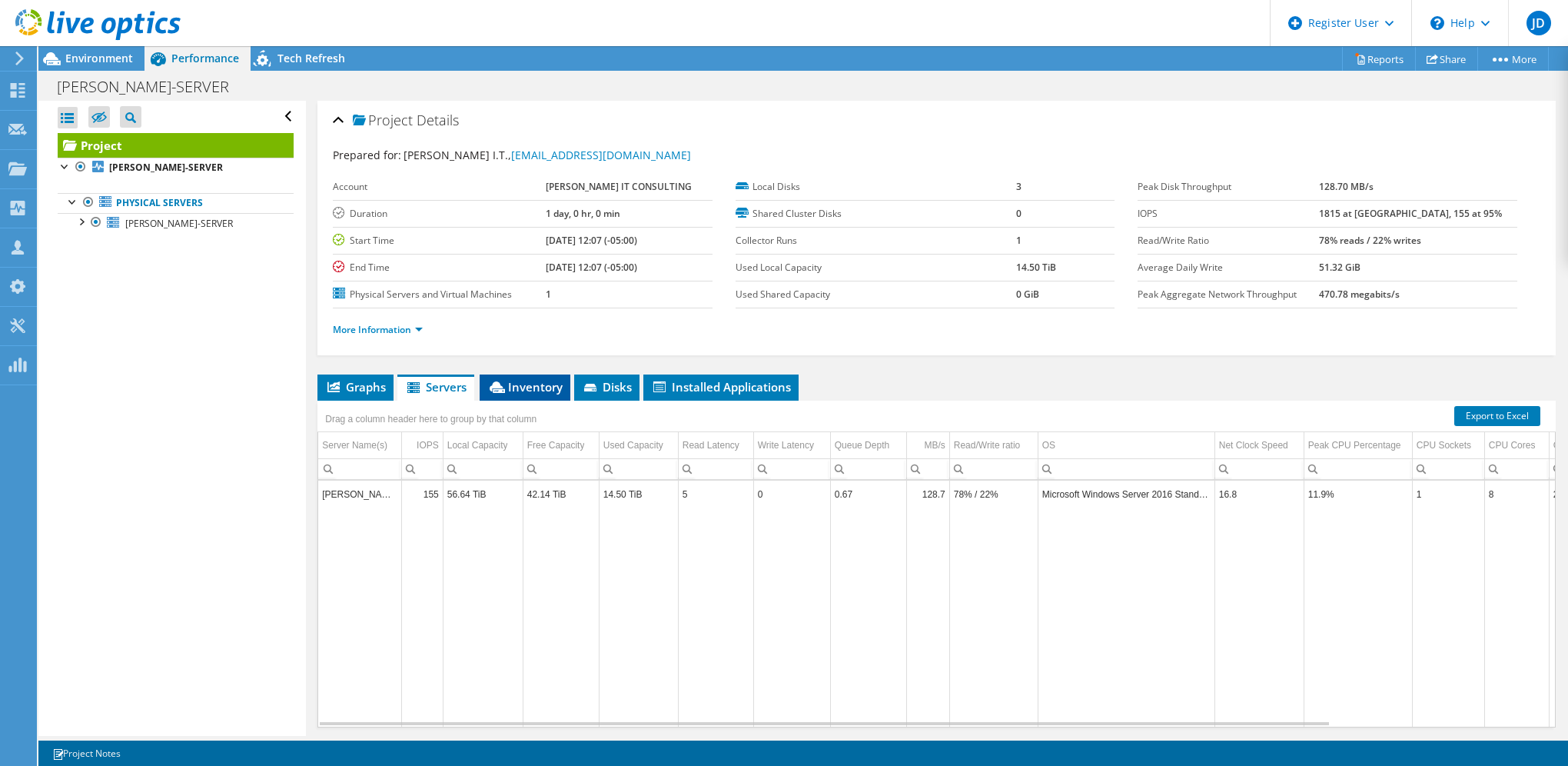
click at [507, 381] on span "Inventory" at bounding box center [526, 387] width 76 height 16
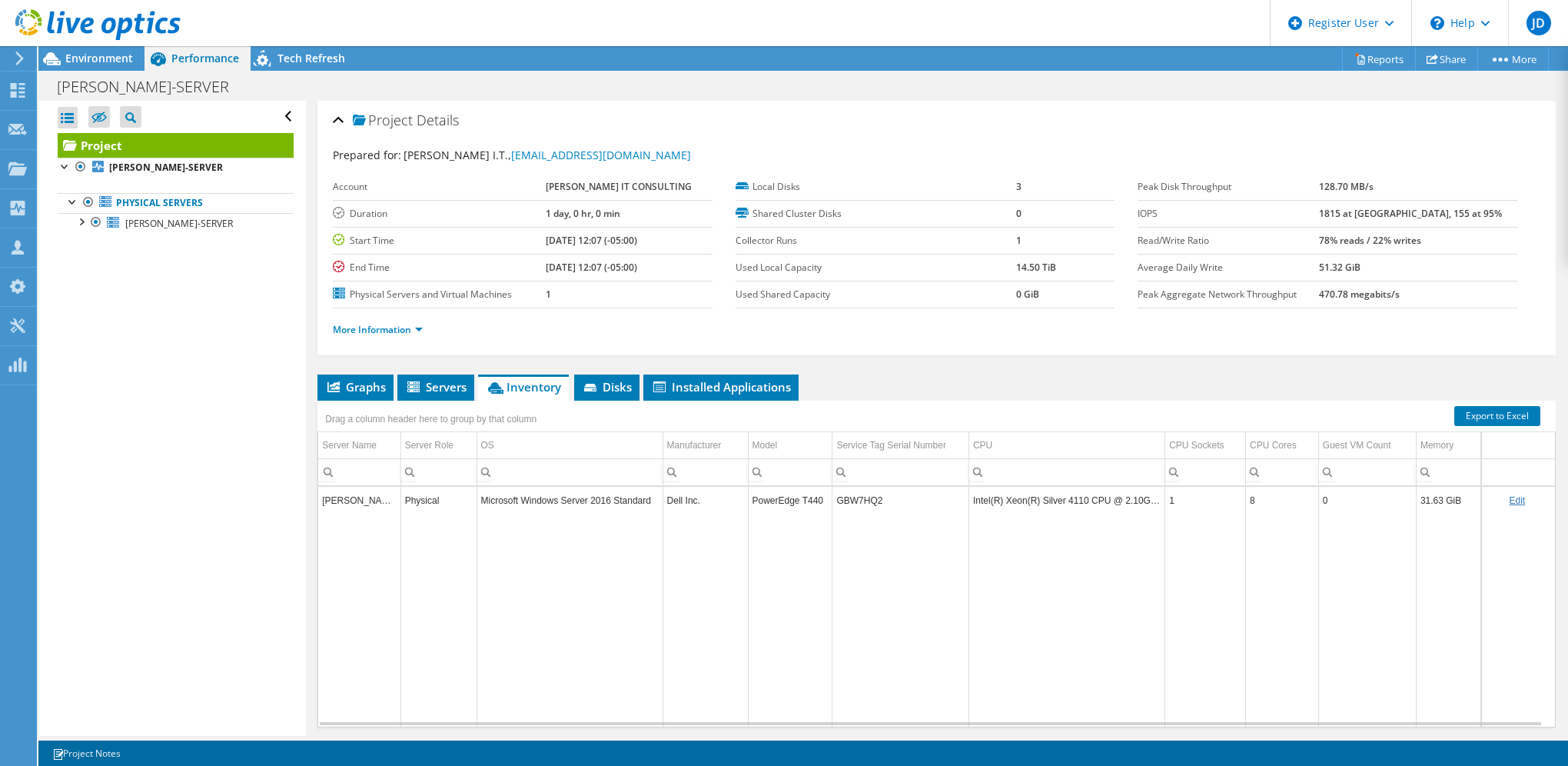
click at [400, 333] on li "More Information" at bounding box center [383, 330] width 99 height 17
click at [403, 323] on link "More Information" at bounding box center [378, 329] width 90 height 13
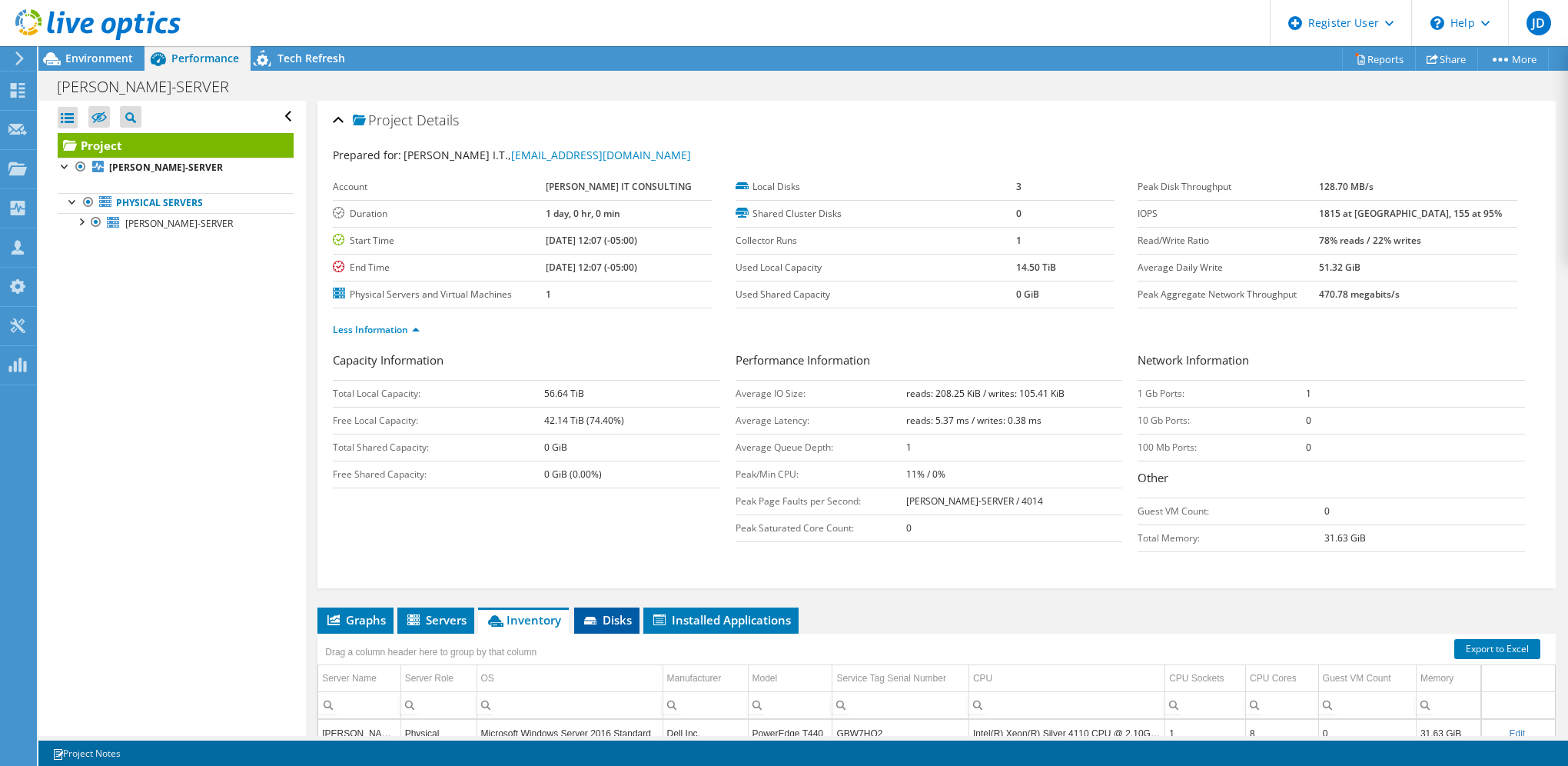
click at [609, 617] on span "Disks" at bounding box center [606, 620] width 50 height 16
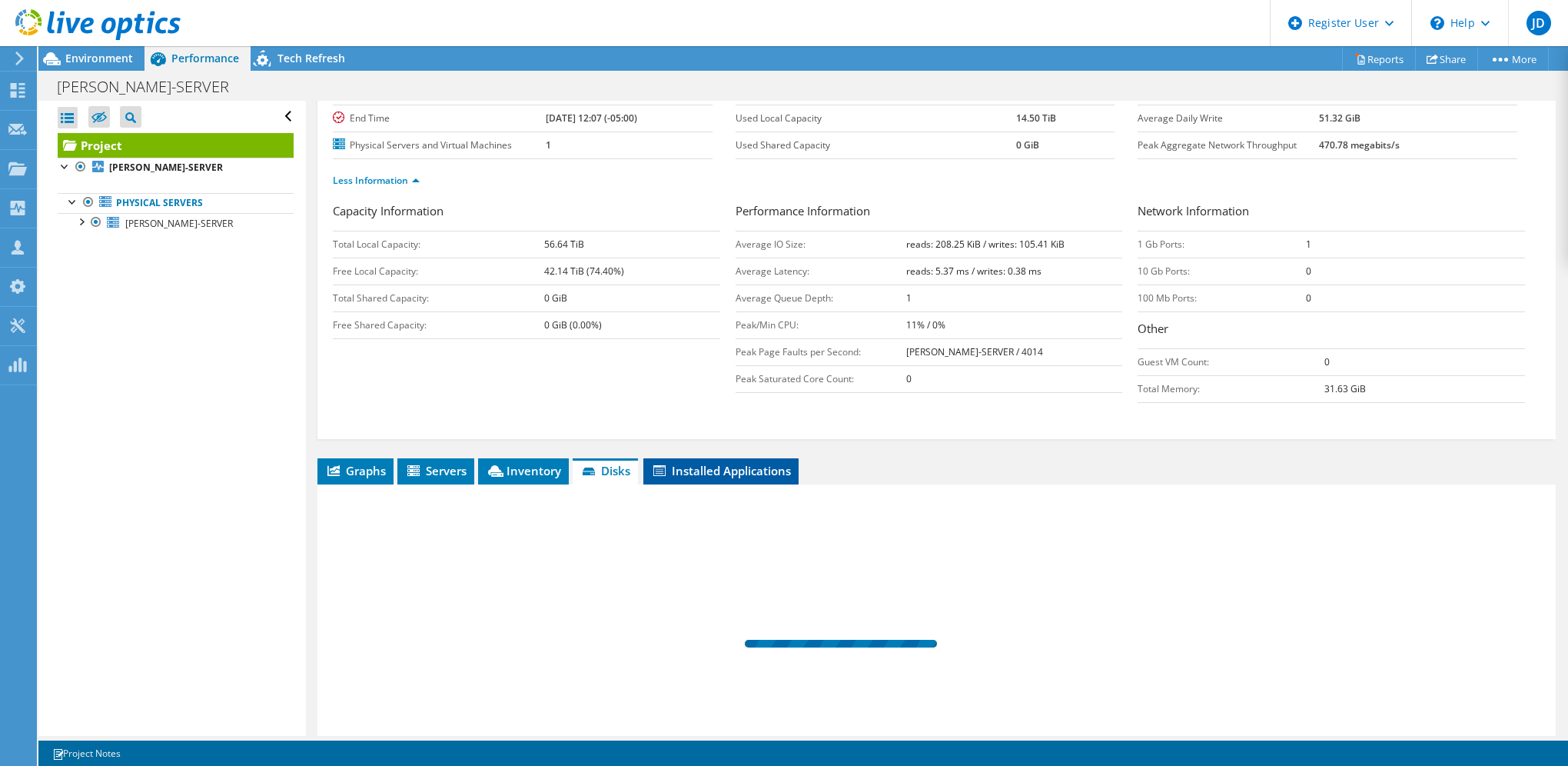
scroll to position [279, 0]
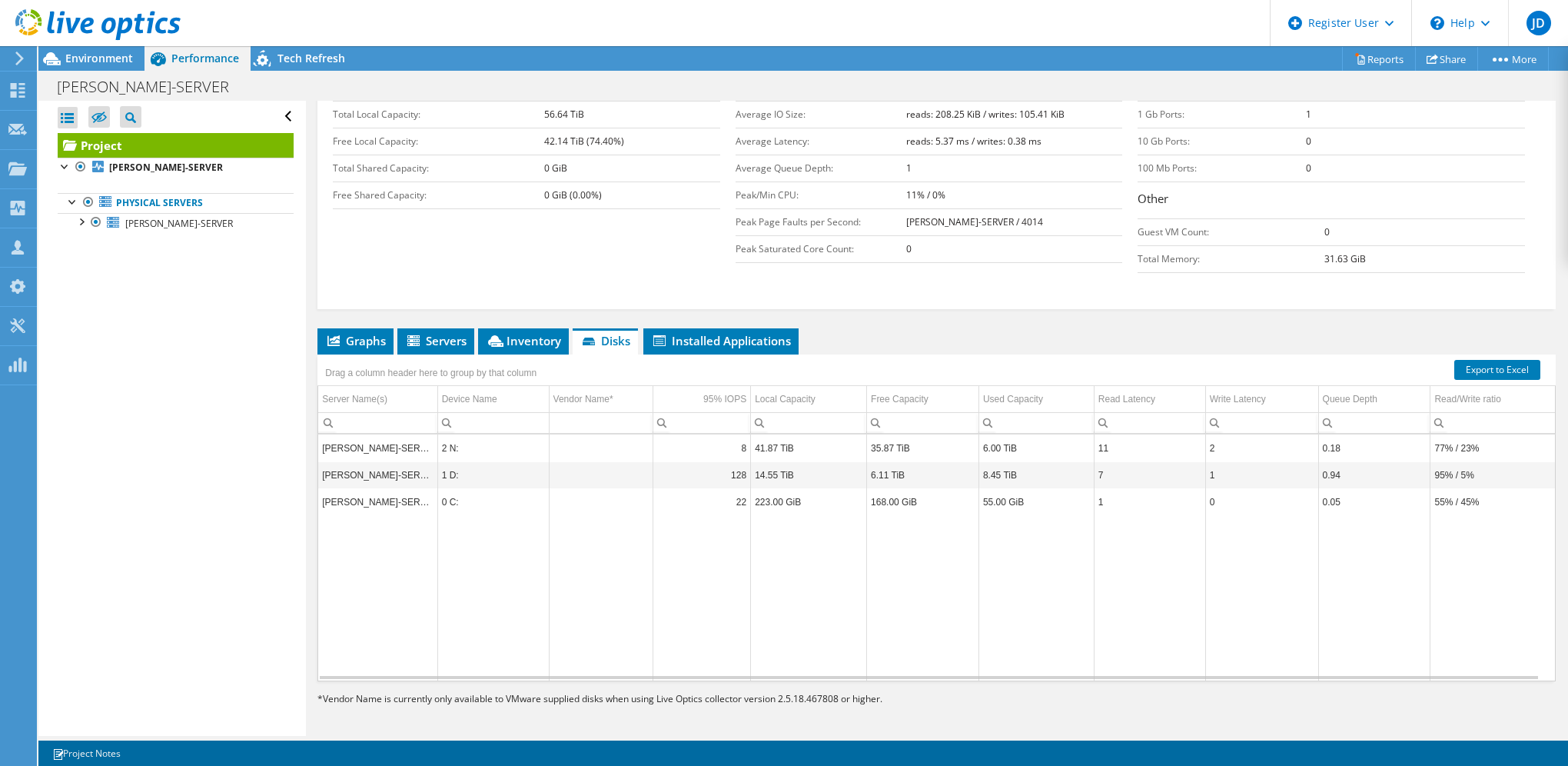
click at [206, 565] on div "Open All Close All Hide Excluded Nodes Project Tree Filter" at bounding box center [172, 418] width 267 height 635
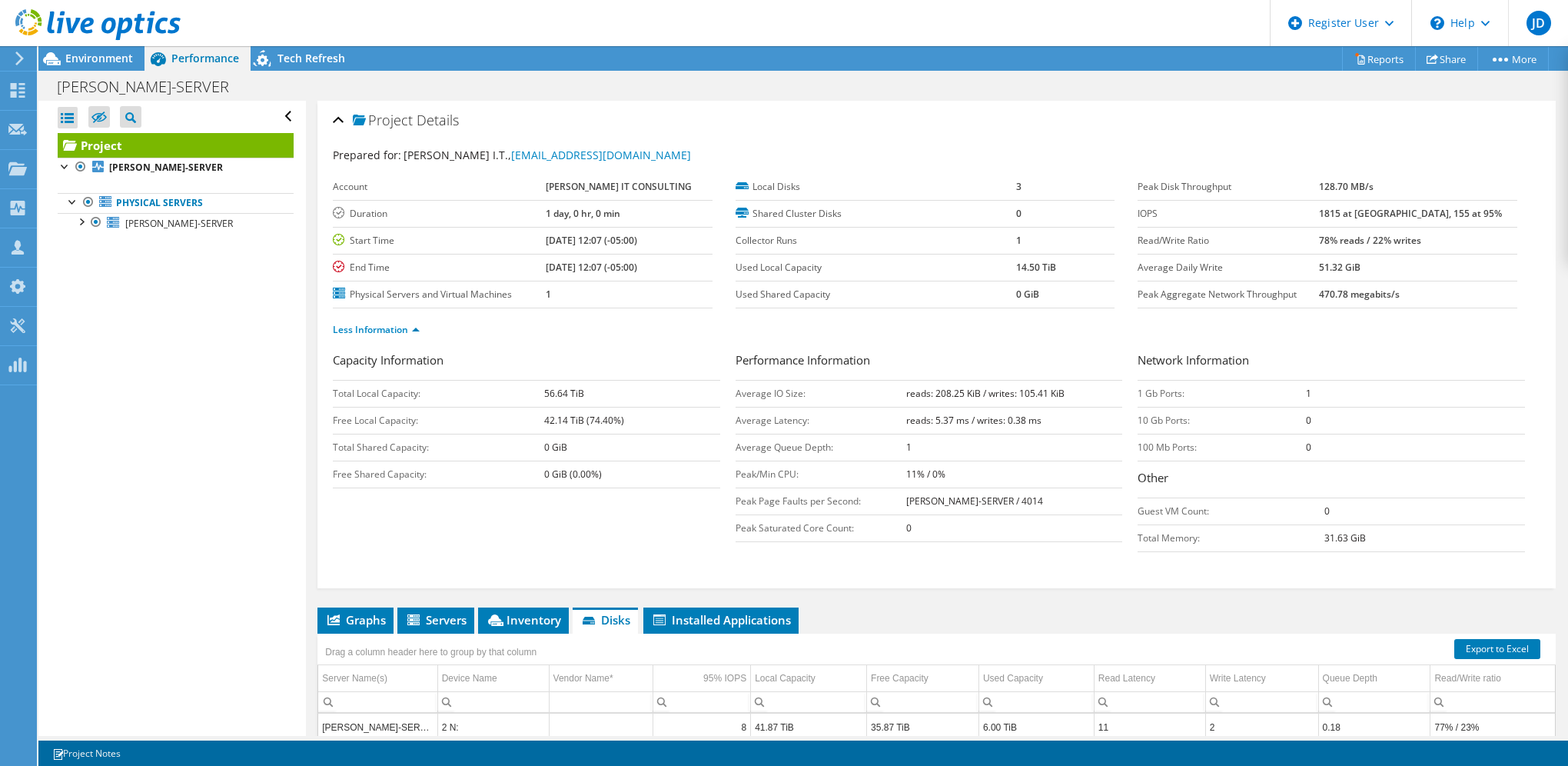
click at [239, 460] on div "Open All Close All Hide Excluded Nodes Project Tree Filter" at bounding box center [172, 418] width 267 height 635
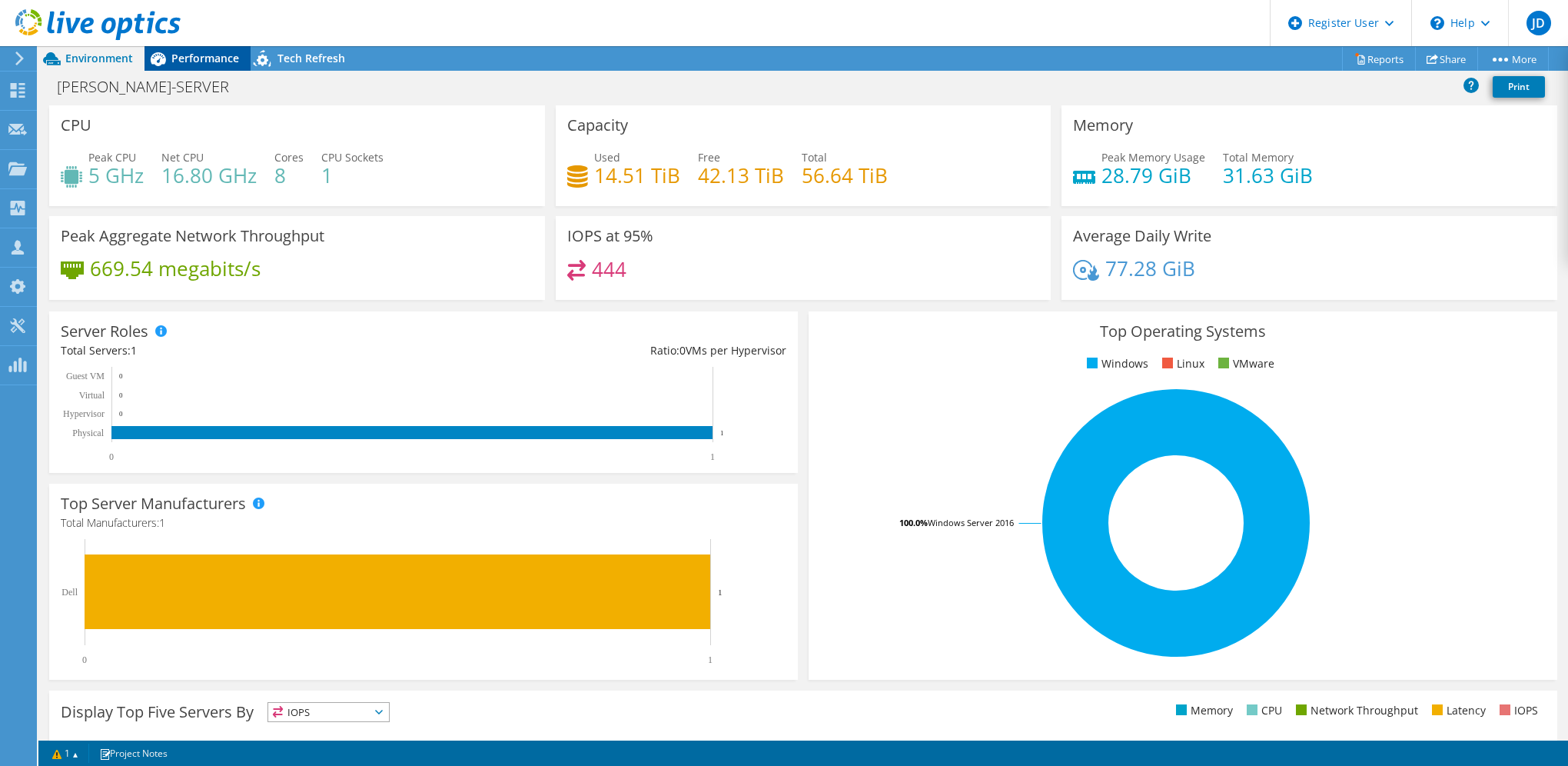
click at [196, 64] on span "Performance" at bounding box center [205, 57] width 68 height 15
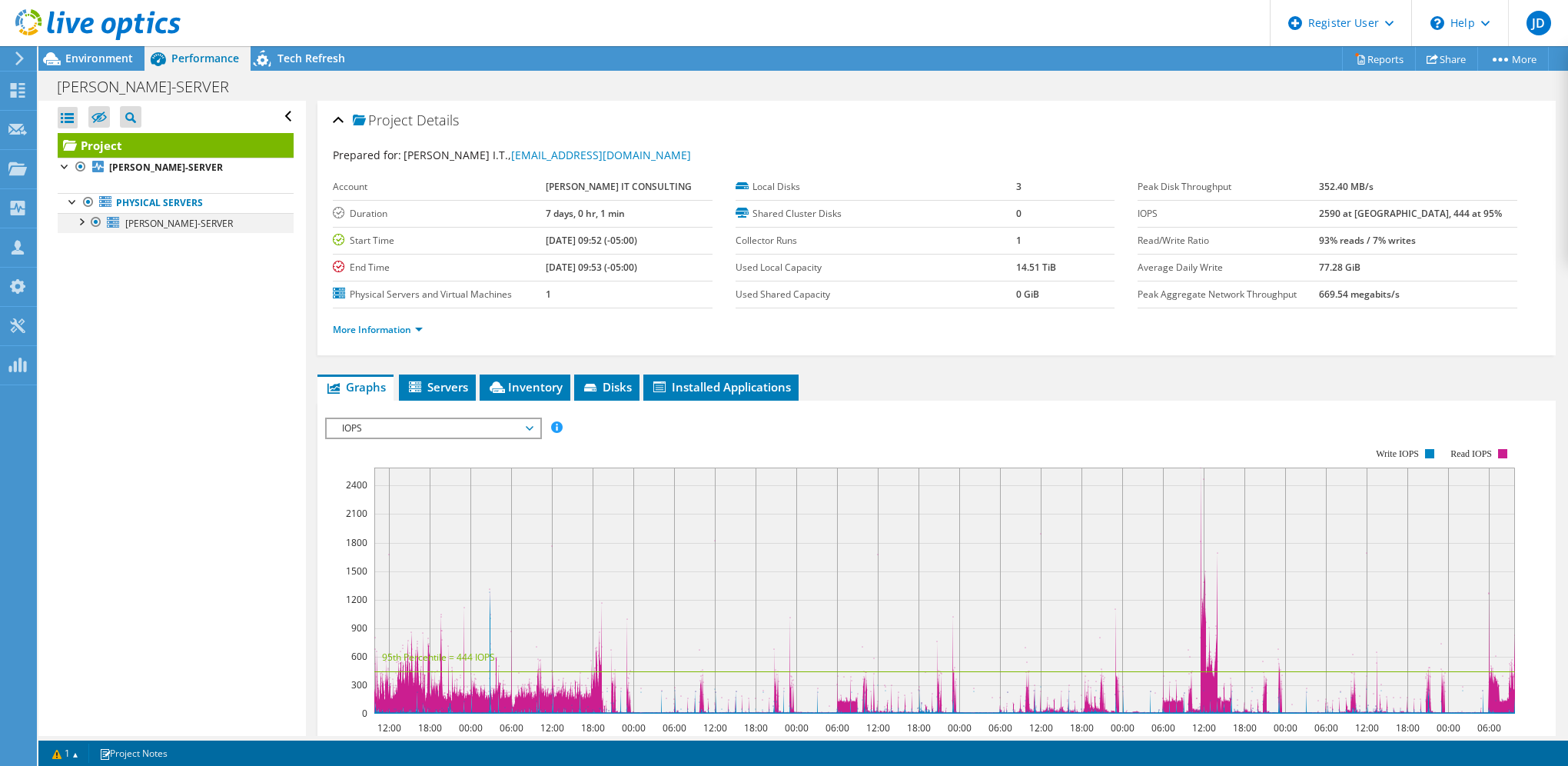
click at [79, 225] on div at bounding box center [81, 221] width 16 height 16
click at [456, 386] on span "Servers" at bounding box center [437, 387] width 61 height 16
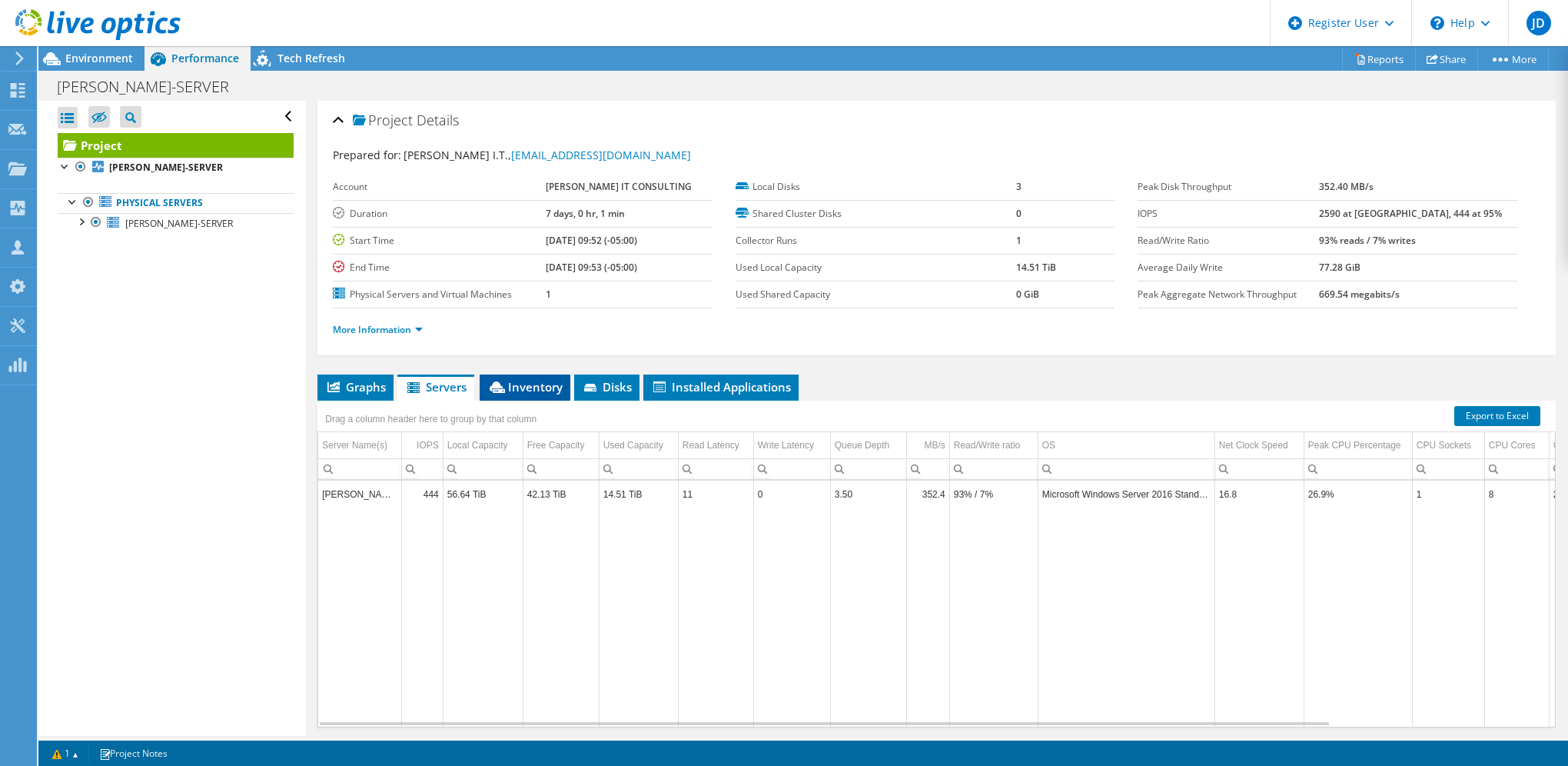
click at [535, 379] on span "Inventory" at bounding box center [526, 387] width 76 height 16
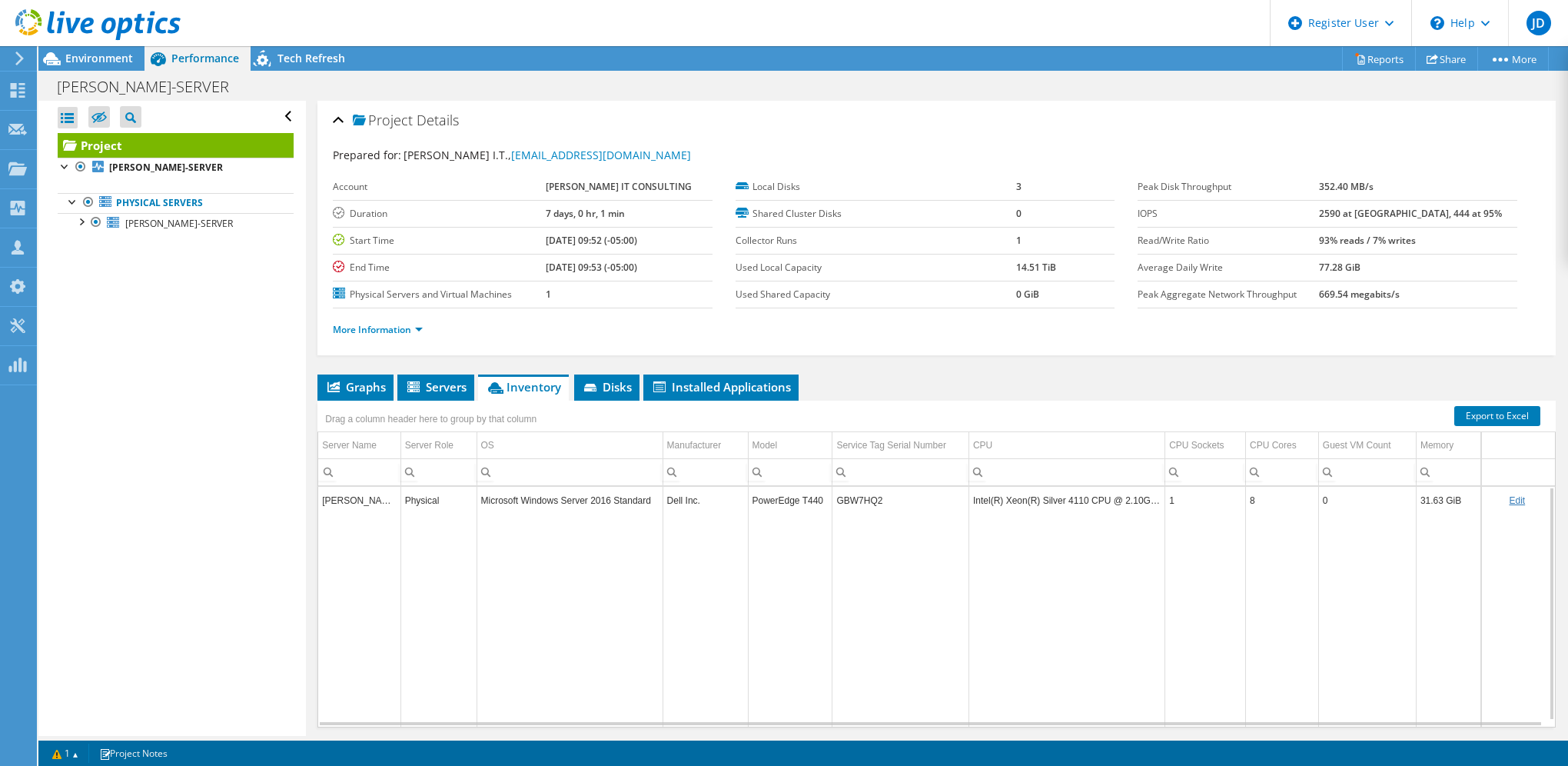
click at [826, 651] on td "Data grid" at bounding box center [790, 619] width 85 height 213
click at [851, 501] on td "GBW7HQ2" at bounding box center [901, 501] width 137 height 27
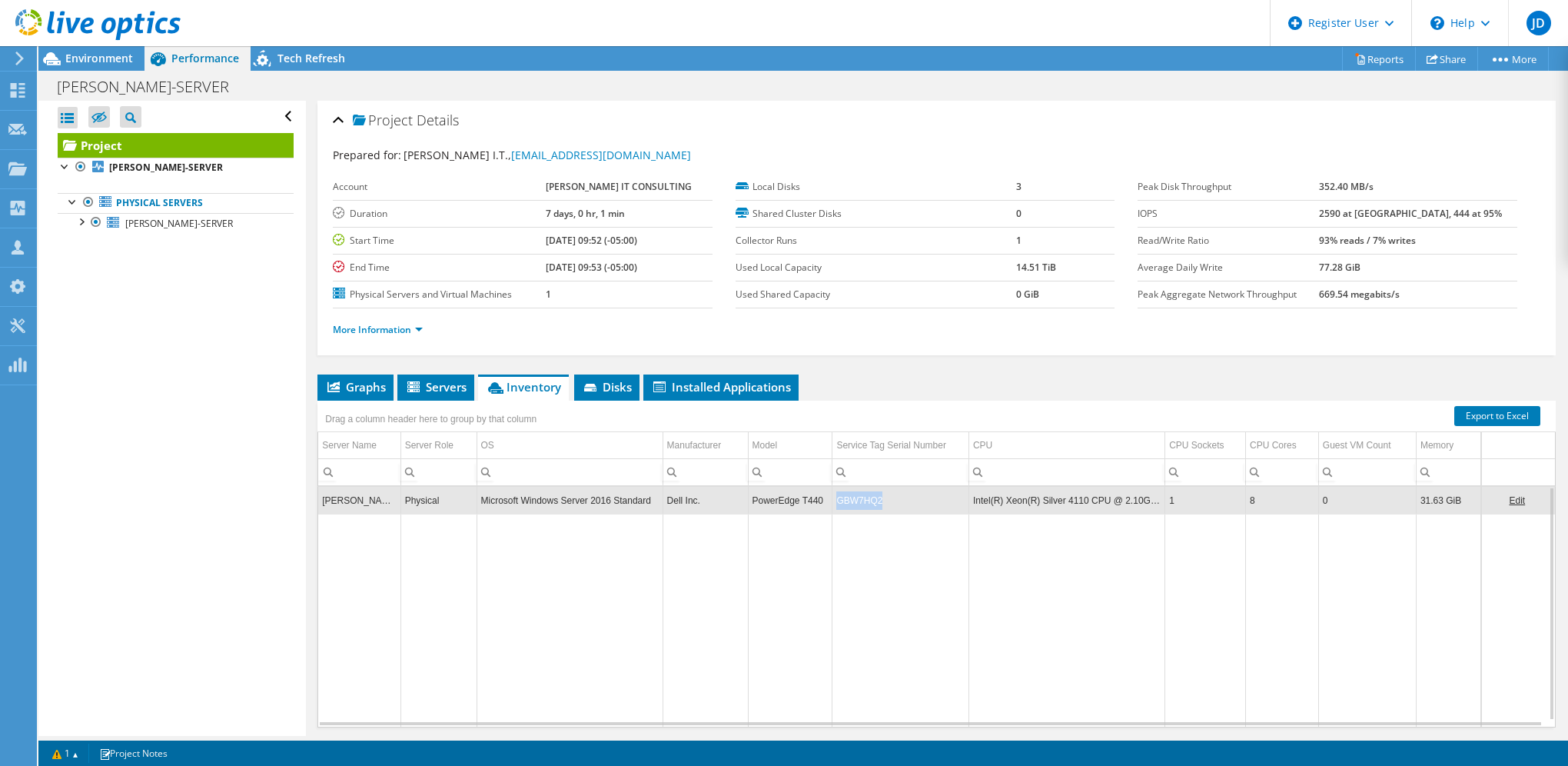
click at [851, 501] on td "GBW7HQ2" at bounding box center [901, 501] width 137 height 27
copy td "GBW7HQ2"
click at [748, 592] on td "Data grid" at bounding box center [790, 619] width 85 height 213
click at [90, 56] on span "Environment" at bounding box center [99, 57] width 68 height 15
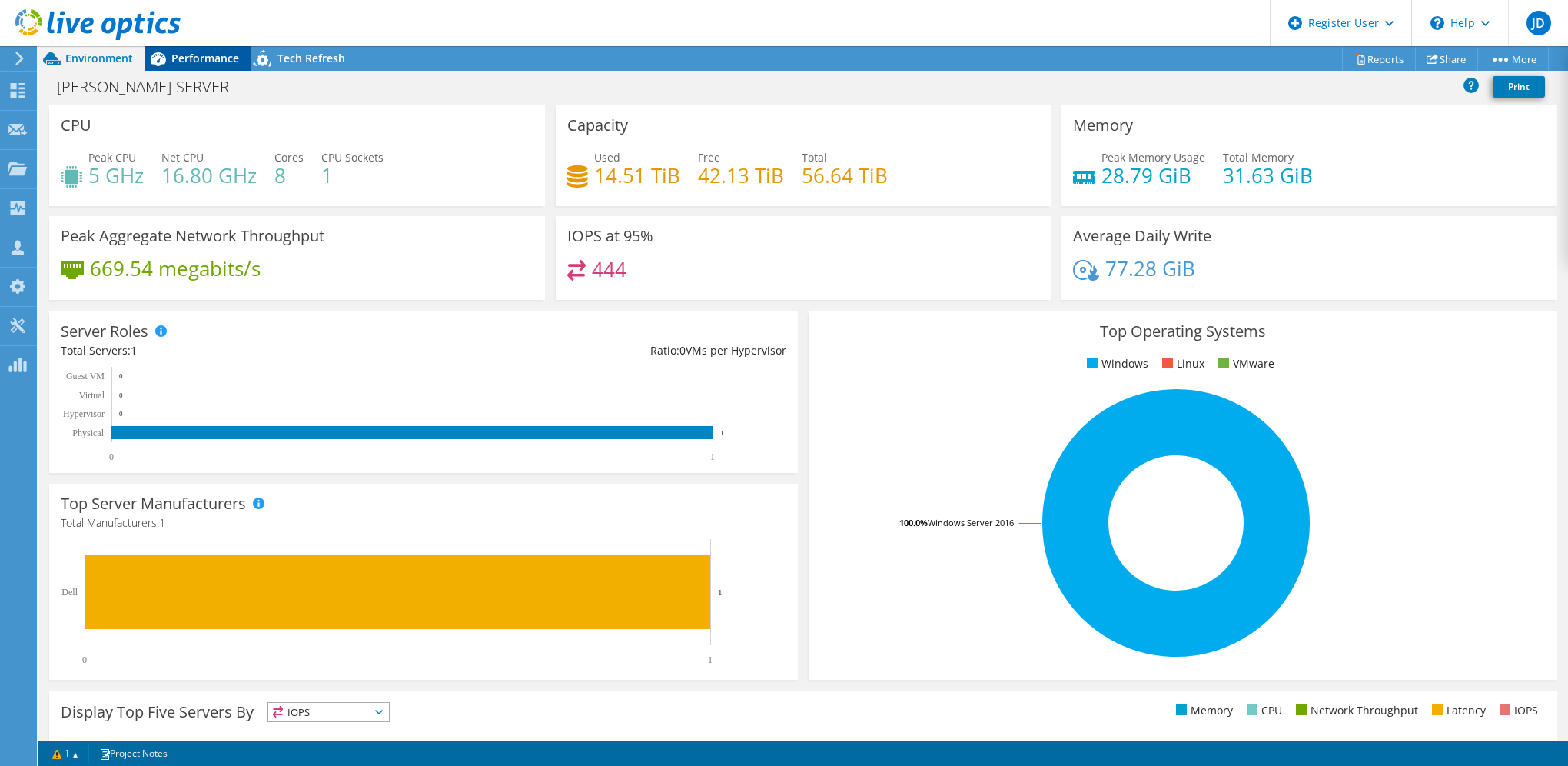
click at [205, 57] on span "Performance" at bounding box center [205, 57] width 68 height 15
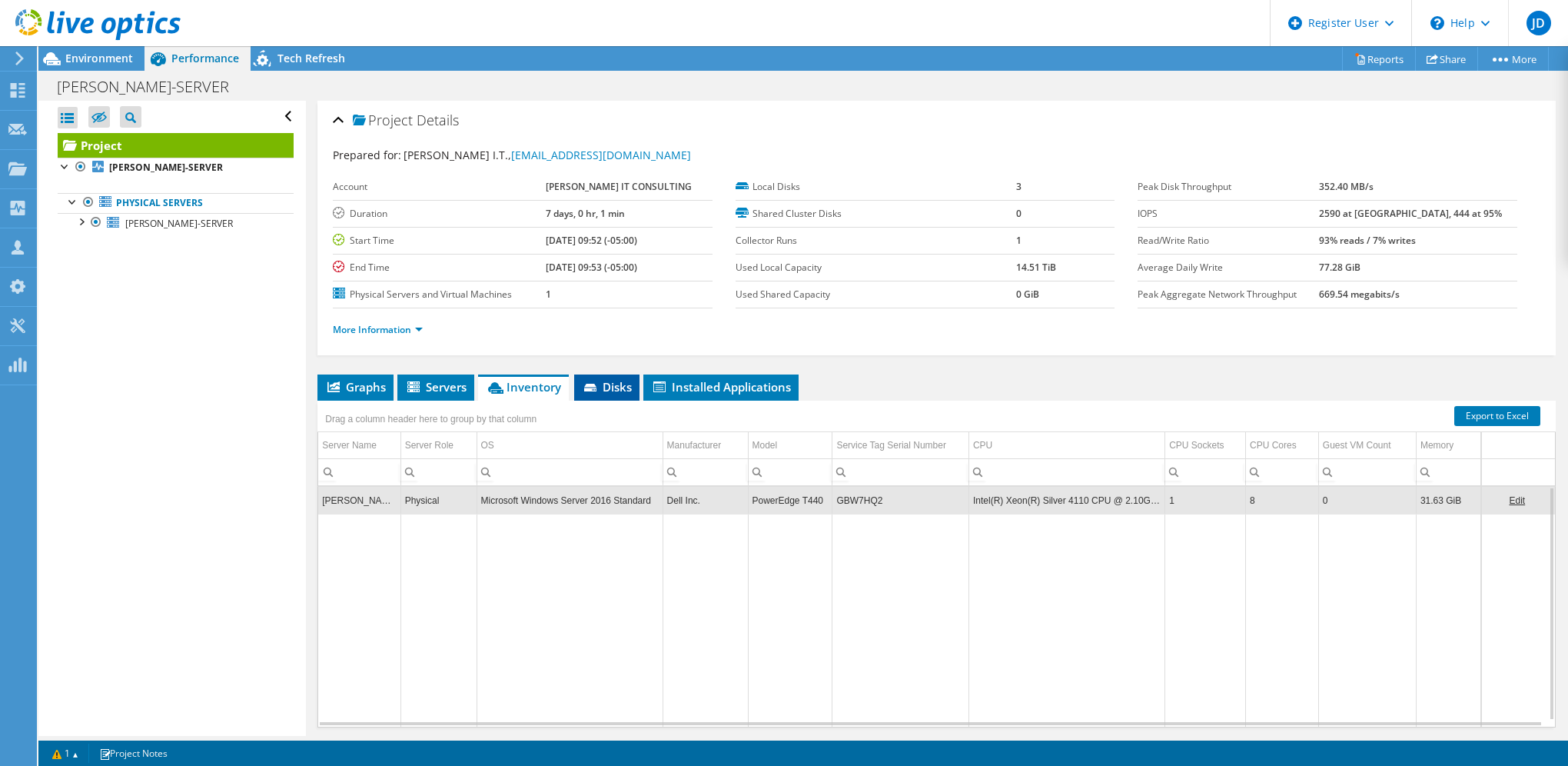
click at [605, 391] on span "Disks" at bounding box center [606, 387] width 50 height 16
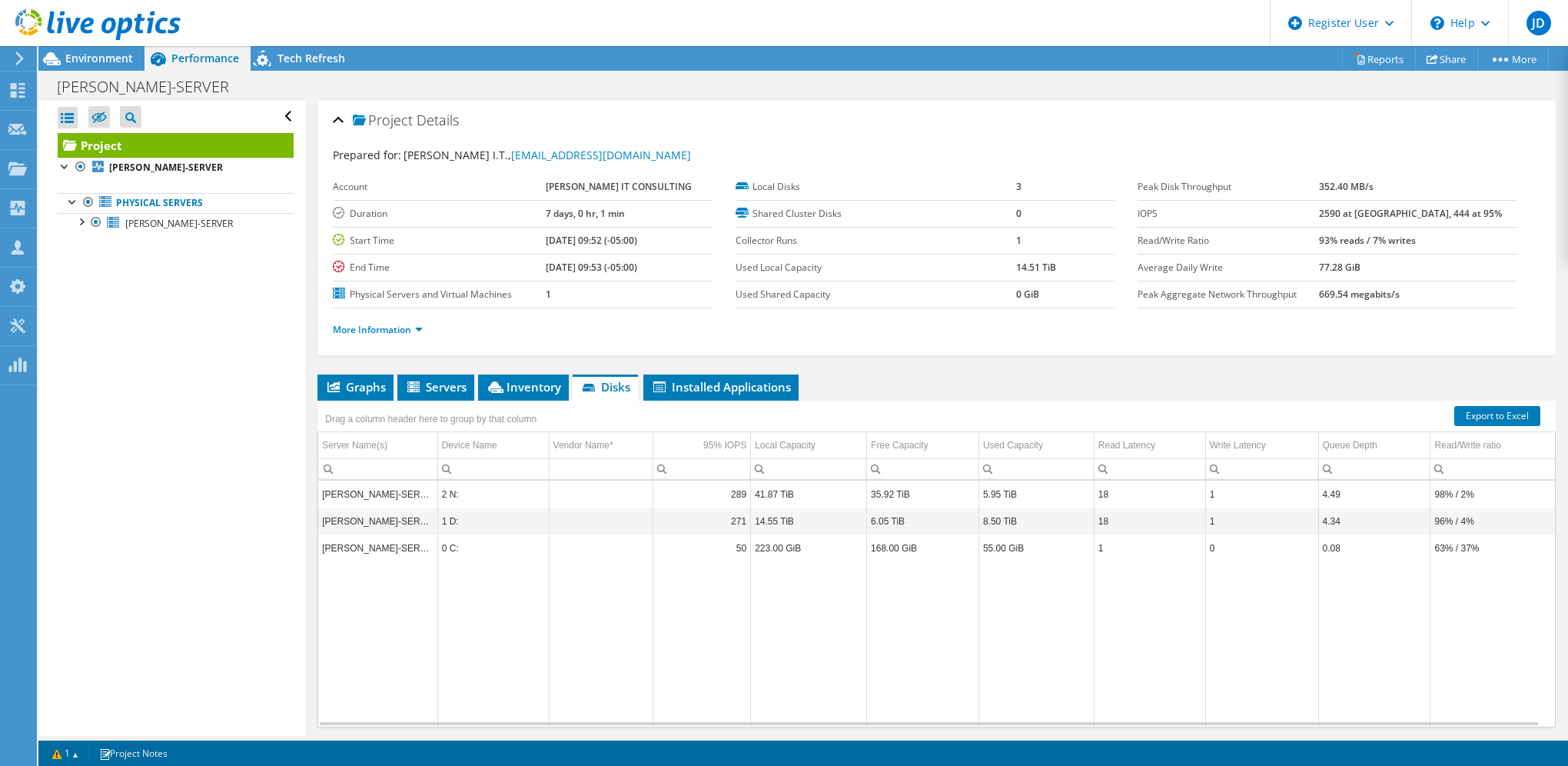
click at [412, 318] on ul "More Information" at bounding box center [937, 328] width 1208 height 20
click at [412, 326] on link "More Information" at bounding box center [378, 329] width 90 height 13
